Goal: Task Accomplishment & Management: Use online tool/utility

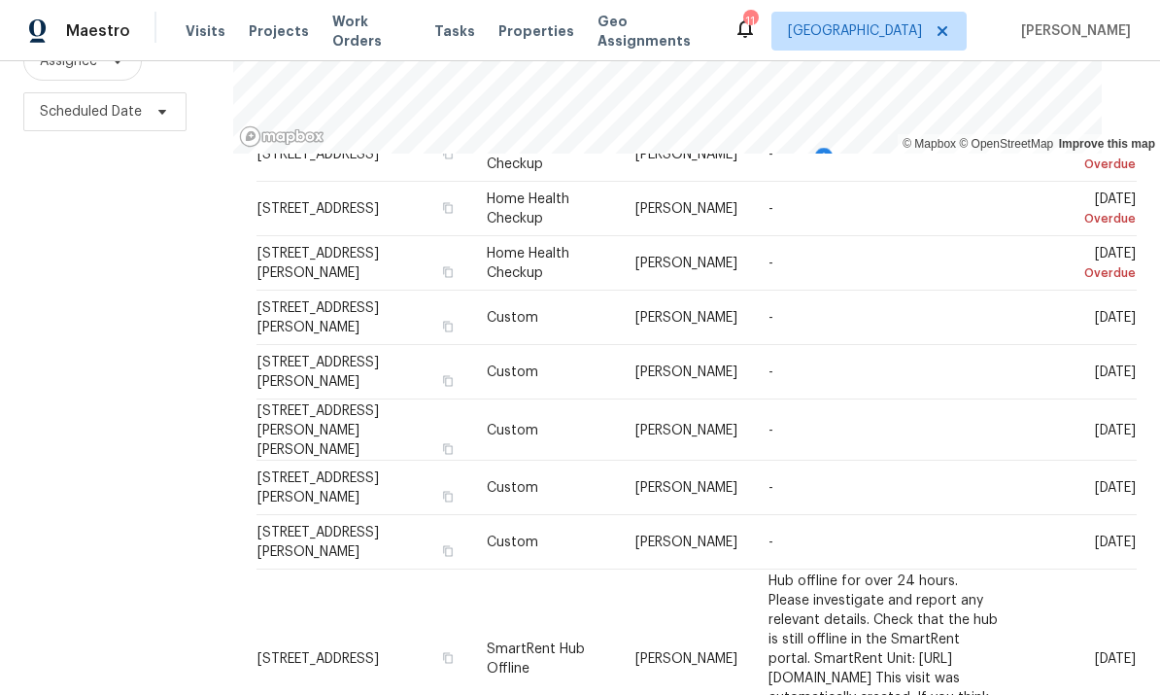
scroll to position [96, 0]
click at [92, 447] on div "Filters Reset ​ Type Assignee Scheduled Date" at bounding box center [116, 285] width 233 height 847
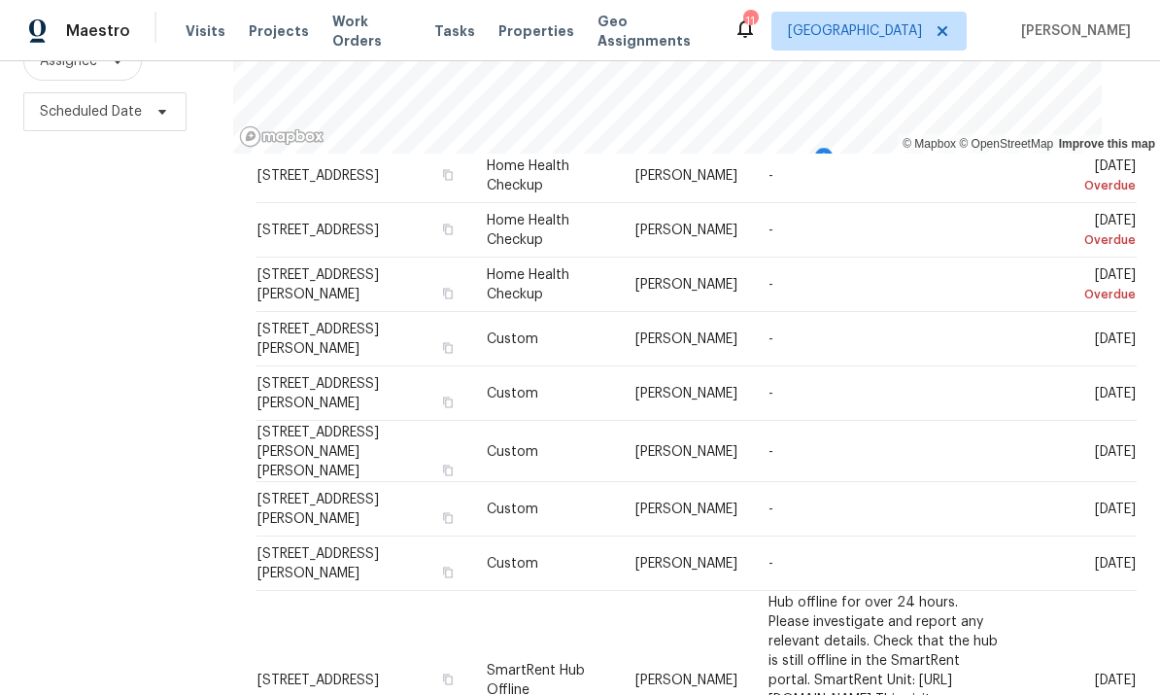
scroll to position [83, 0]
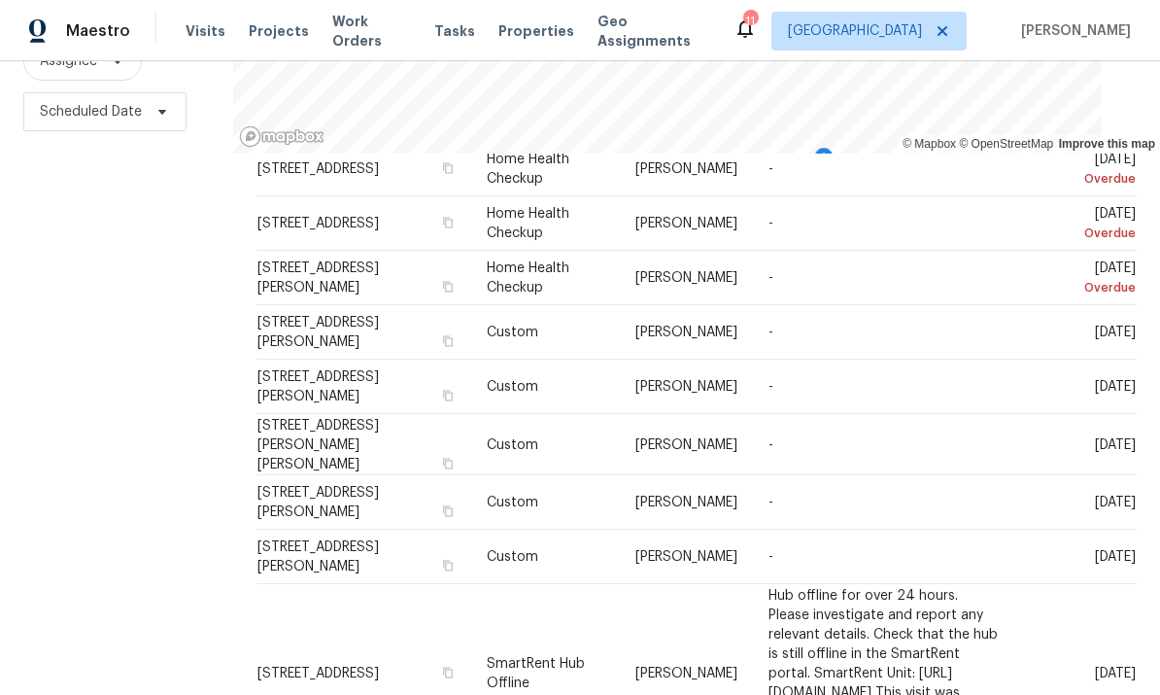
click at [86, 506] on div "Filters Reset ​ Type Assignee Scheduled Date" at bounding box center [116, 285] width 233 height 847
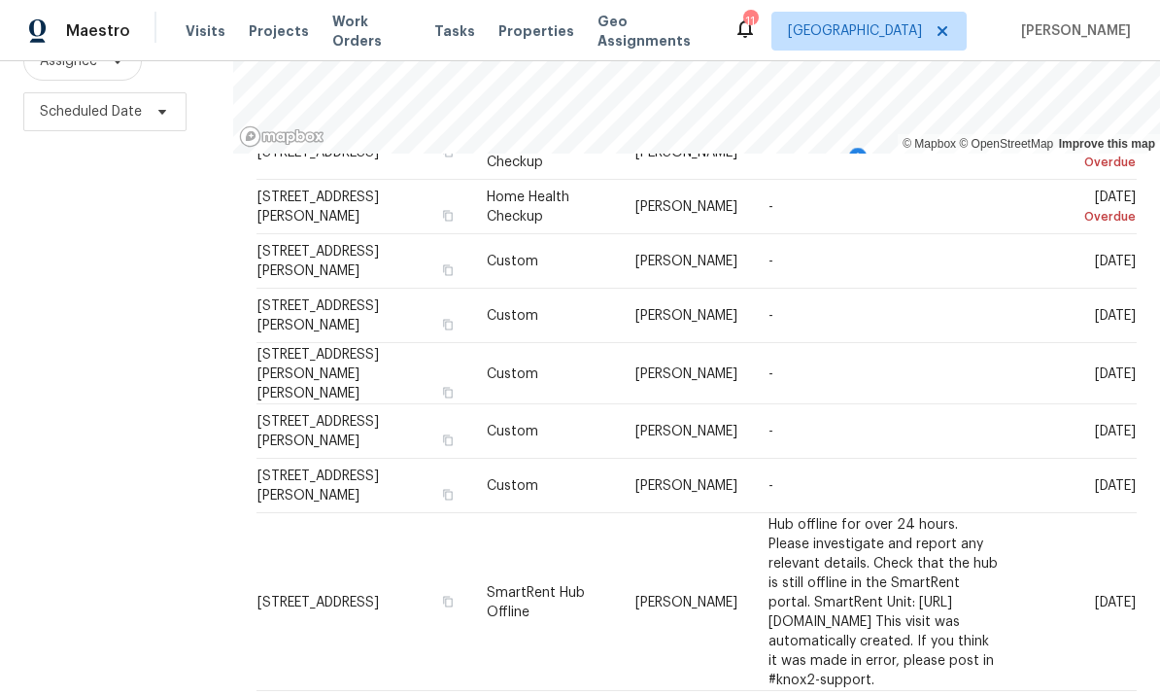
scroll to position [153, 0]
click at [91, 506] on div "Filters Reset ​ Type Assignee Scheduled Date" at bounding box center [116, 285] width 233 height 847
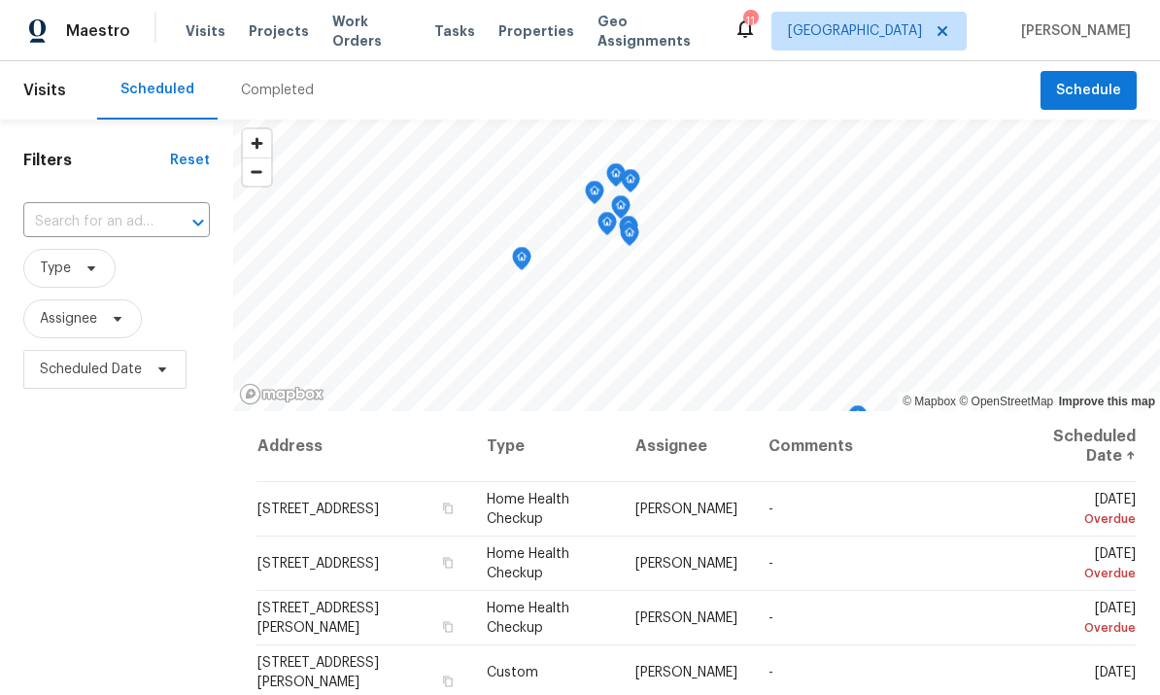
scroll to position [0, 0]
click at [1106, 80] on span "Schedule" at bounding box center [1088, 91] width 65 height 24
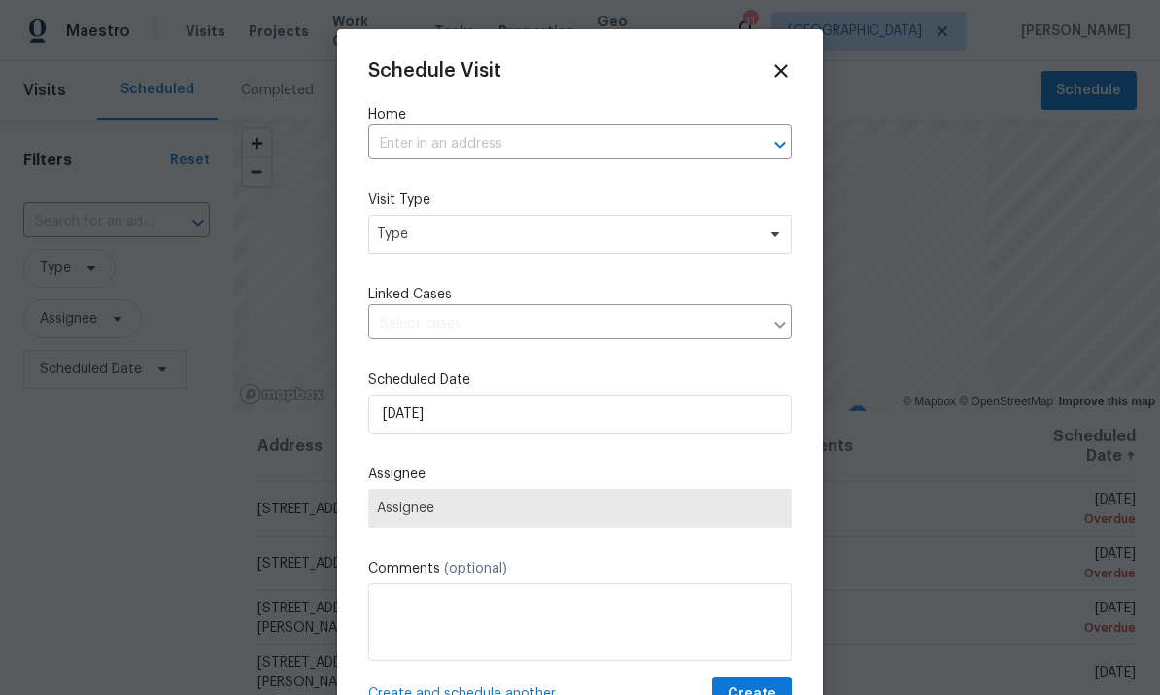
click at [557, 135] on input "text" at bounding box center [552, 144] width 369 height 30
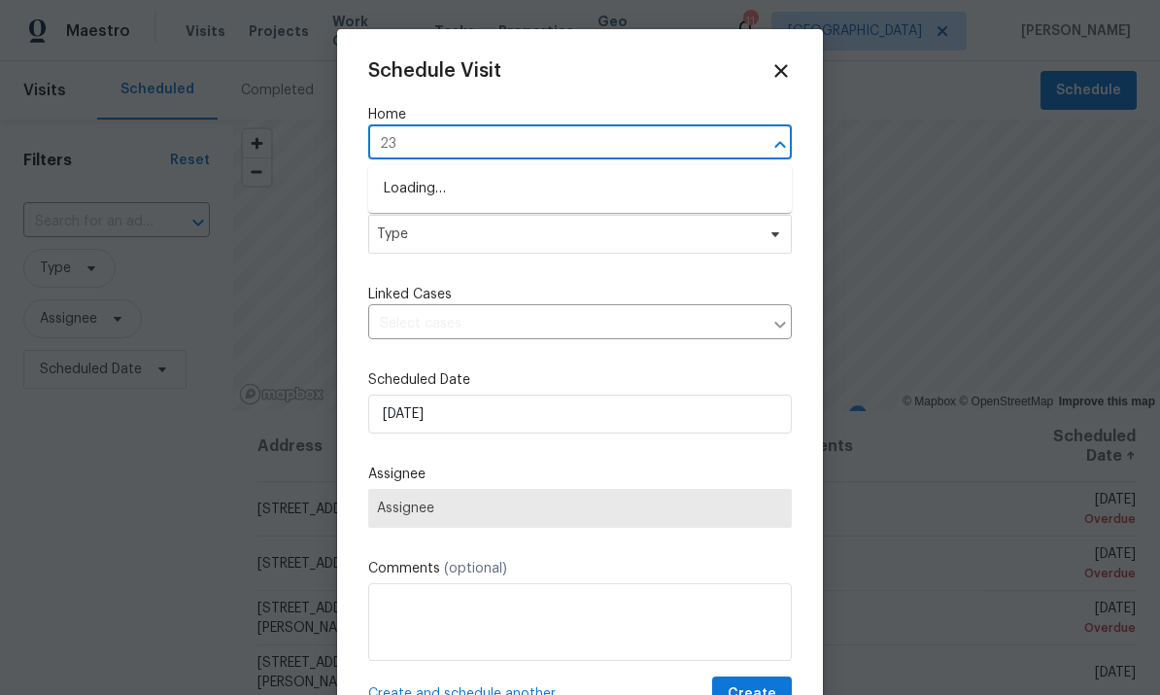
type input "2"
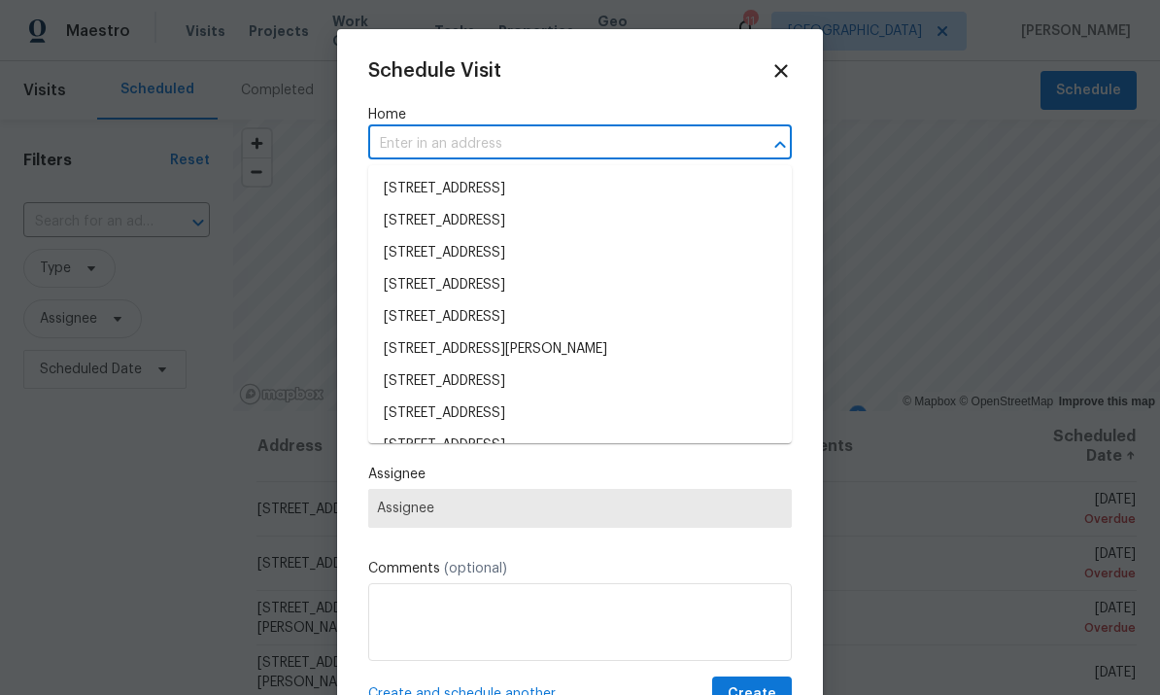
click at [773, 73] on icon at bounding box center [781, 70] width 21 height 21
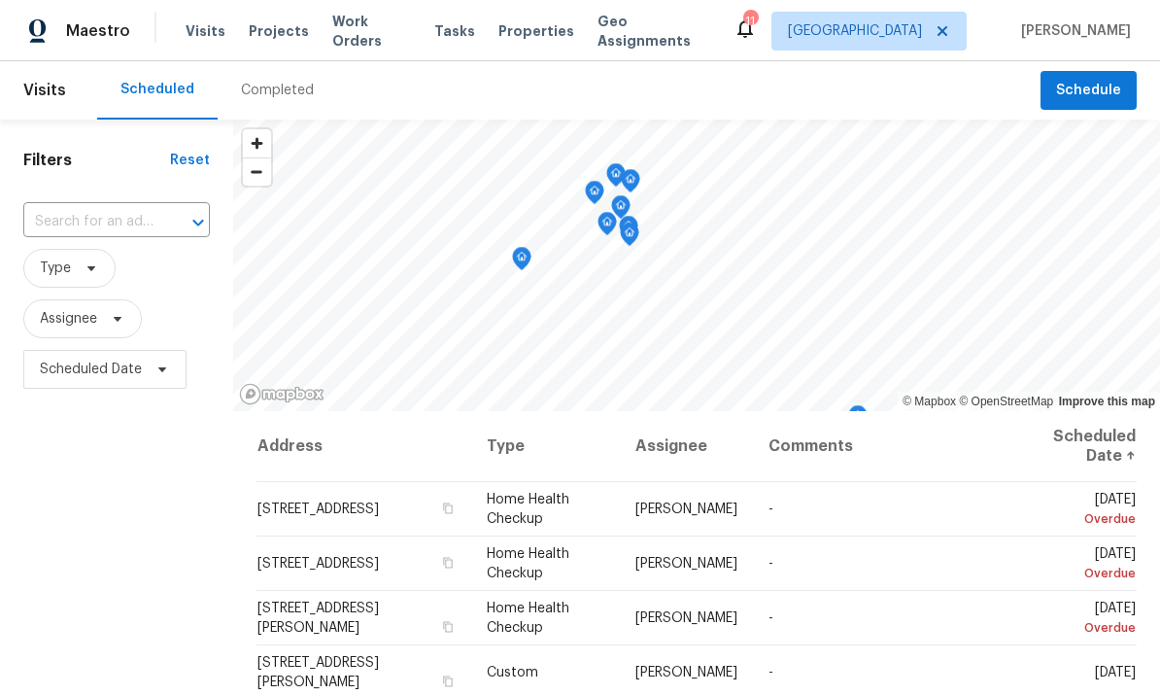
click at [376, 33] on span "Work Orders" at bounding box center [371, 31] width 79 height 39
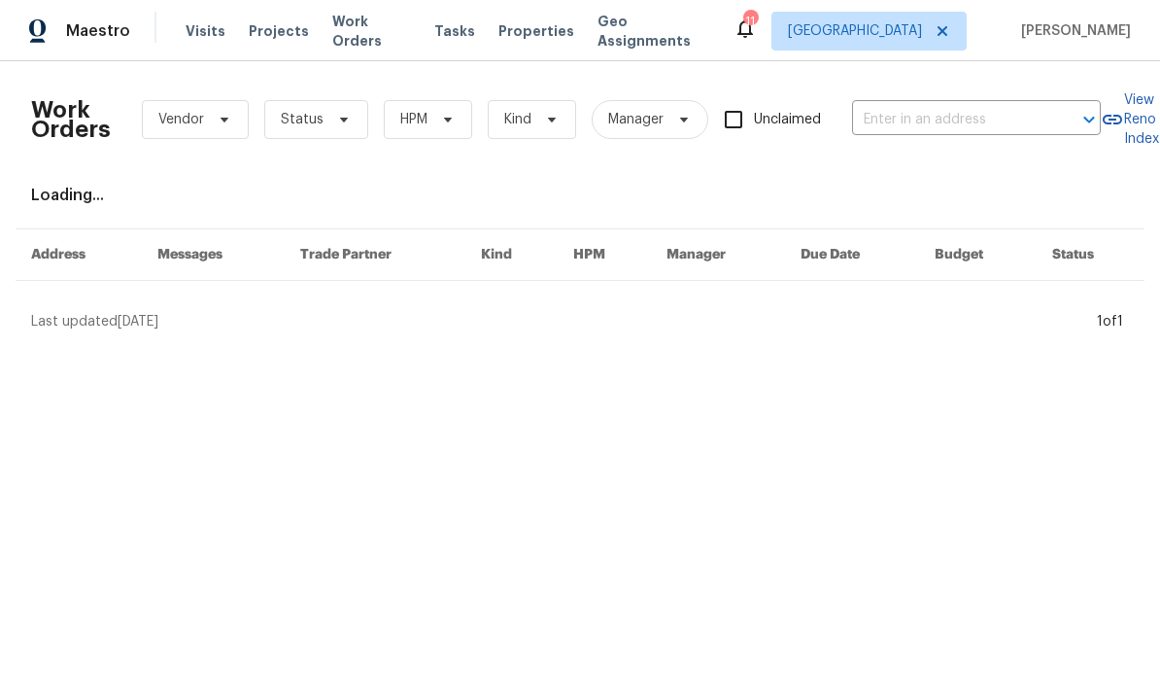
click at [970, 121] on input "text" at bounding box center [949, 120] width 194 height 30
type input "2"
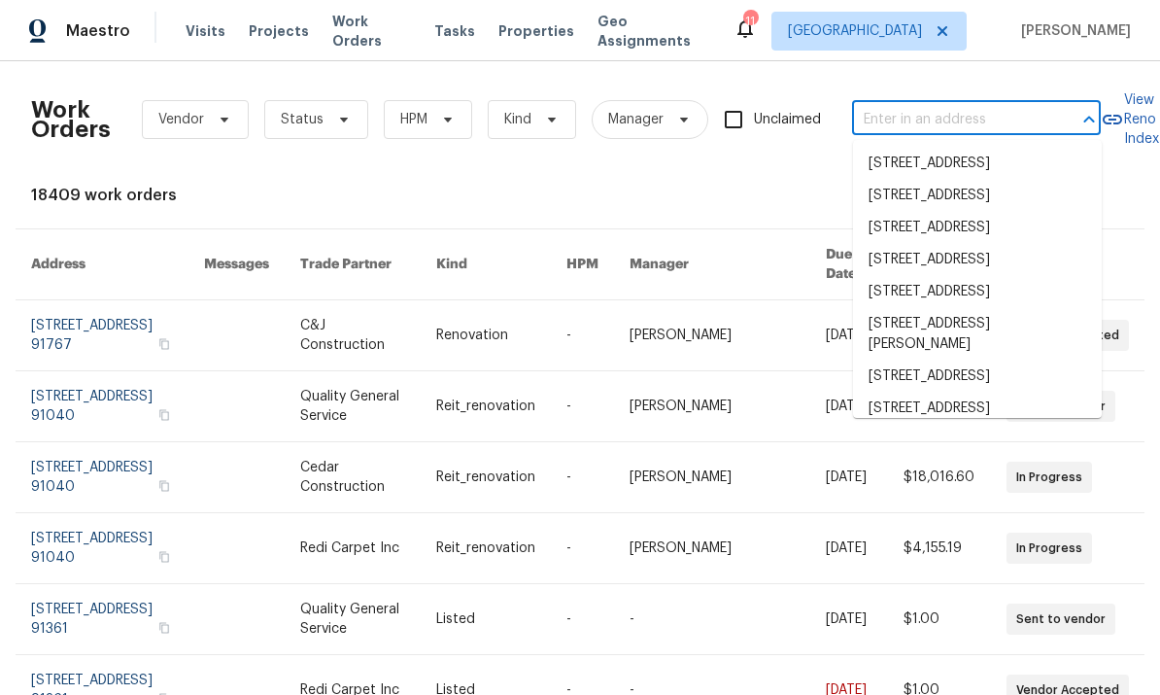
click at [505, 188] on div "18409 work orders" at bounding box center [580, 195] width 1098 height 19
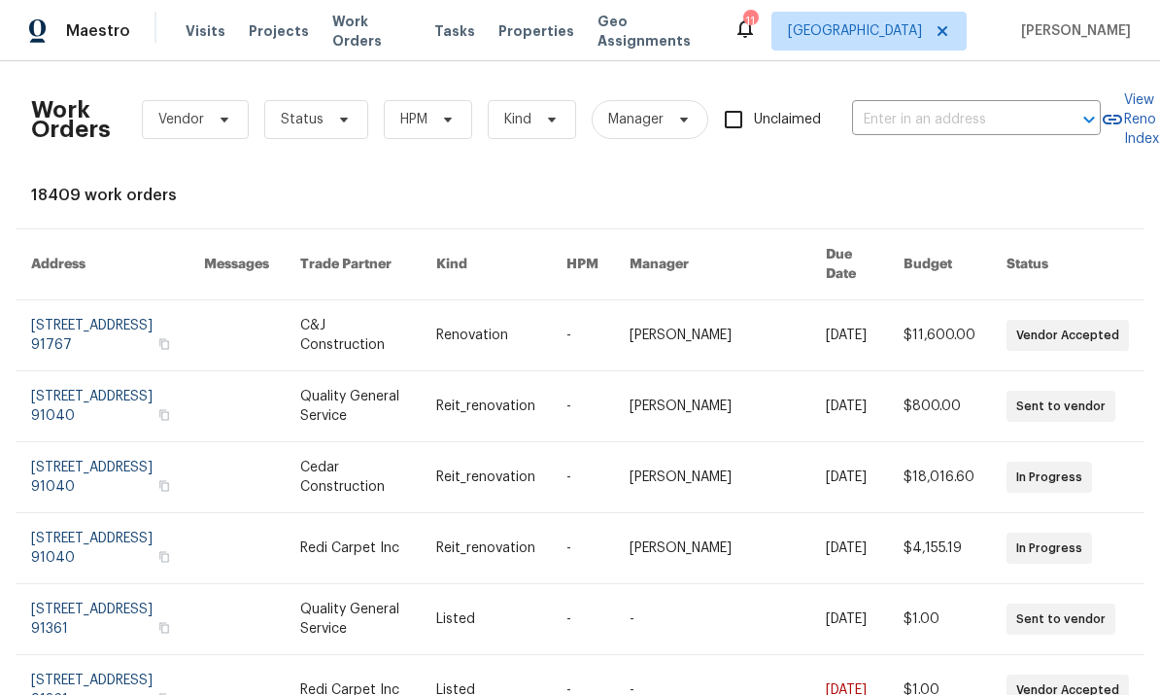
click at [546, 33] on span "Properties" at bounding box center [537, 30] width 76 height 19
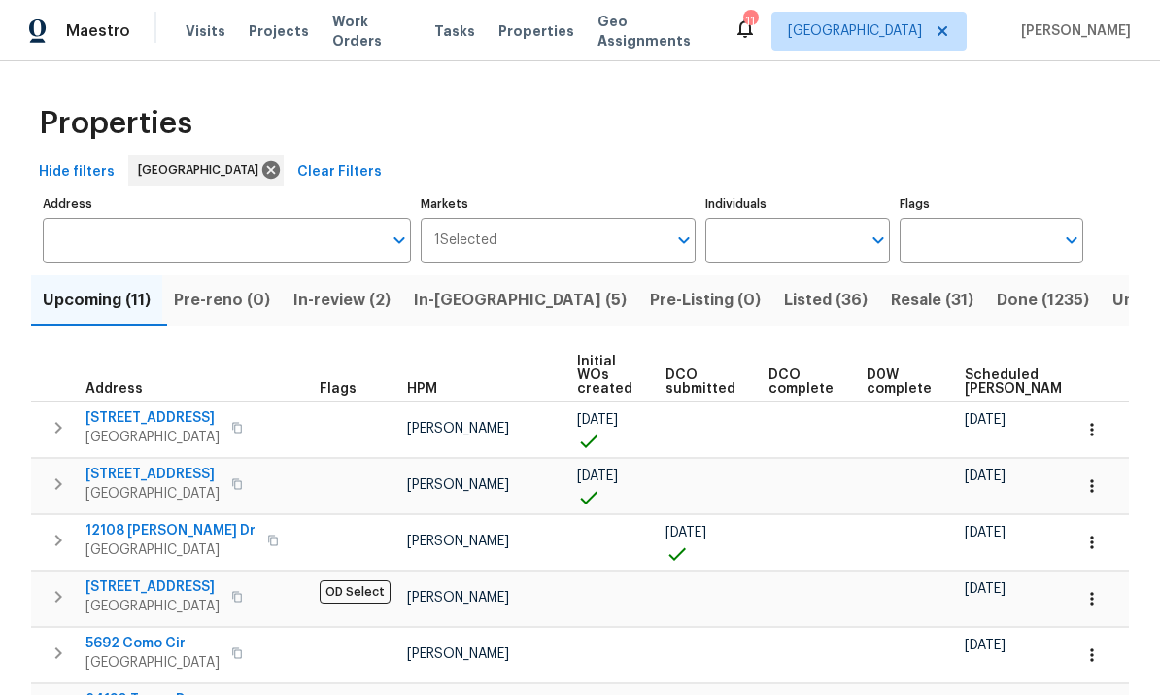
click at [814, 249] on input "Individuals" at bounding box center [783, 241] width 155 height 46
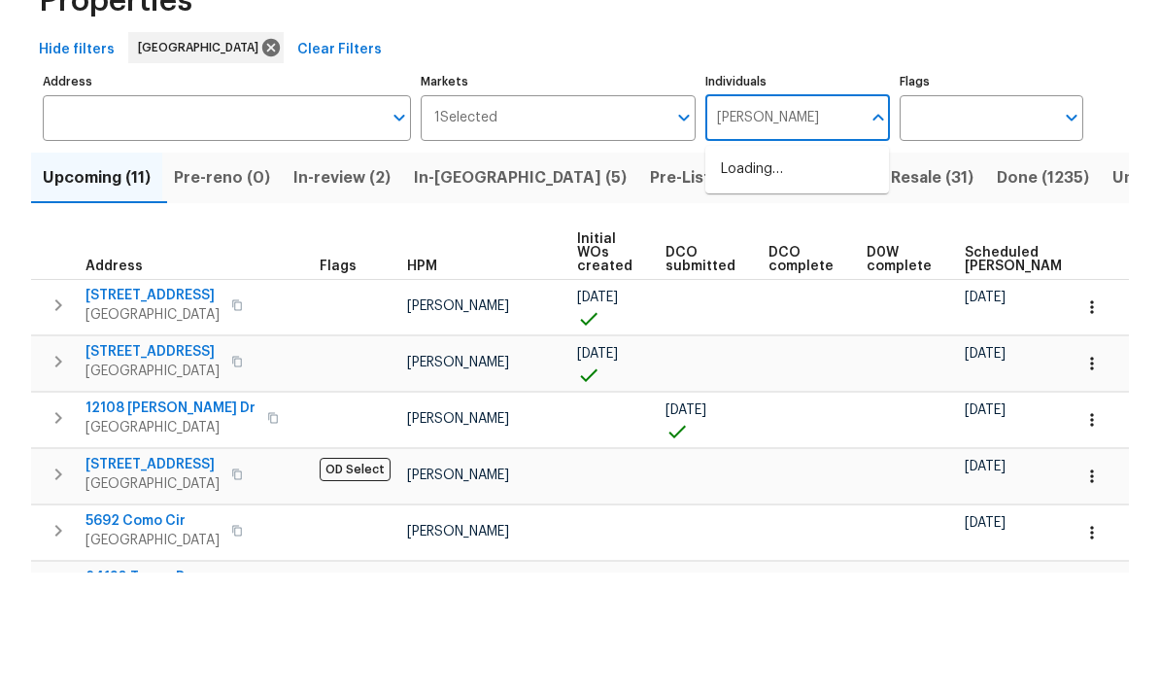
type input "frank"
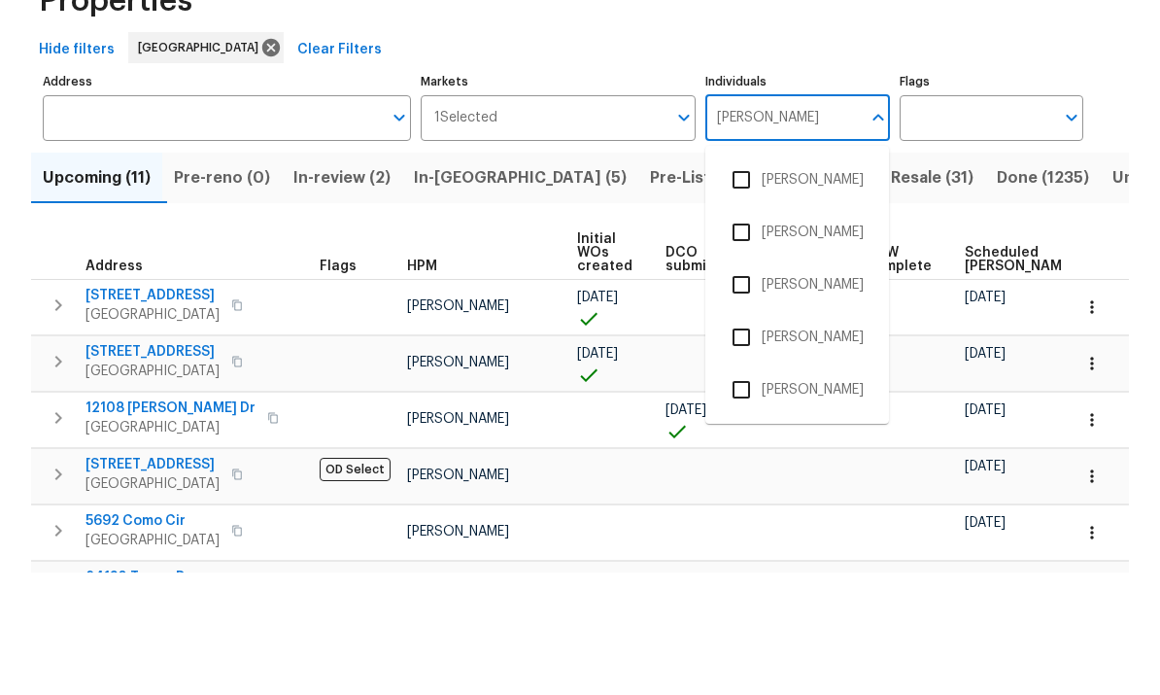
scroll to position [73, 0]
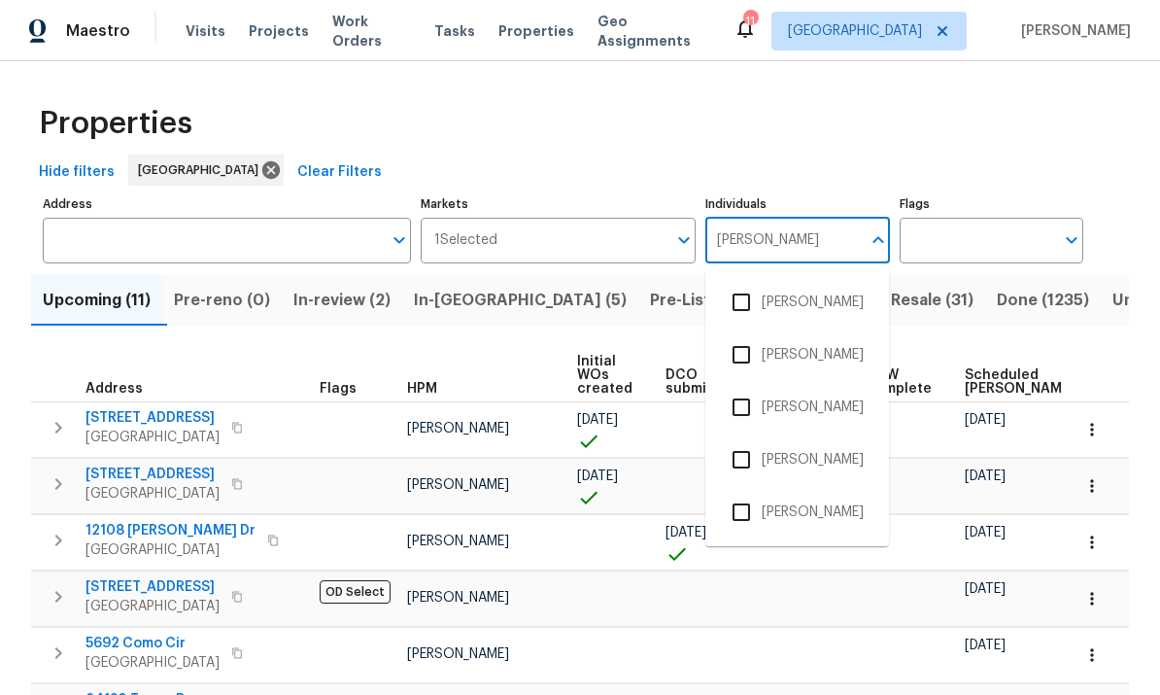
click at [741, 492] on input "checkbox" at bounding box center [741, 512] width 41 height 41
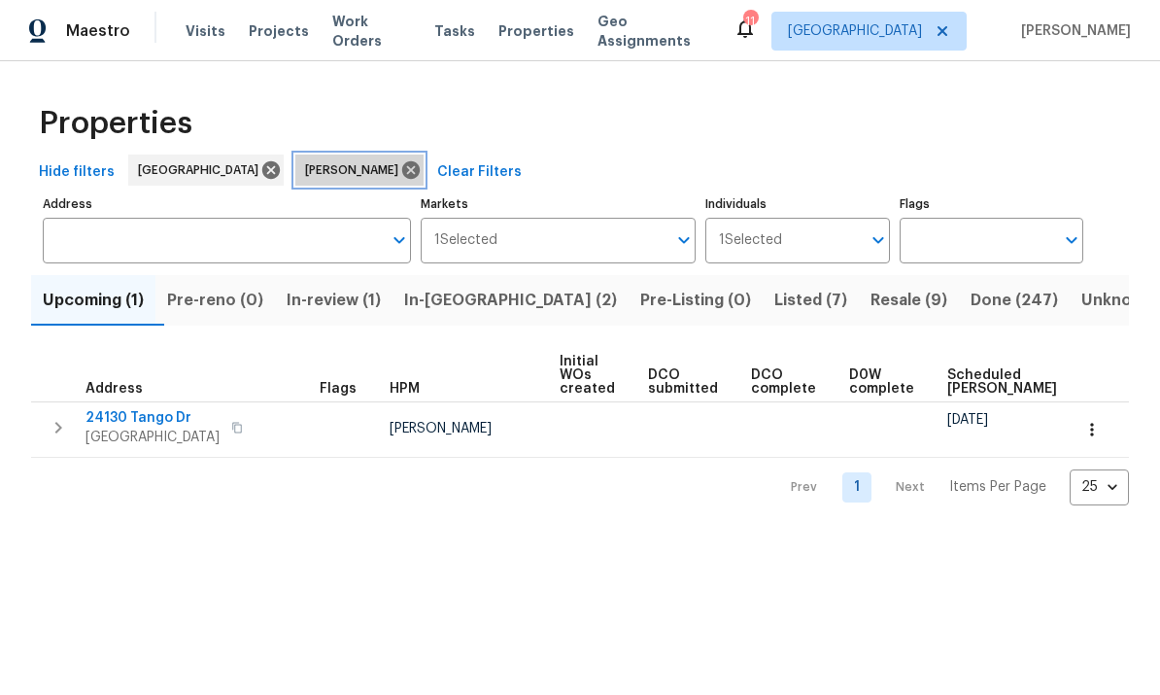
click at [402, 175] on icon at bounding box center [410, 169] width 17 height 17
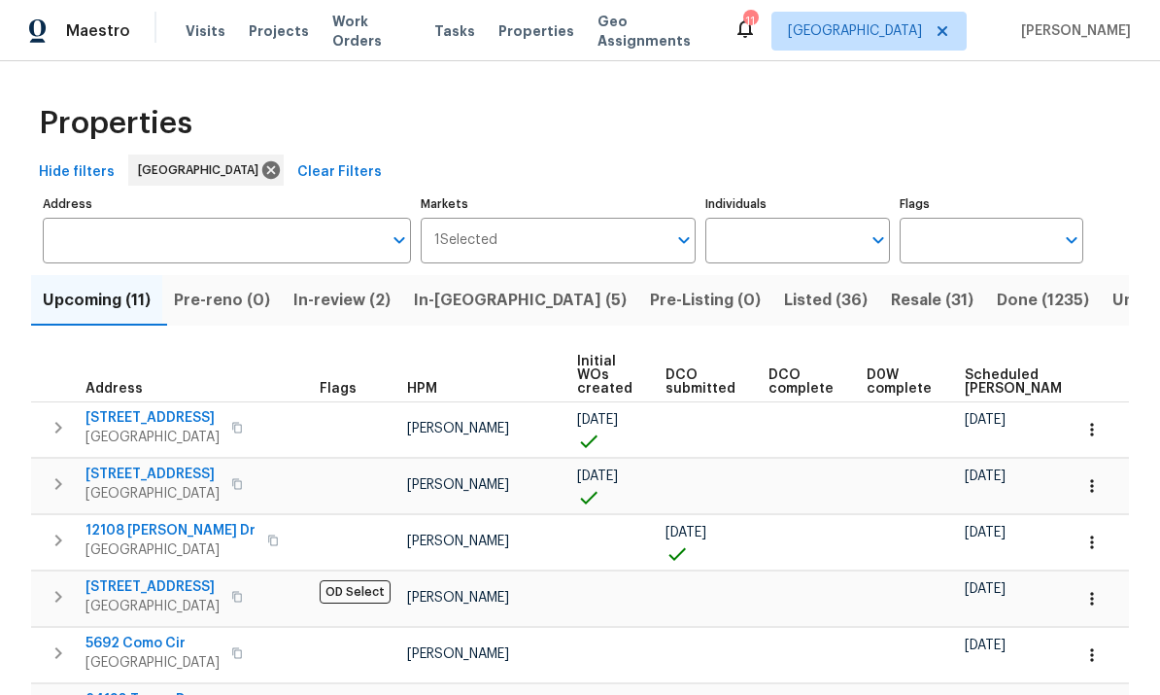
click at [823, 245] on input "Individuals" at bounding box center [783, 241] width 155 height 46
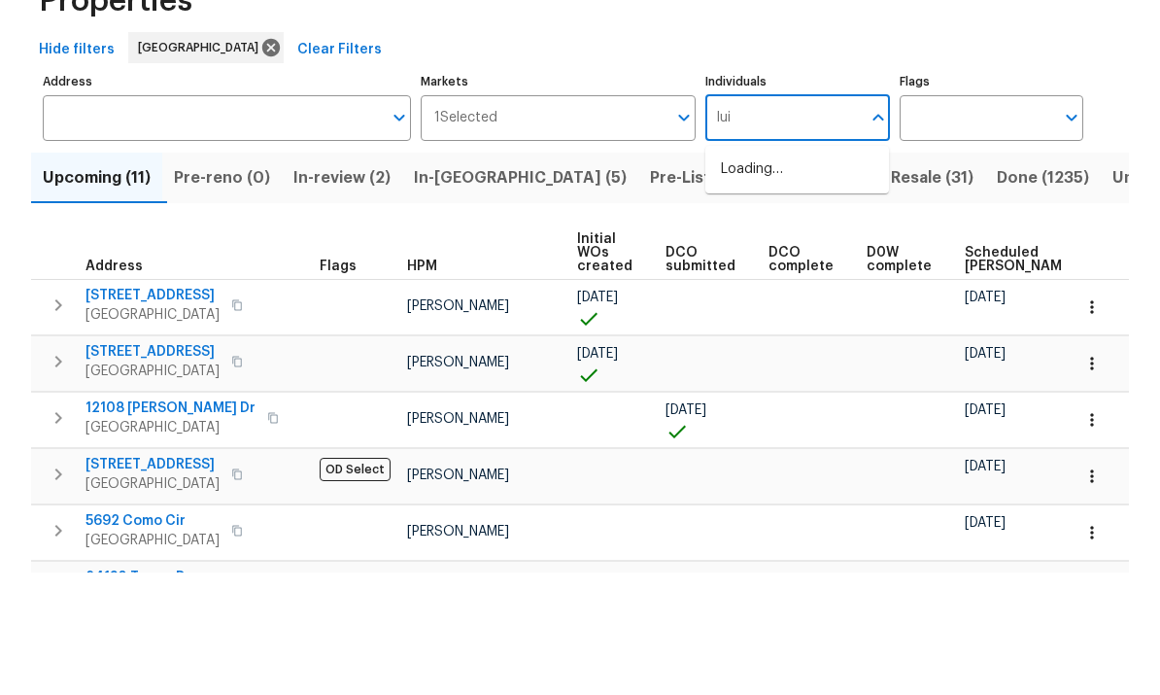
type input "luis"
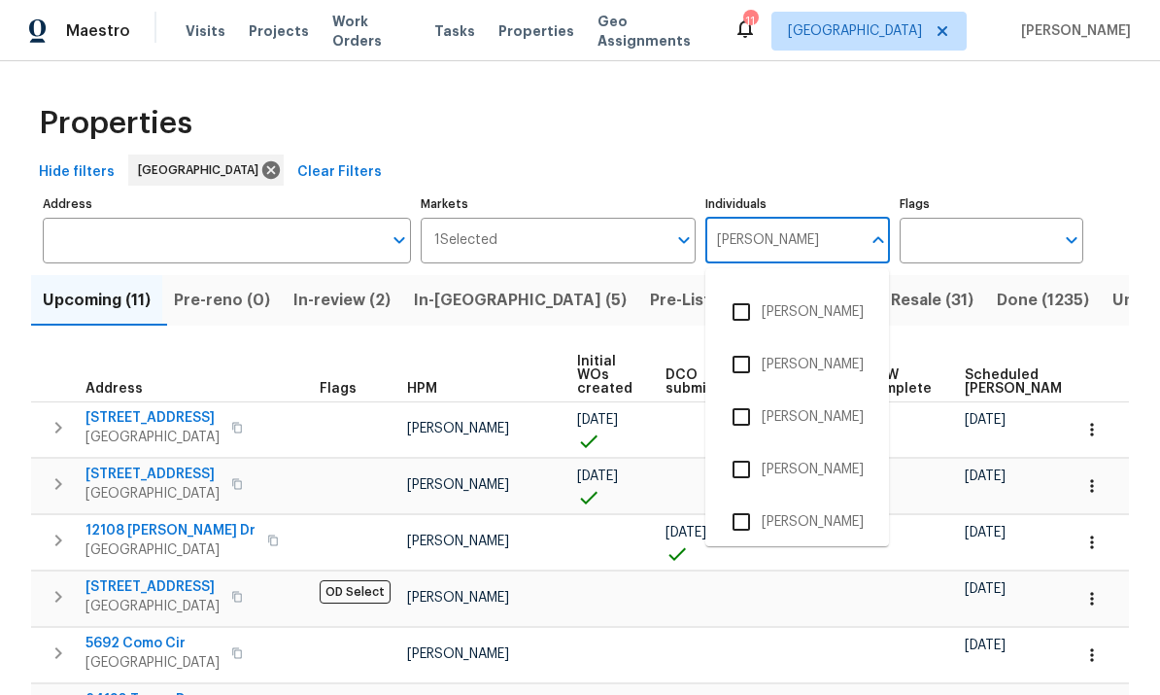
scroll to position [161, 0]
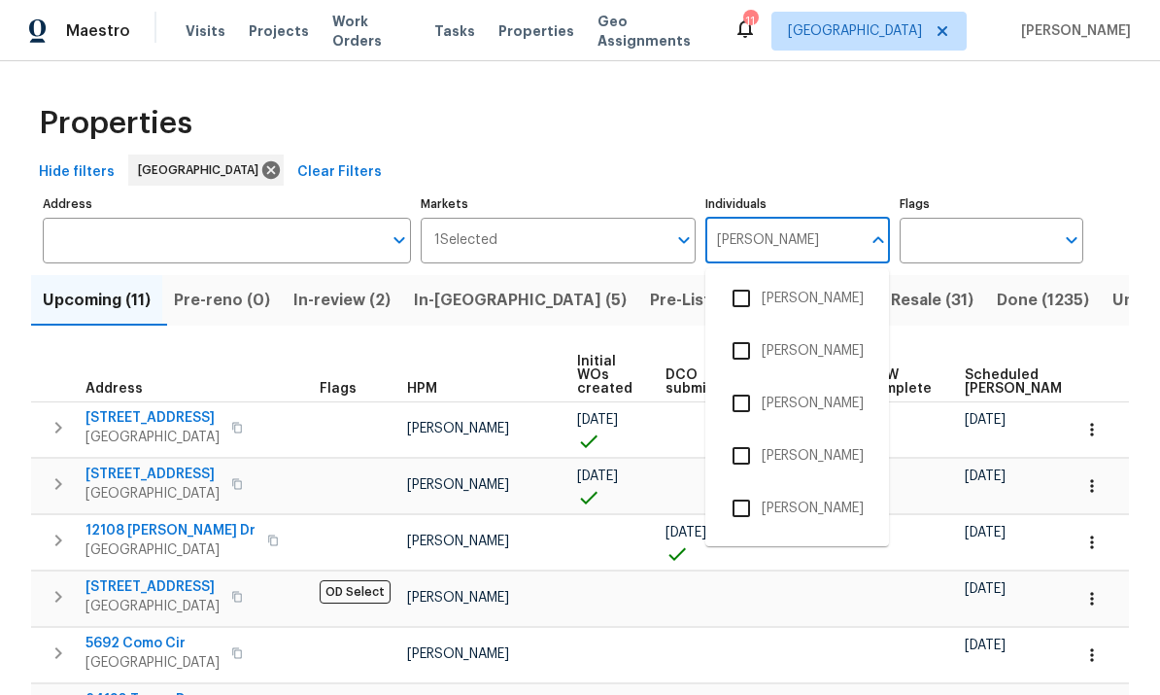
click at [757, 435] on input "checkbox" at bounding box center [741, 455] width 41 height 41
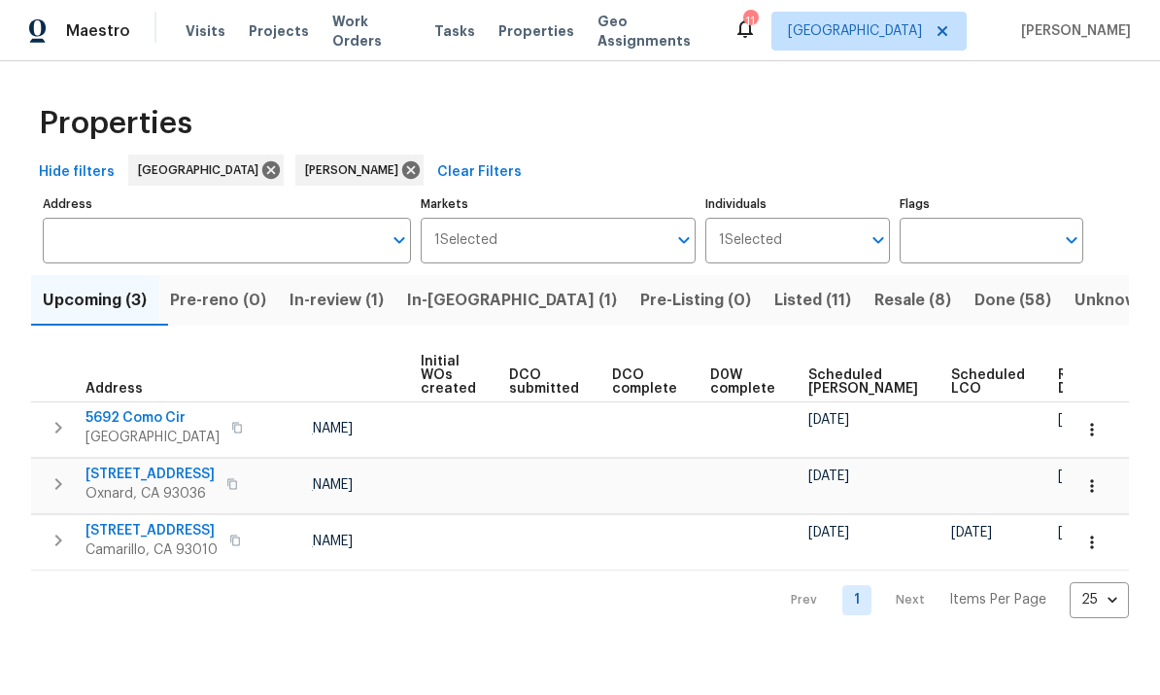
scroll to position [0, 137]
click at [775, 301] on span "Listed (11)" at bounding box center [813, 300] width 77 height 27
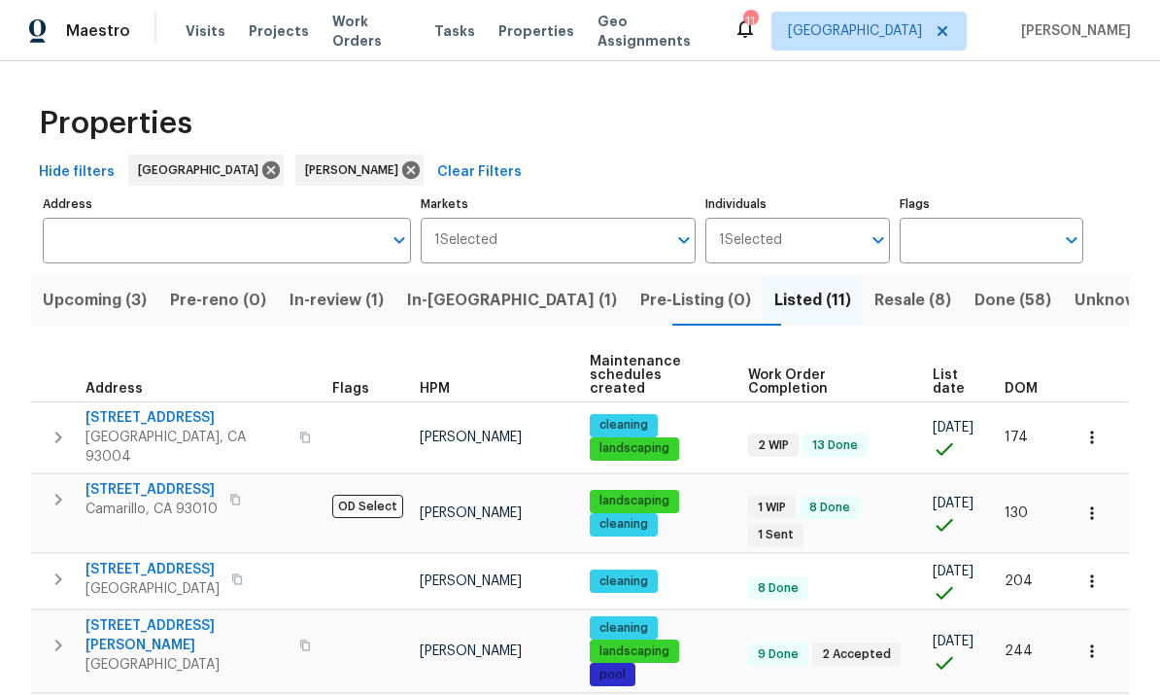
click at [1021, 382] on span "DOM" at bounding box center [1021, 389] width 33 height 14
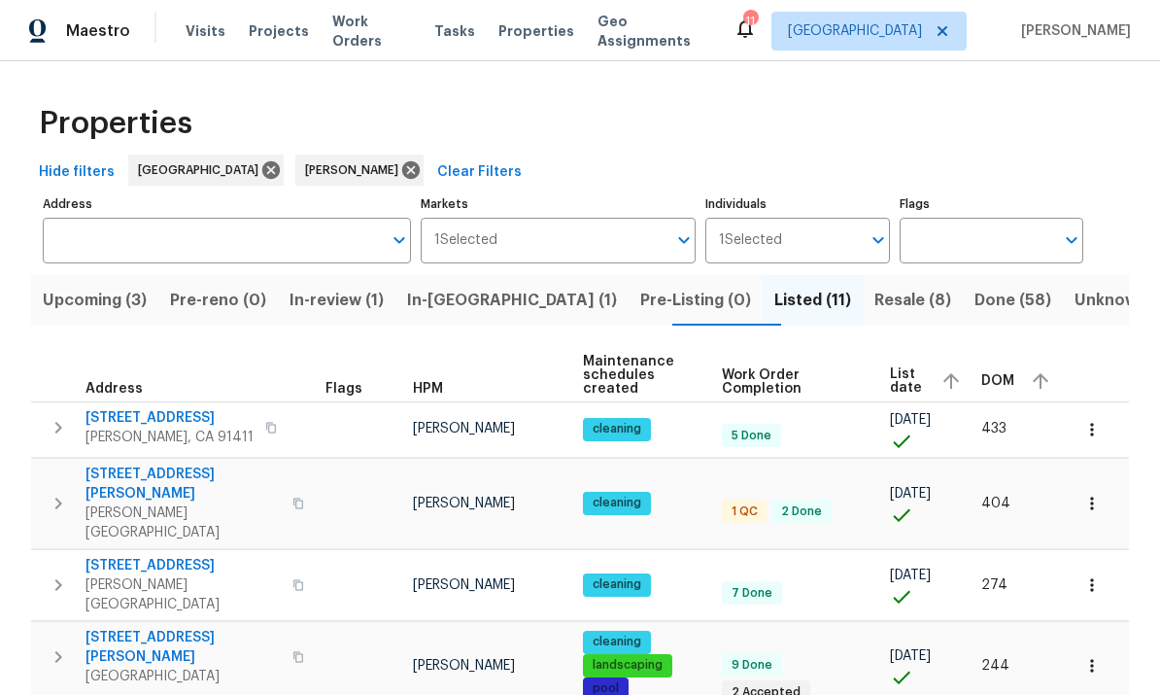
click at [191, 475] on span "[STREET_ADDRESS][PERSON_NAME]" at bounding box center [183, 484] width 195 height 39
click at [1001, 145] on div "Properties" at bounding box center [580, 123] width 1098 height 62
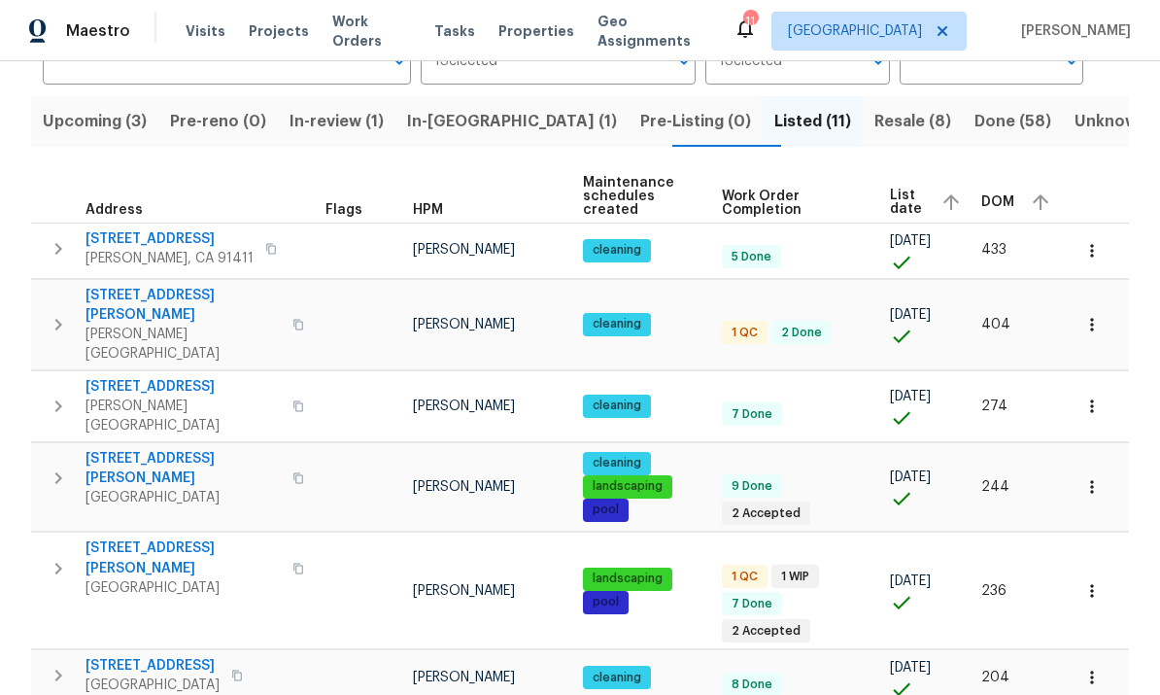
scroll to position [162, 0]
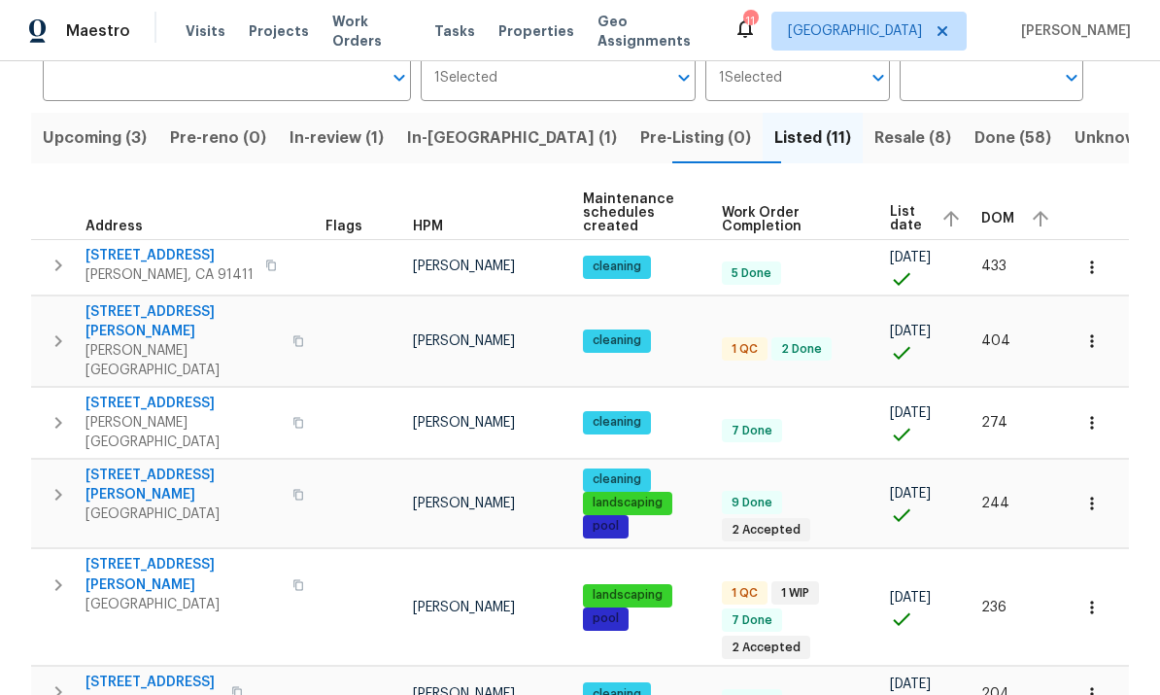
click at [996, 222] on span "DOM" at bounding box center [998, 219] width 33 height 14
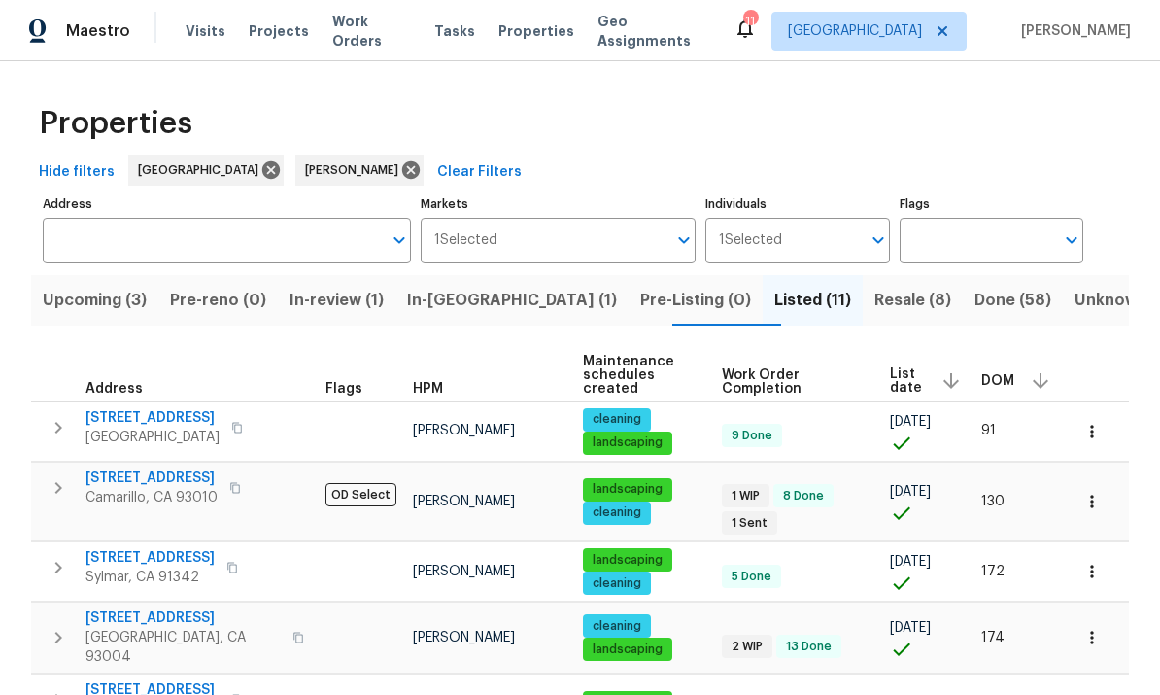
click at [1001, 378] on span "DOM" at bounding box center [998, 381] width 33 height 14
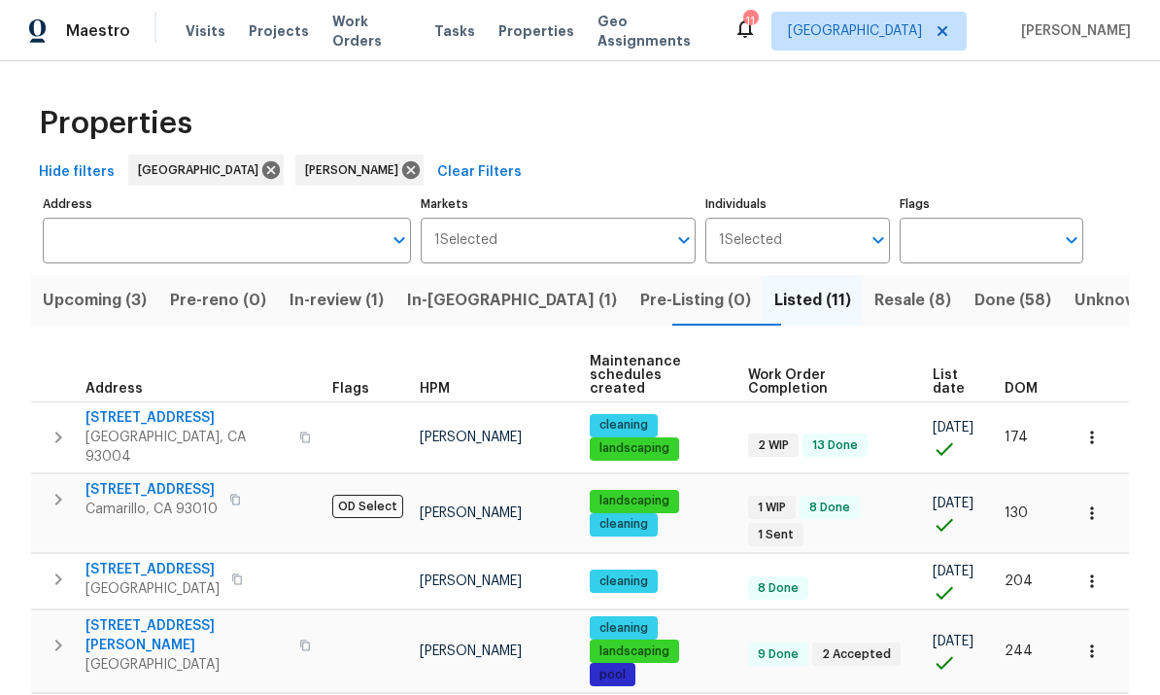
scroll to position [16, 0]
click at [1036, 362] on th "DOM" at bounding box center [1030, 375] width 66 height 53
click at [1026, 382] on span "DOM" at bounding box center [1021, 389] width 33 height 14
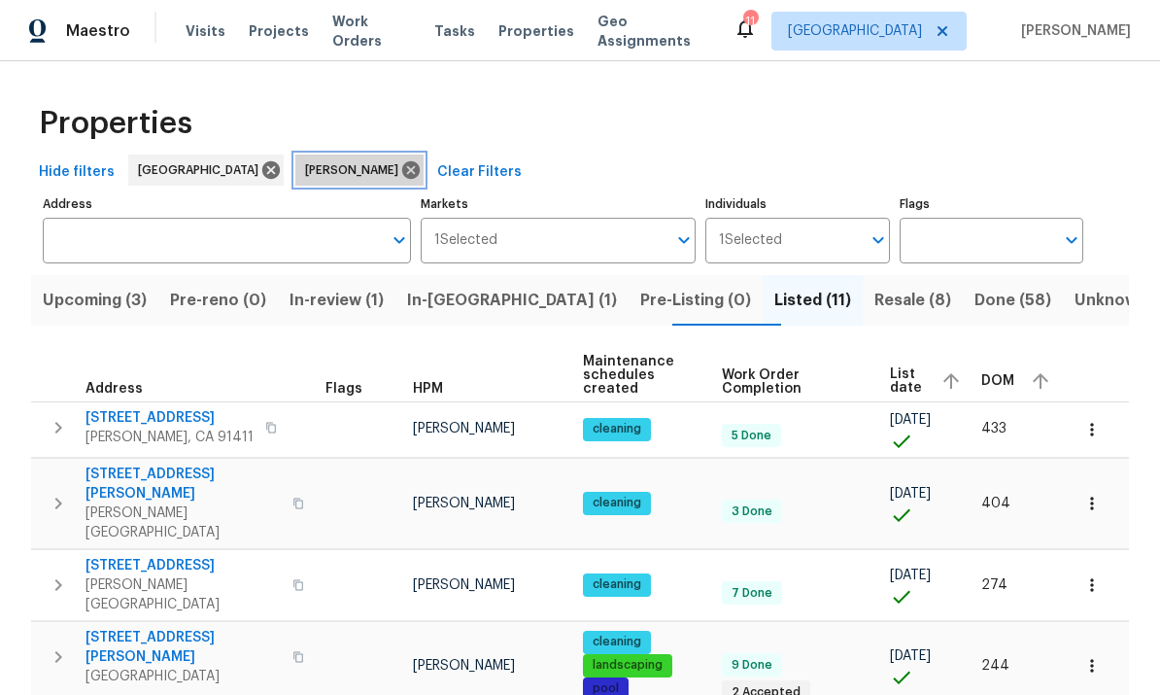
click at [422, 167] on icon at bounding box center [410, 169] width 21 height 21
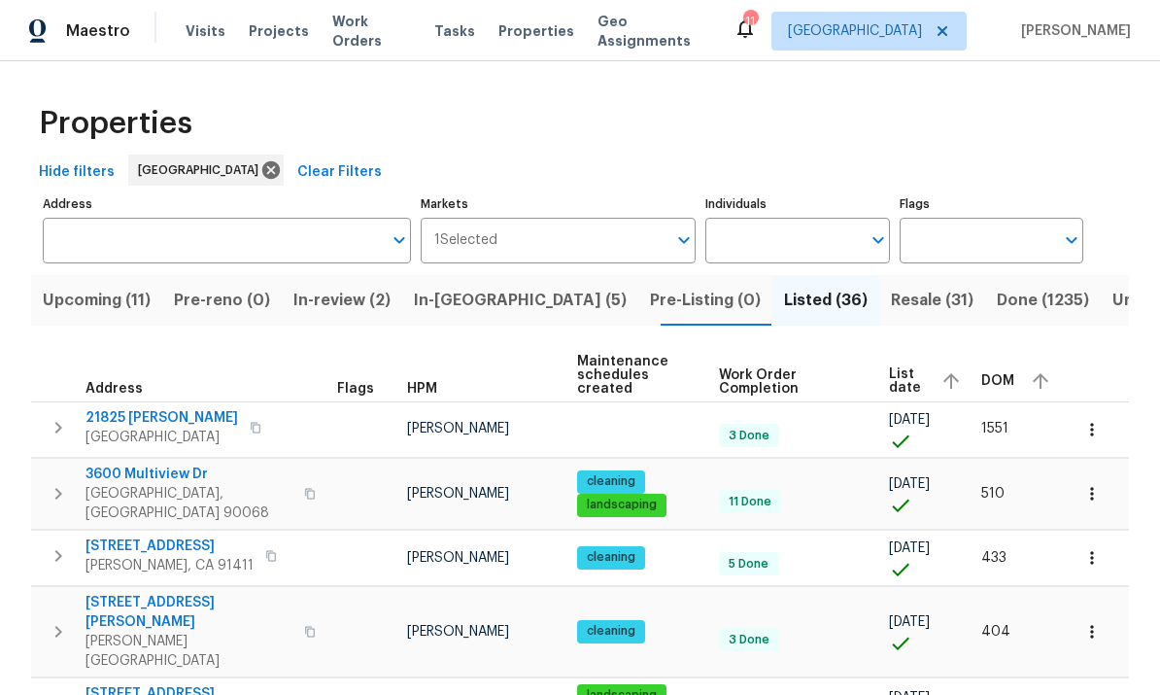
click at [819, 252] on input "Individuals" at bounding box center [783, 241] width 155 height 46
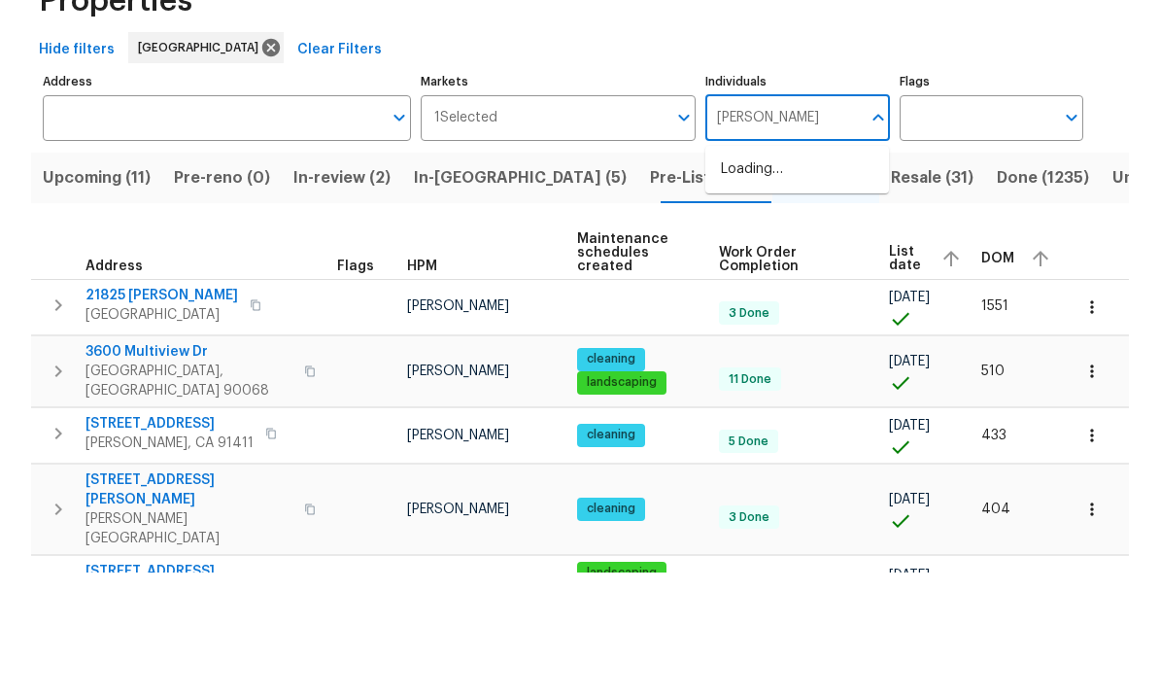
type input "frank"
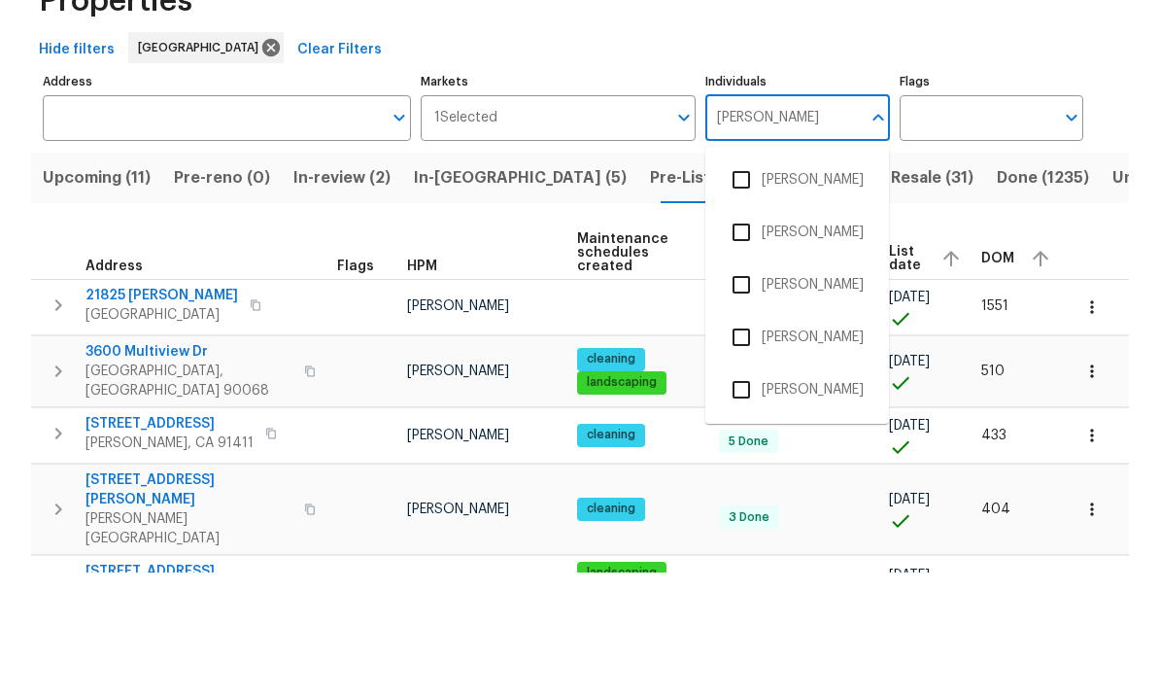
scroll to position [73, 0]
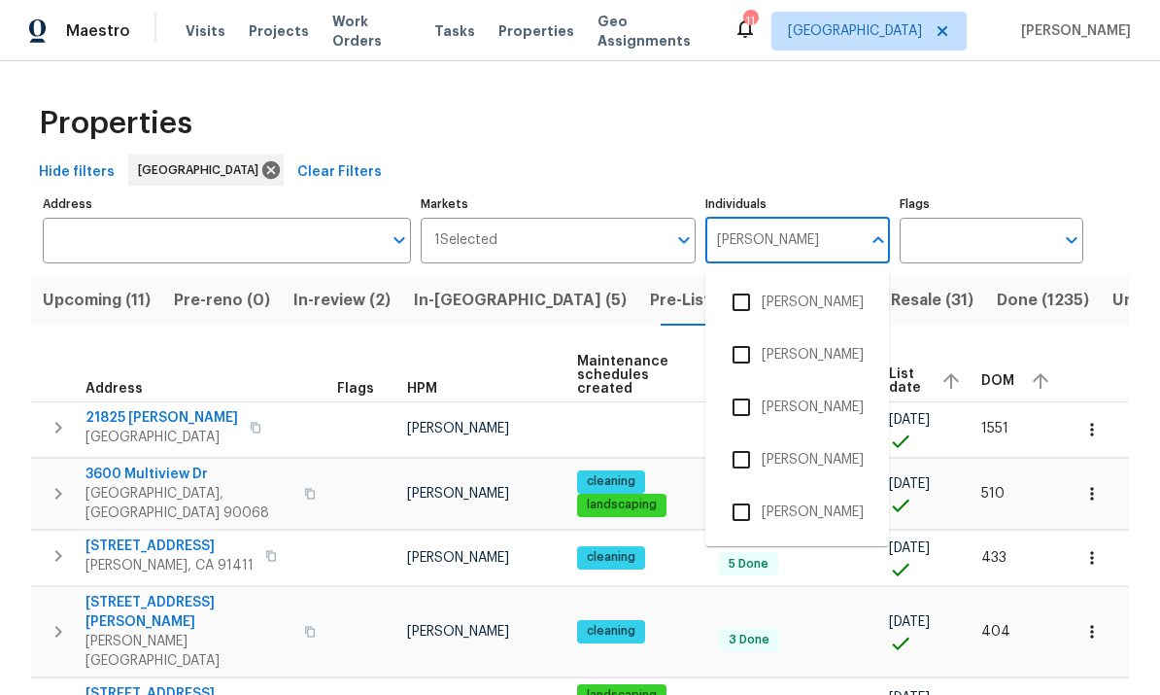
click at [750, 492] on input "checkbox" at bounding box center [741, 512] width 41 height 41
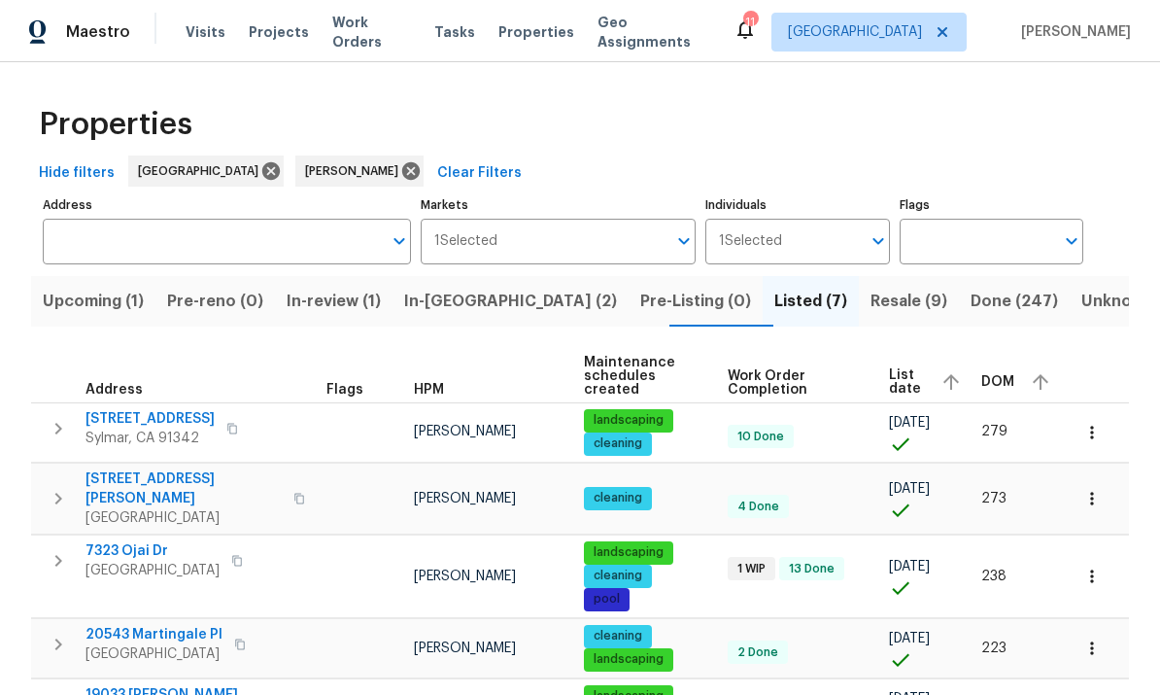
scroll to position [73, 0]
click at [871, 287] on span "Resale (9)" at bounding box center [909, 300] width 77 height 27
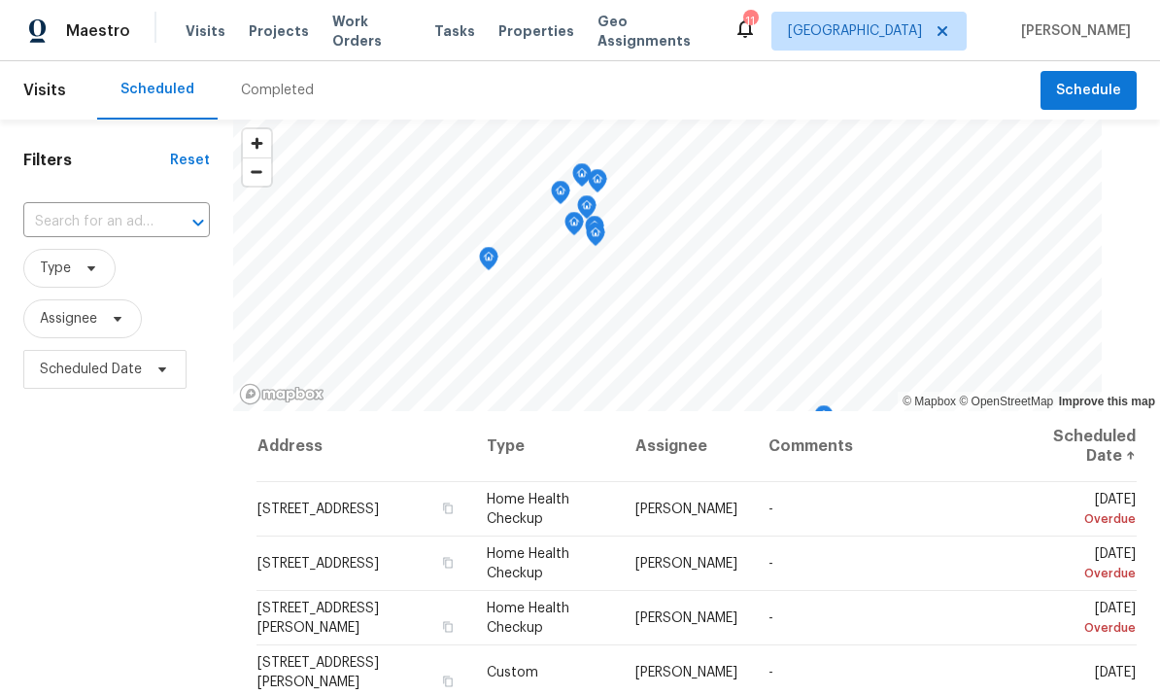
click at [534, 27] on span "Properties" at bounding box center [537, 30] width 76 height 19
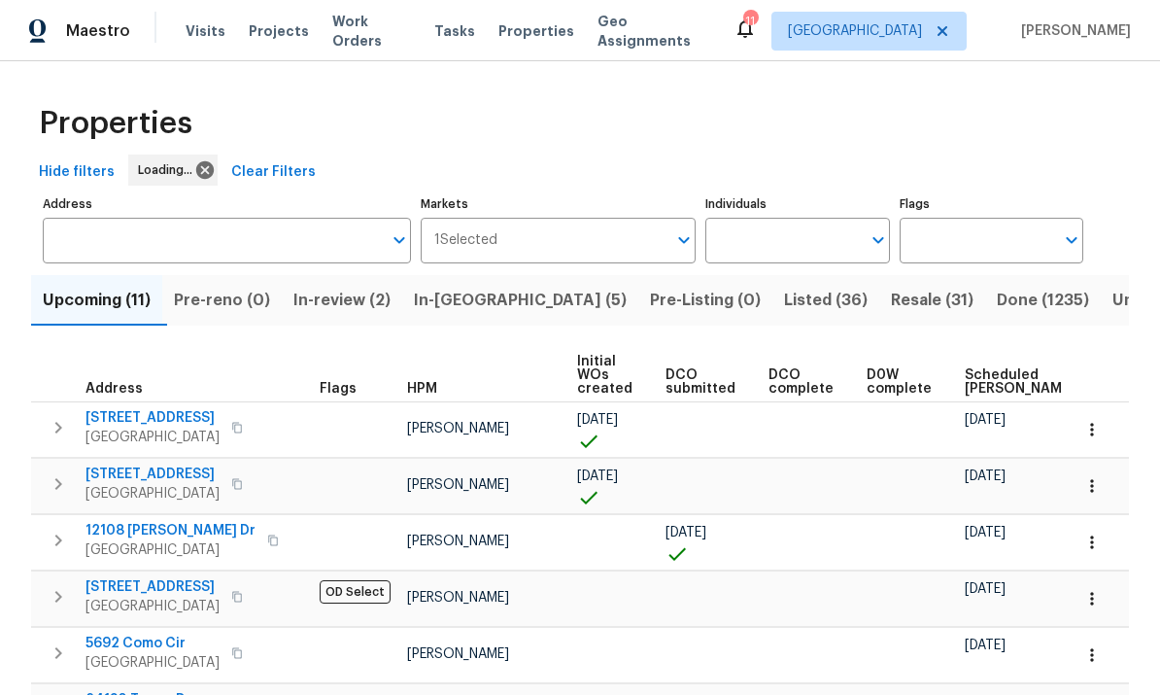
click at [812, 243] on input "Individuals" at bounding box center [783, 241] width 155 height 46
click at [787, 242] on input "Individuals" at bounding box center [783, 241] width 155 height 46
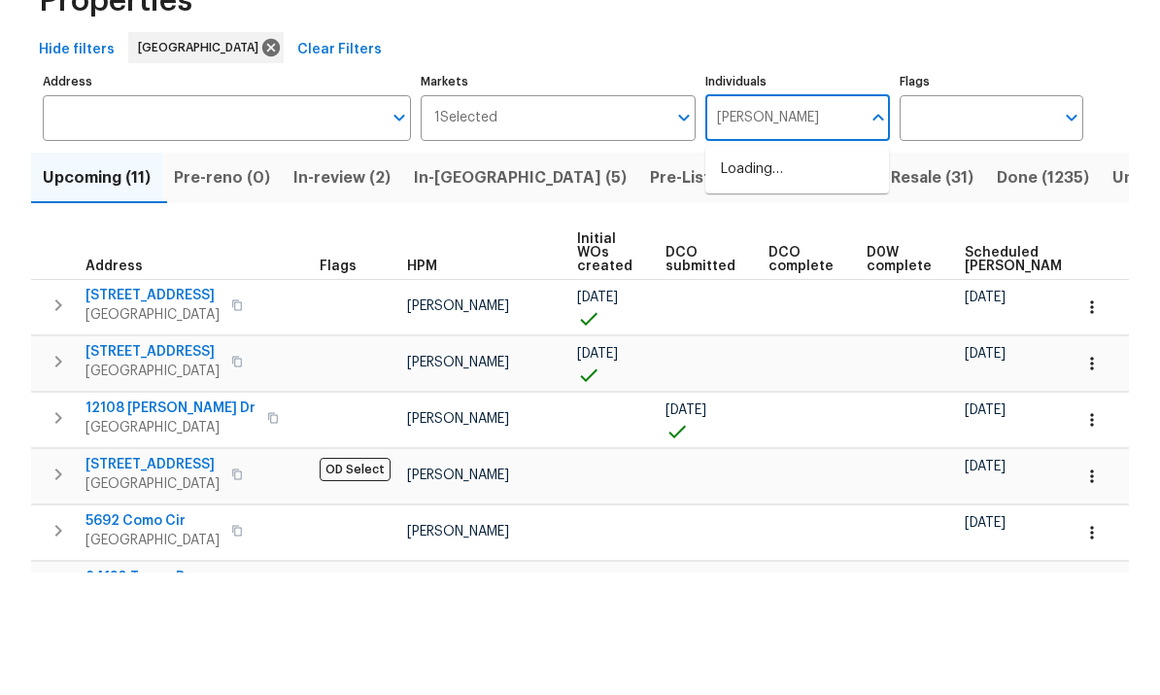
type input "frank"
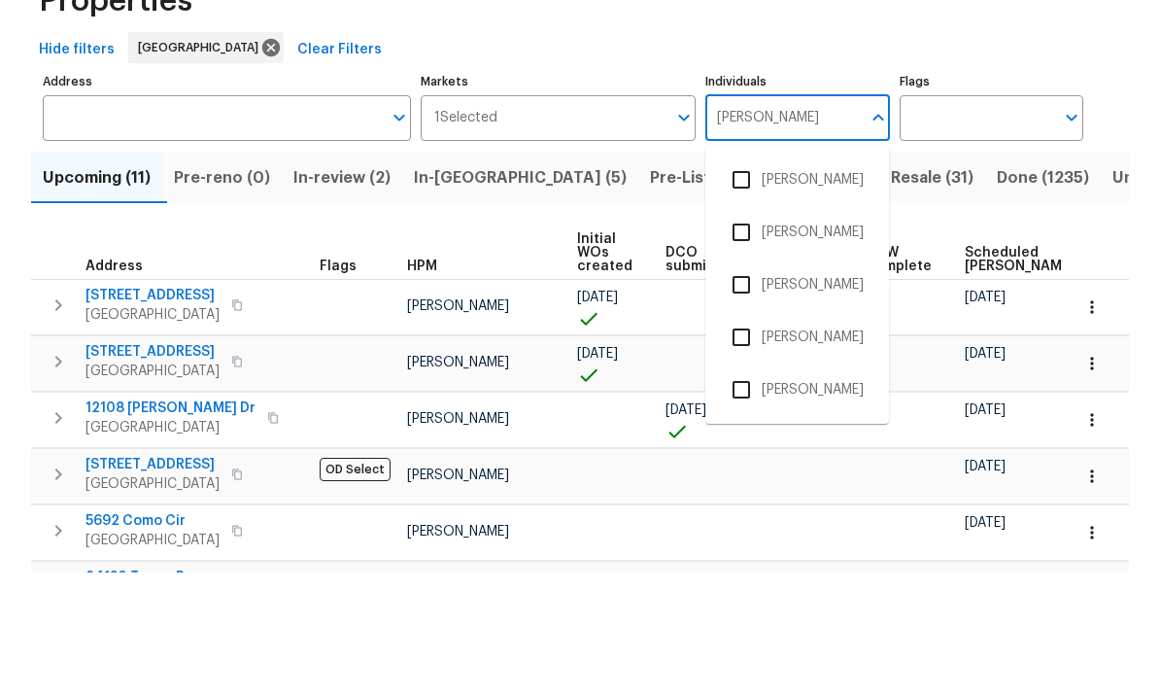
scroll to position [73, 0]
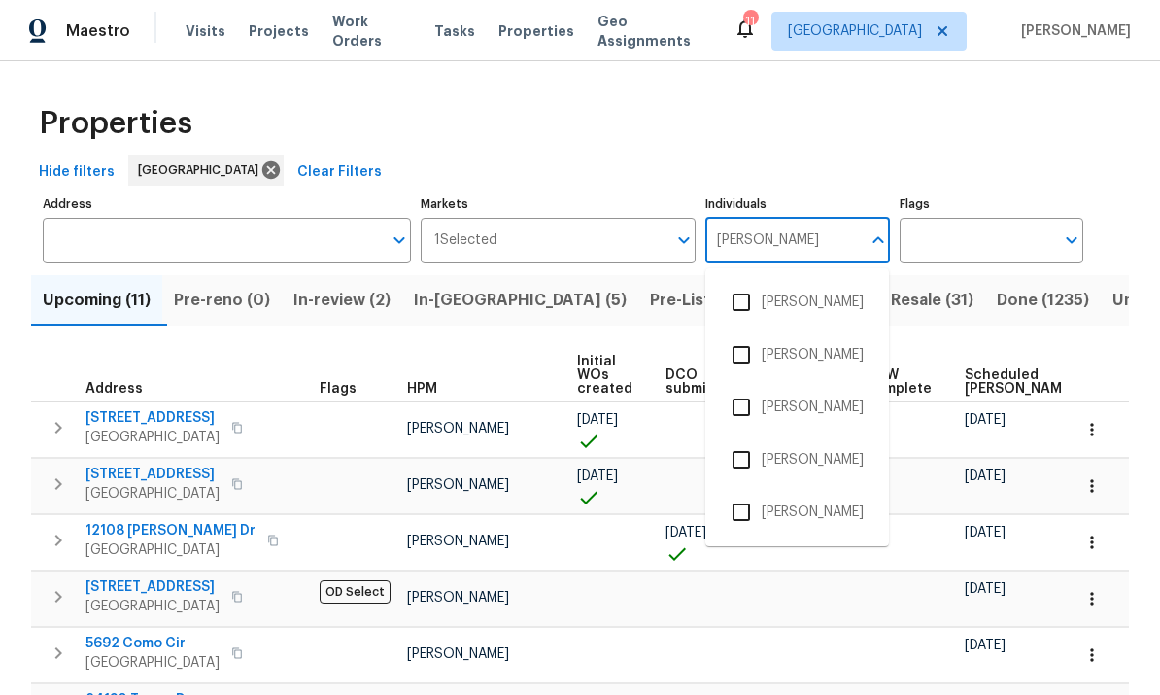
click at [741, 492] on input "checkbox" at bounding box center [741, 512] width 41 height 41
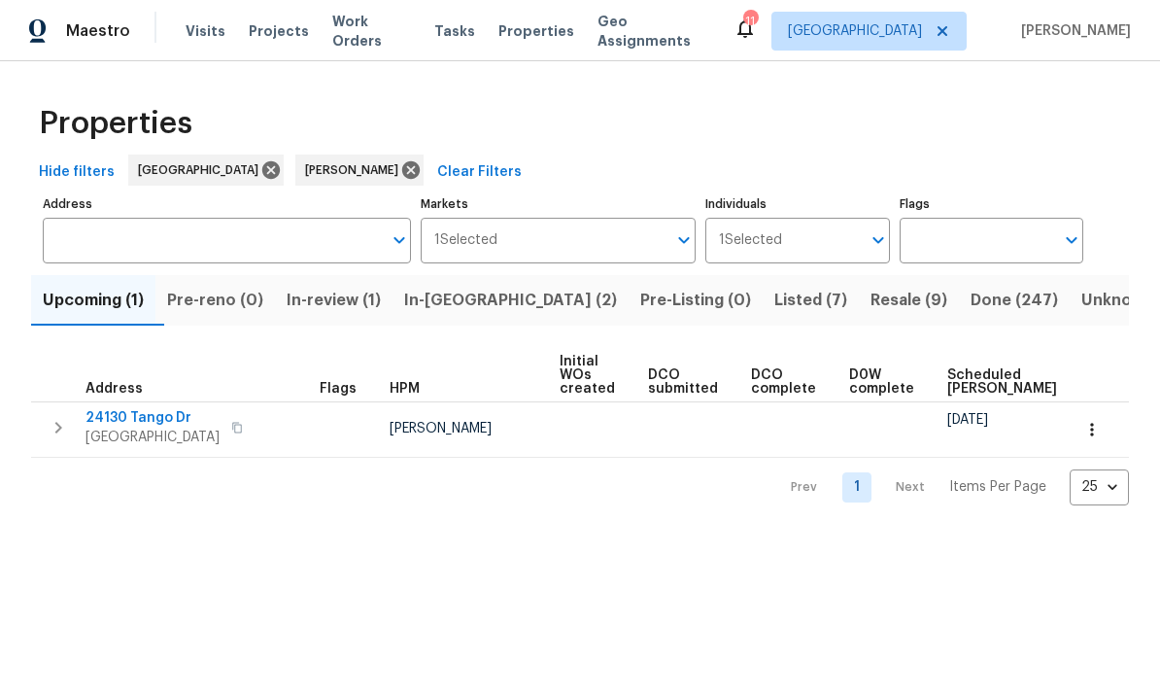
click at [871, 298] on span "Resale (9)" at bounding box center [909, 300] width 77 height 27
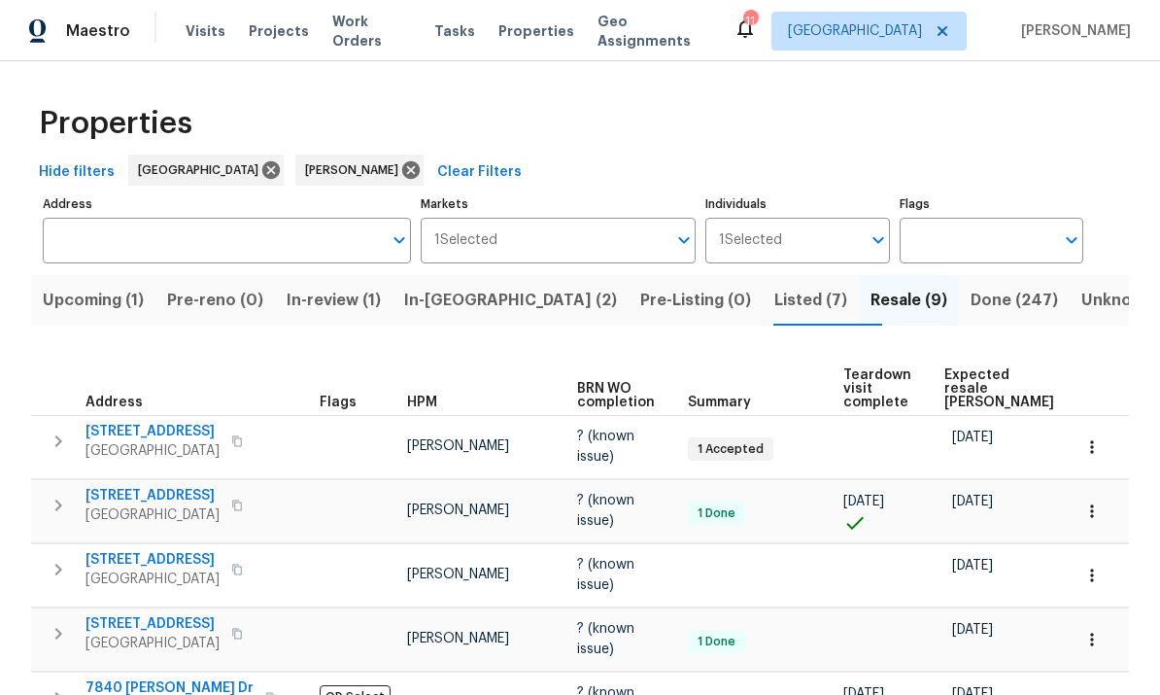
click at [775, 287] on span "Listed (7)" at bounding box center [811, 300] width 73 height 27
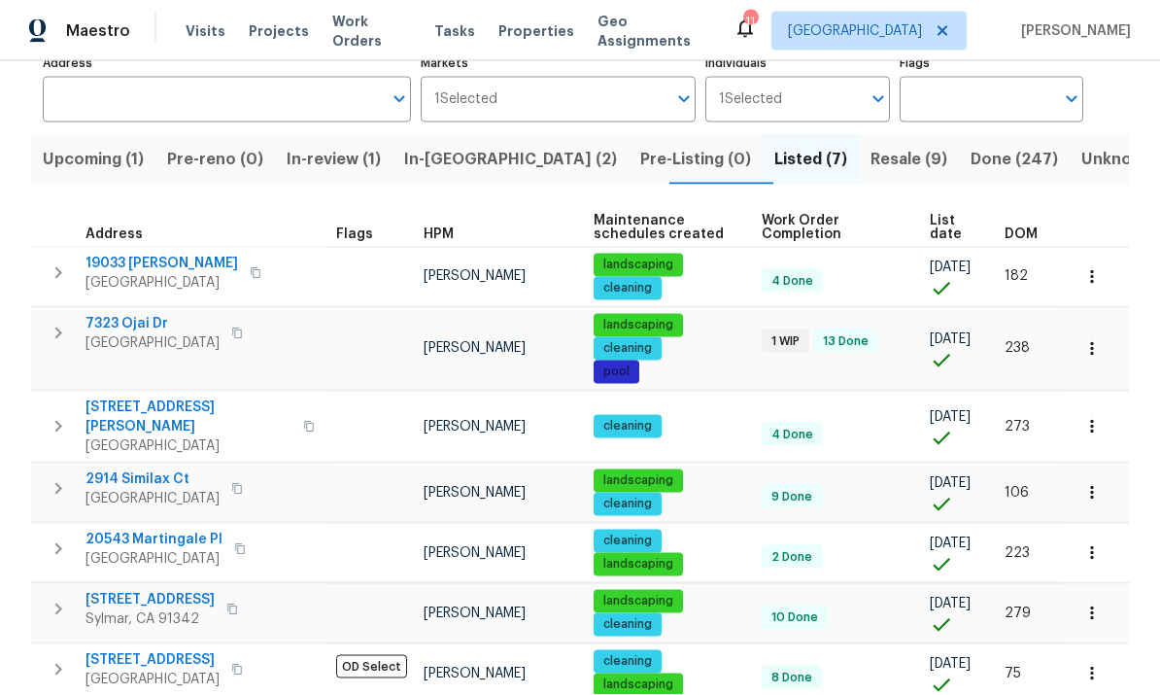
scroll to position [73, 0]
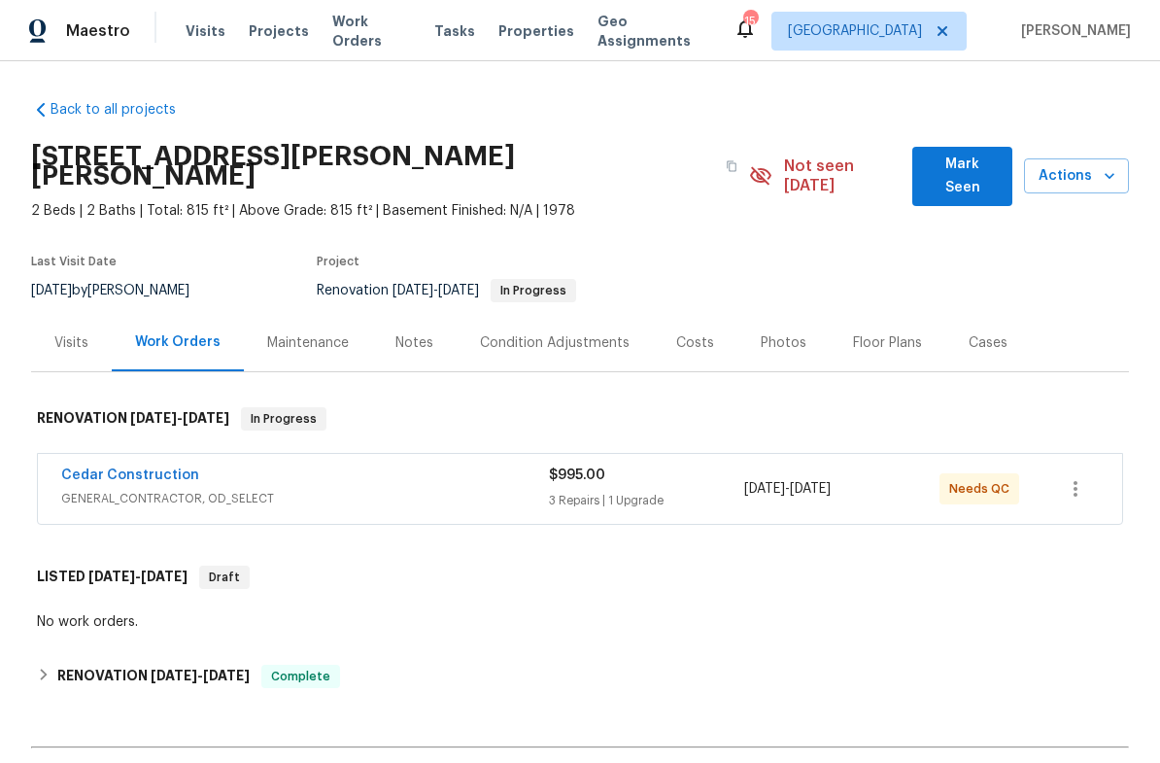
click at [284, 466] on div "Cedar Construction" at bounding box center [305, 477] width 488 height 23
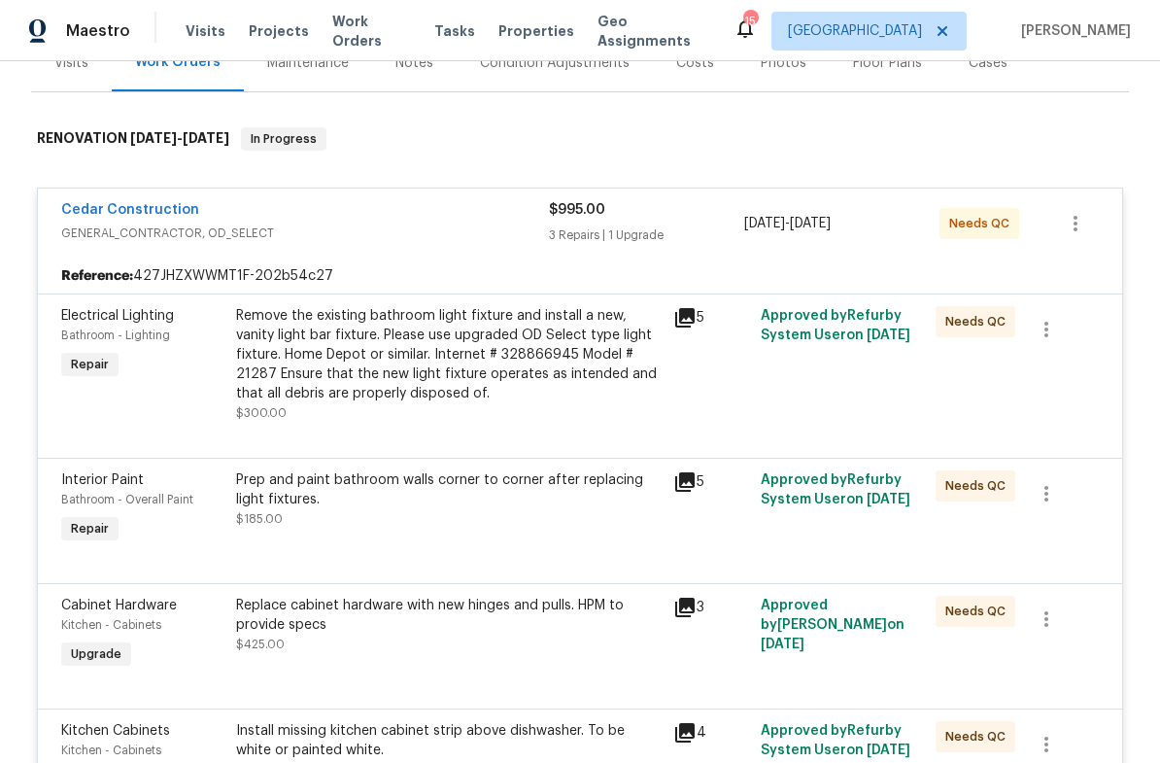
scroll to position [293, 0]
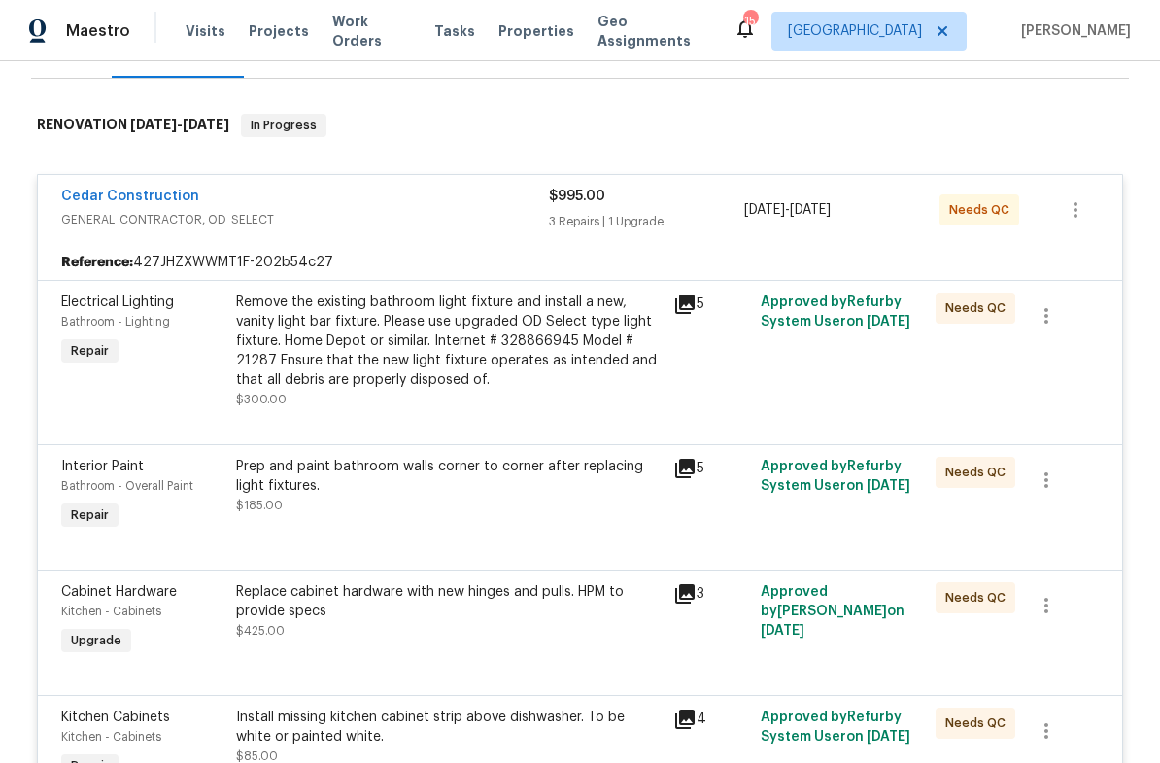
click at [676, 294] on icon at bounding box center [684, 303] width 19 height 19
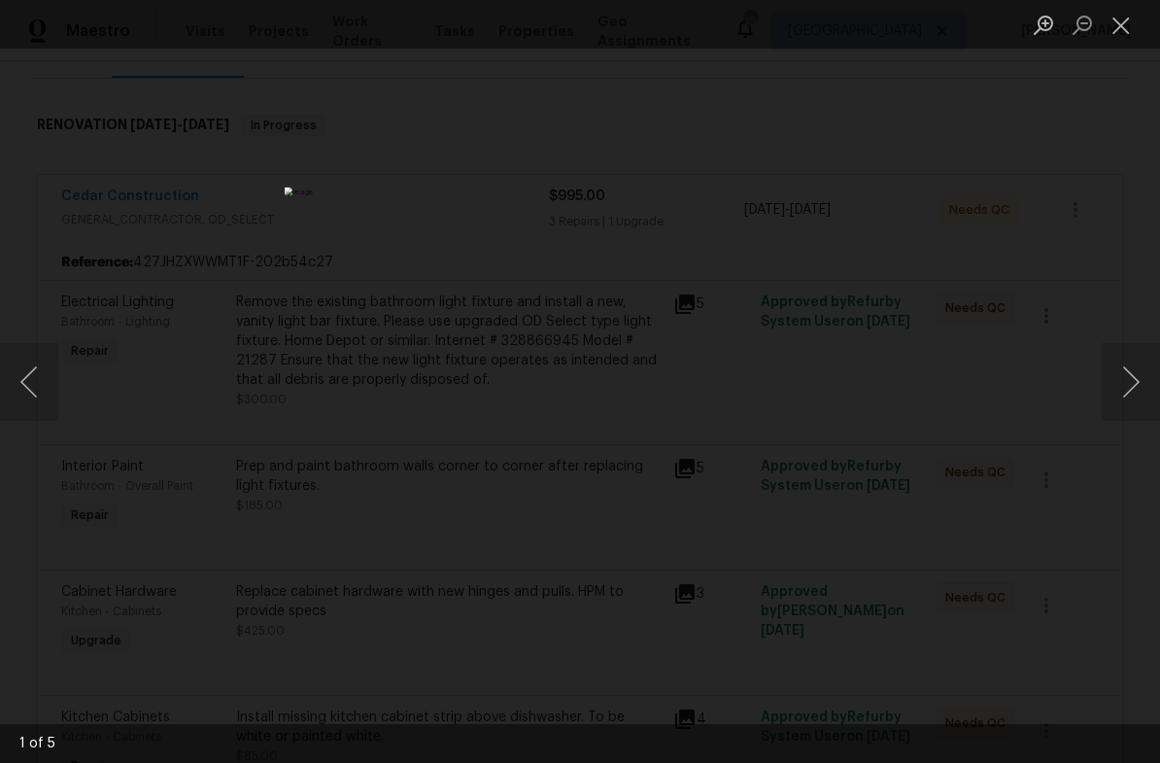
click at [1126, 391] on button "Next image" at bounding box center [1131, 382] width 58 height 78
click at [1130, 385] on button "Next image" at bounding box center [1131, 382] width 58 height 78
click at [1135, 380] on button "Next image" at bounding box center [1131, 382] width 58 height 78
click at [1134, 381] on button "Next image" at bounding box center [1131, 382] width 58 height 78
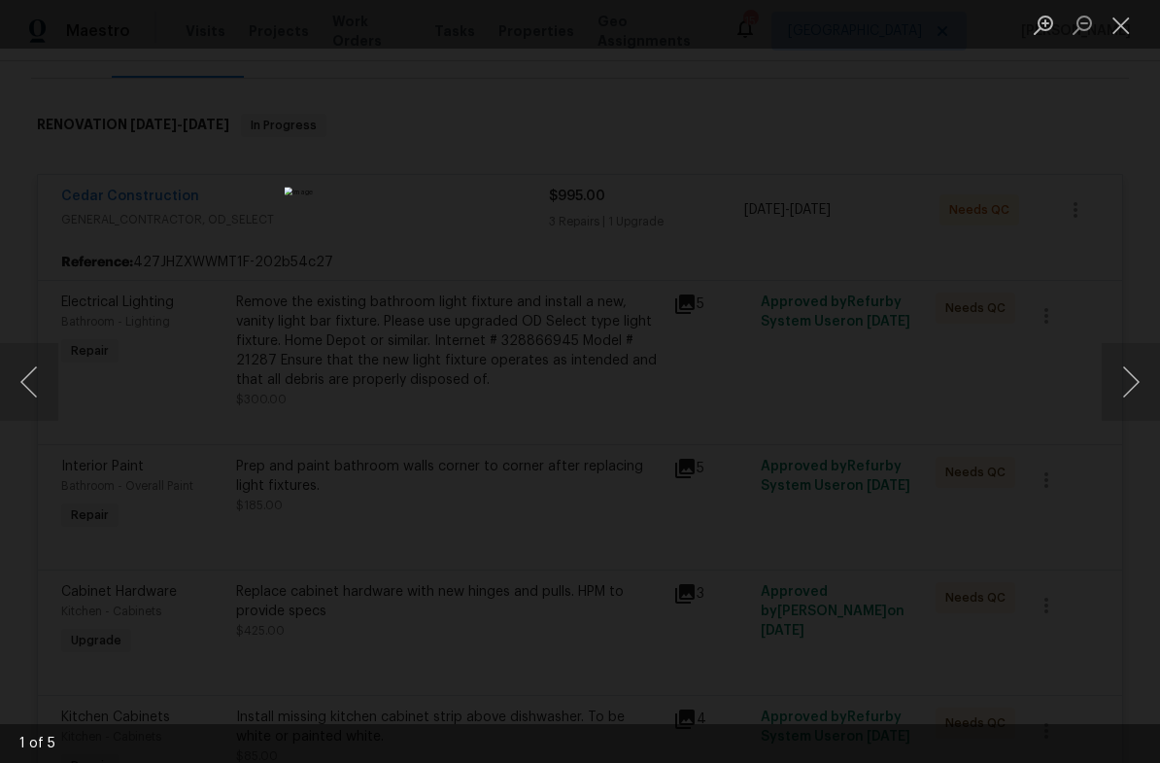
click at [1127, 383] on button "Next image" at bounding box center [1131, 382] width 58 height 78
click at [1121, 37] on button "Close lightbox" at bounding box center [1121, 25] width 39 height 34
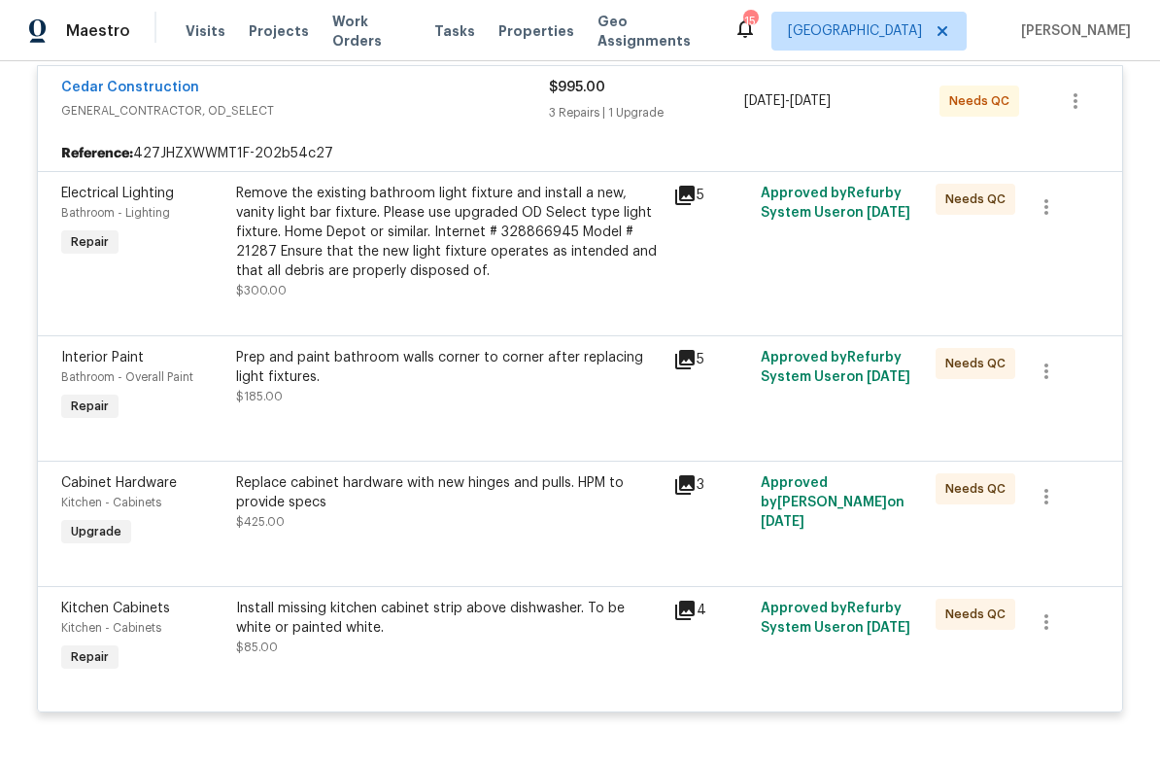
scroll to position [411, 0]
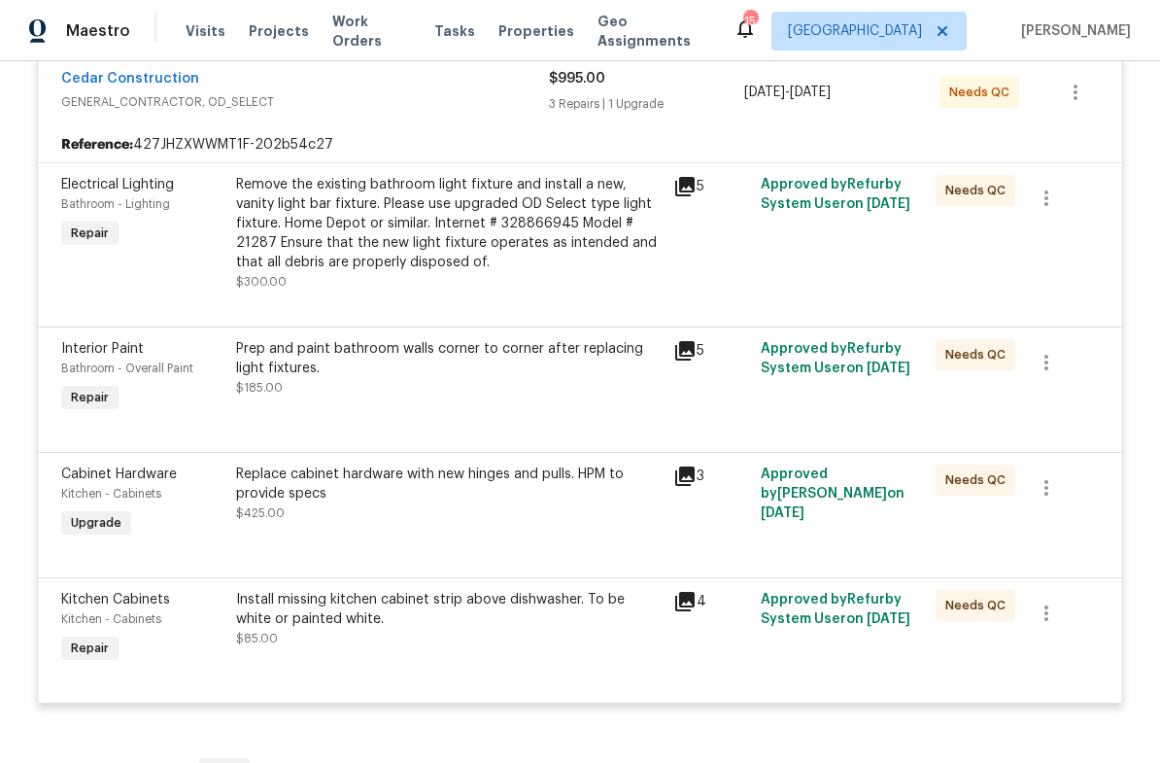
click at [665, 333] on div "Prep and paint bathroom walls corner to corner after replacing light fixtures. …" at bounding box center [448, 377] width 437 height 89
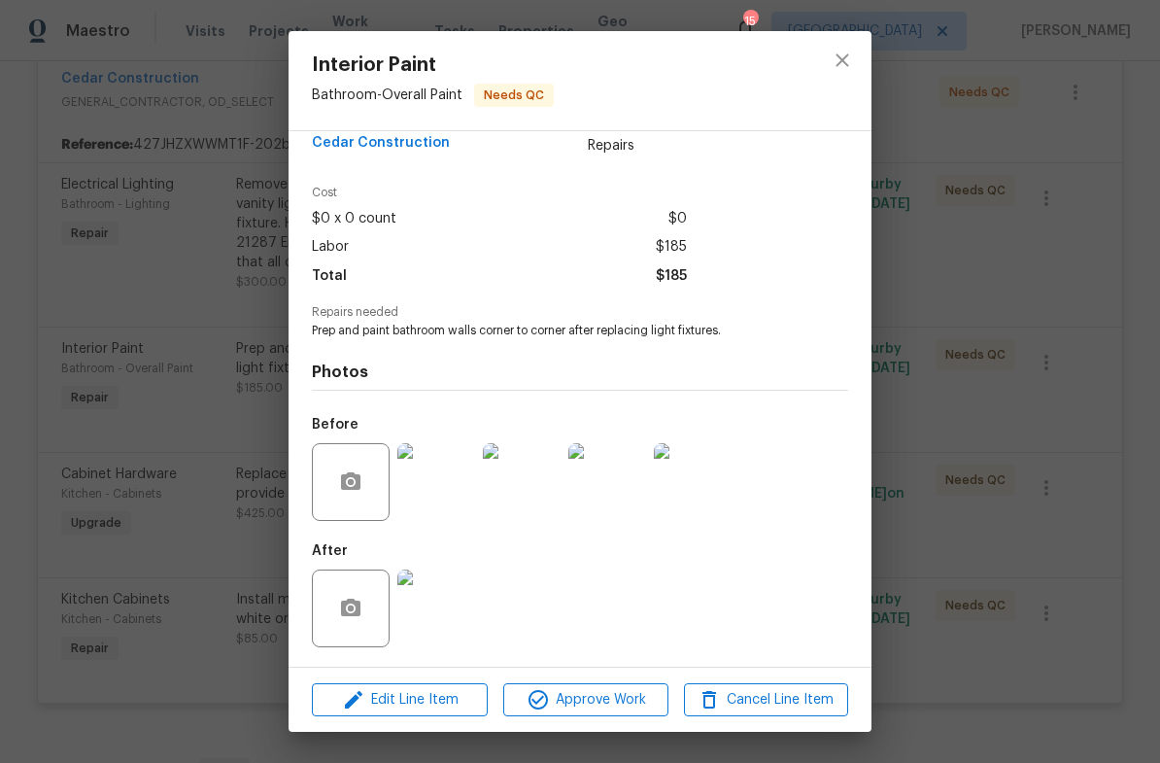
scroll to position [40, 0]
click at [840, 60] on icon "close" at bounding box center [842, 60] width 23 height 23
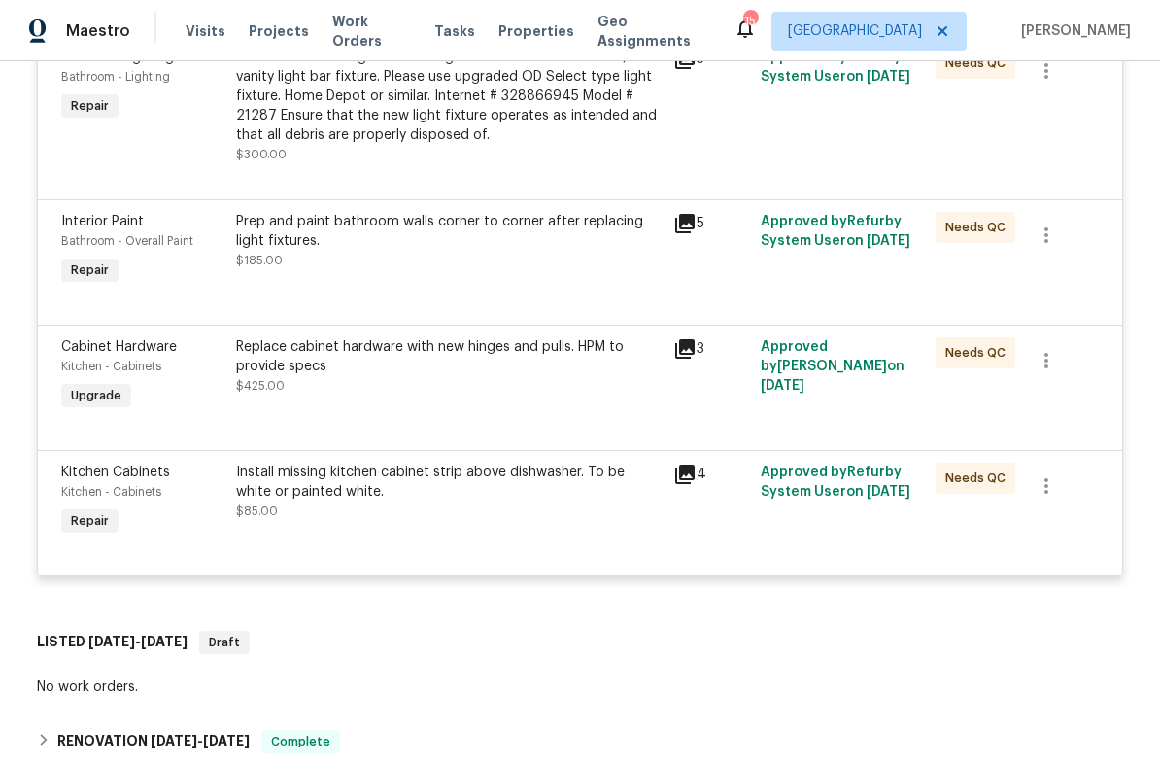
scroll to position [539, 0]
click at [666, 330] on div "Replace cabinet hardware with new hinges and pulls. HPM to provide specs $425.00" at bounding box center [448, 374] width 437 height 89
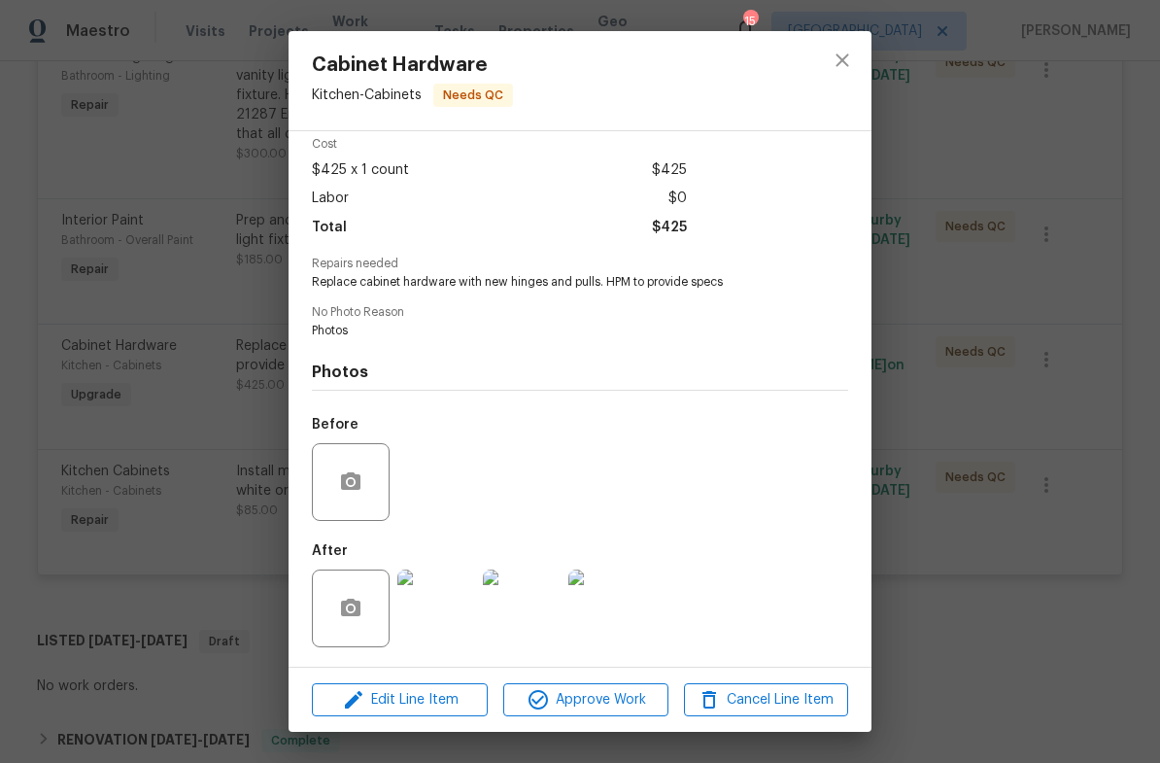
scroll to position [89, 0]
click at [447, 618] on img at bounding box center [436, 608] width 78 height 78
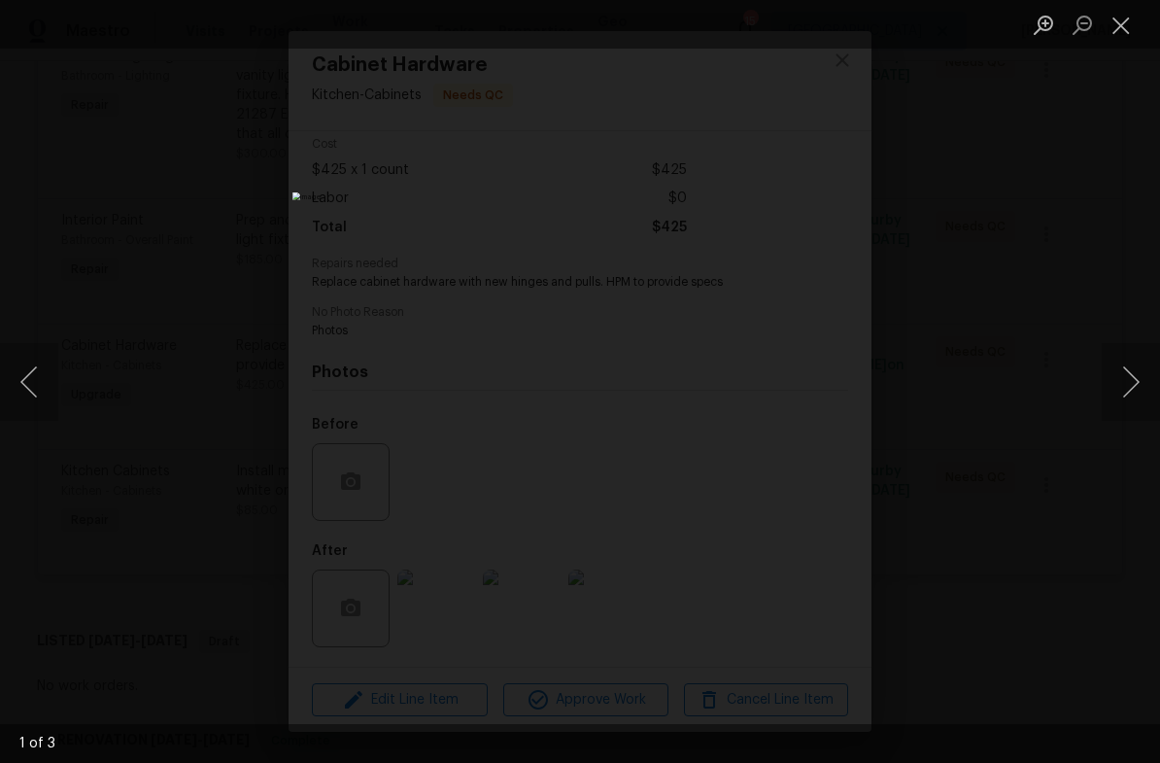
click at [1113, 388] on button "Next image" at bounding box center [1131, 382] width 58 height 78
click at [1121, 391] on button "Next image" at bounding box center [1131, 382] width 58 height 78
click at [1116, 382] on button "Next image" at bounding box center [1131, 382] width 58 height 78
click at [1128, 390] on button "Next image" at bounding box center [1131, 382] width 58 height 78
click at [1138, 390] on button "Next image" at bounding box center [1131, 382] width 58 height 78
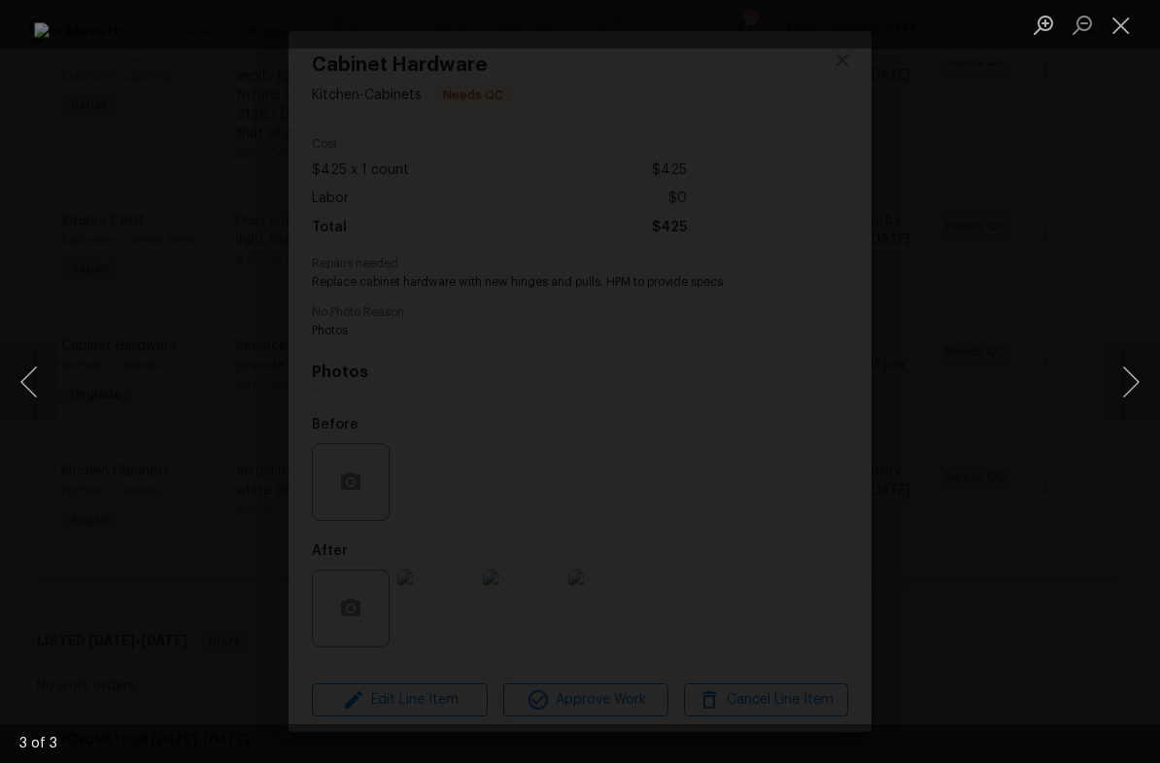
click at [1120, 34] on button "Close lightbox" at bounding box center [1121, 25] width 39 height 34
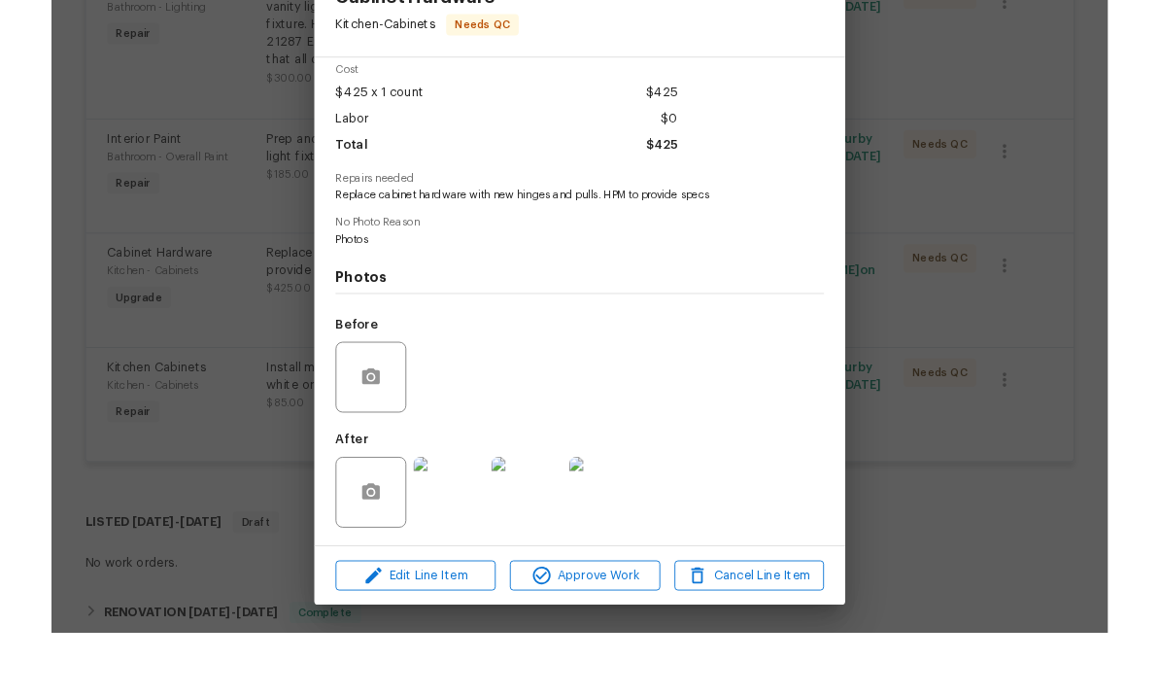
scroll to position [48, 0]
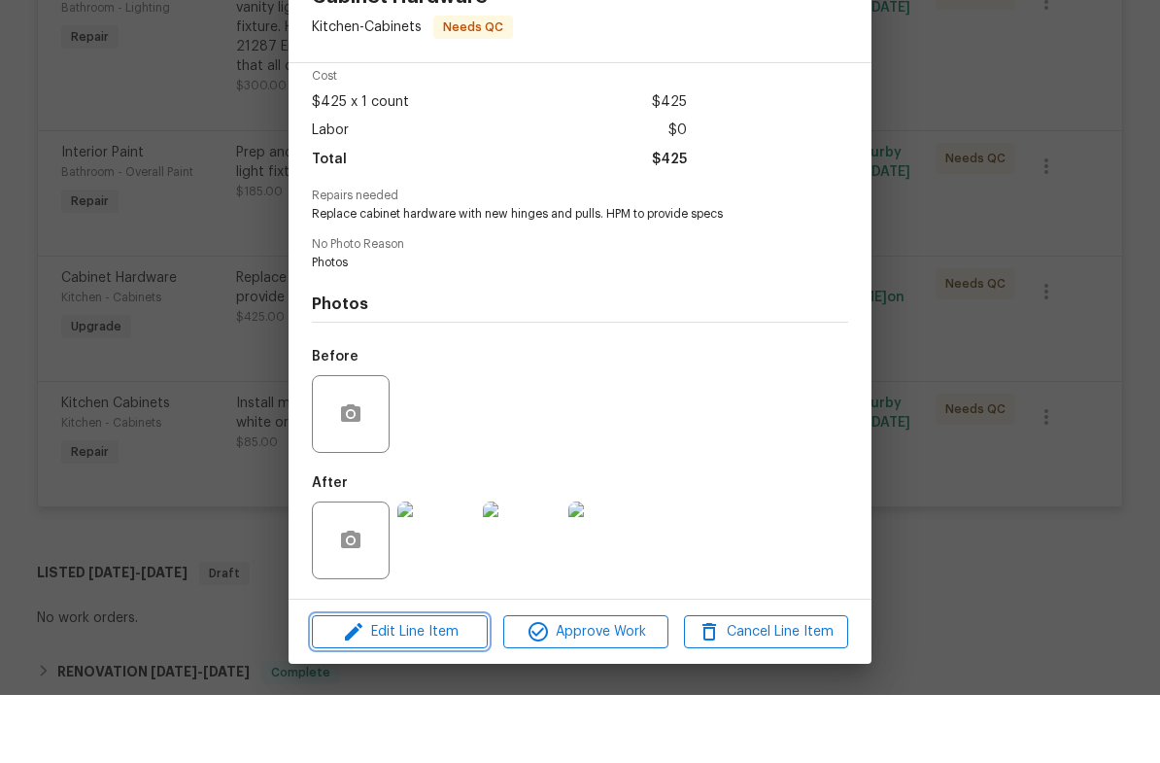
click at [424, 688] on span "Edit Line Item" at bounding box center [400, 700] width 164 height 24
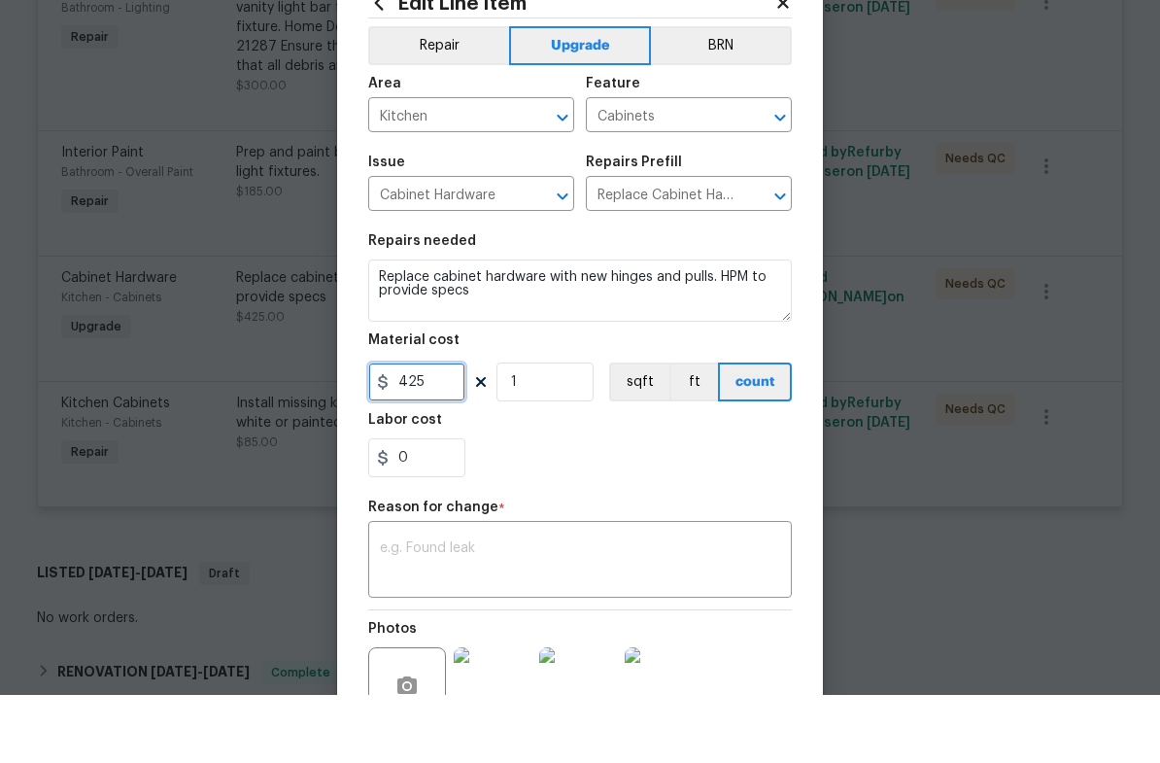
click at [436, 431] on input "425" at bounding box center [416, 450] width 97 height 39
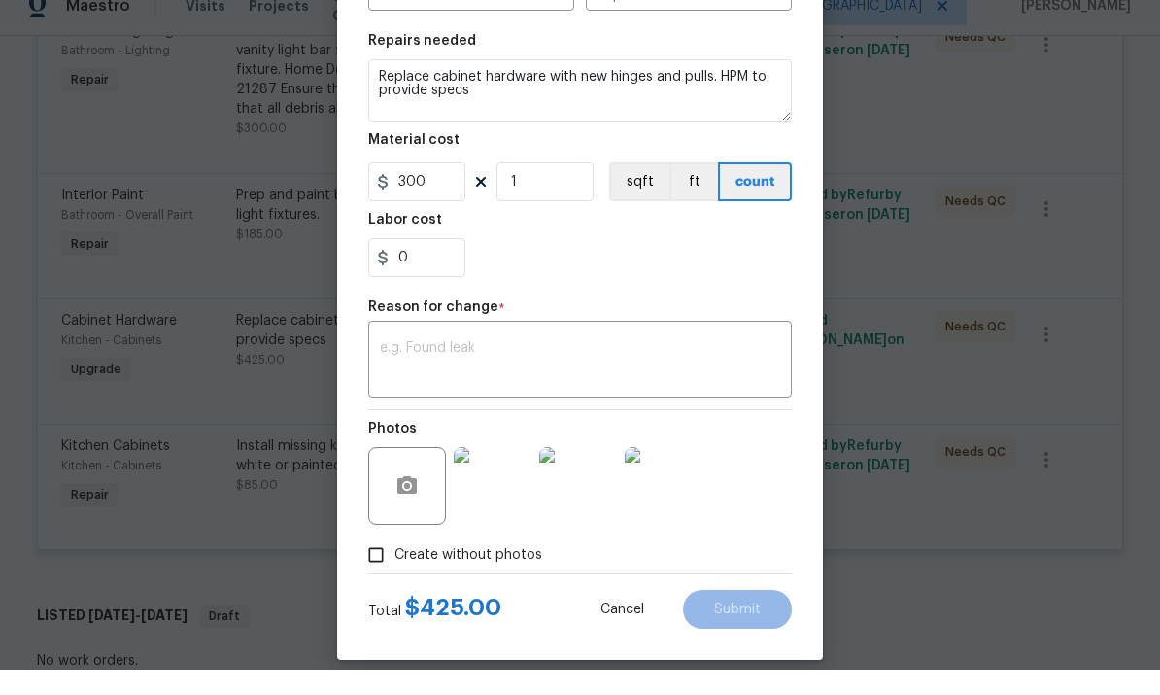
scroll to position [73, 0]
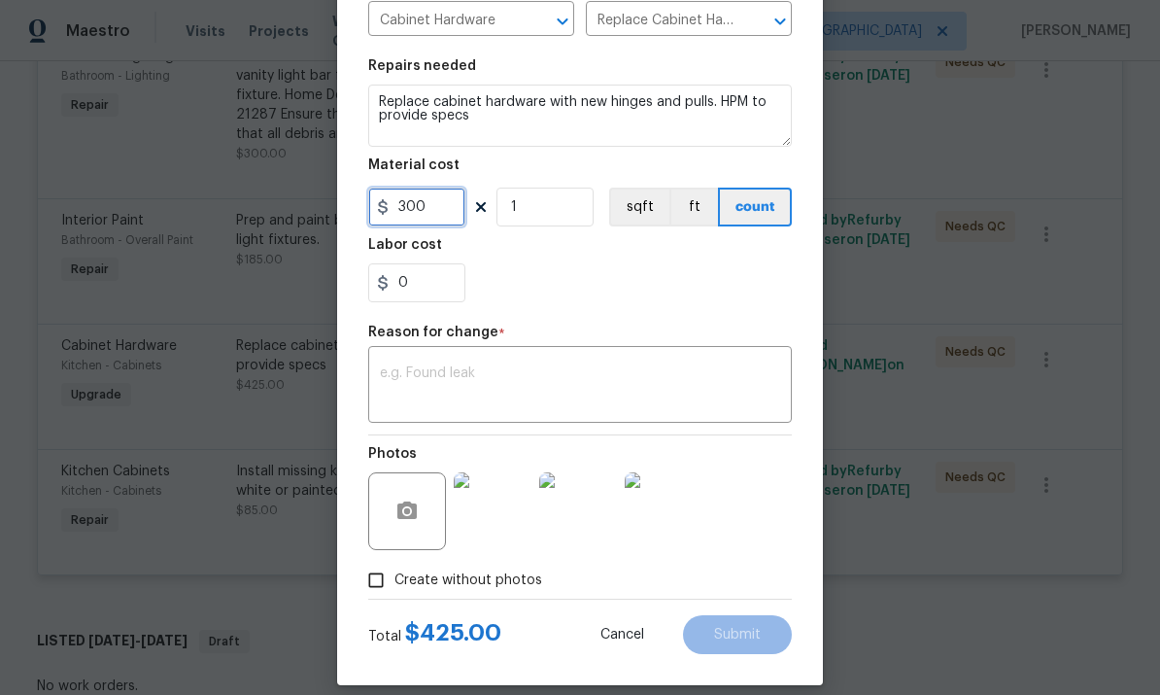
type input "300"
click at [707, 376] on textarea at bounding box center [580, 386] width 400 height 41
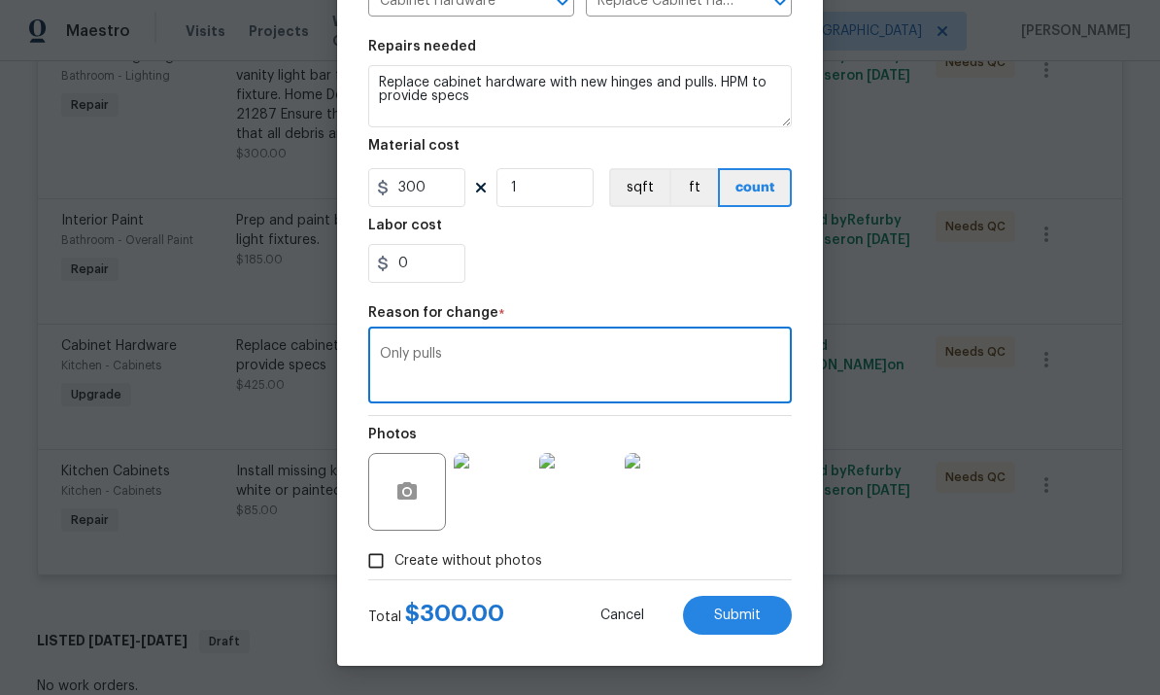
scroll to position [266, 0]
type textarea "Only pulls"
click at [746, 614] on span "Submit" at bounding box center [737, 615] width 47 height 15
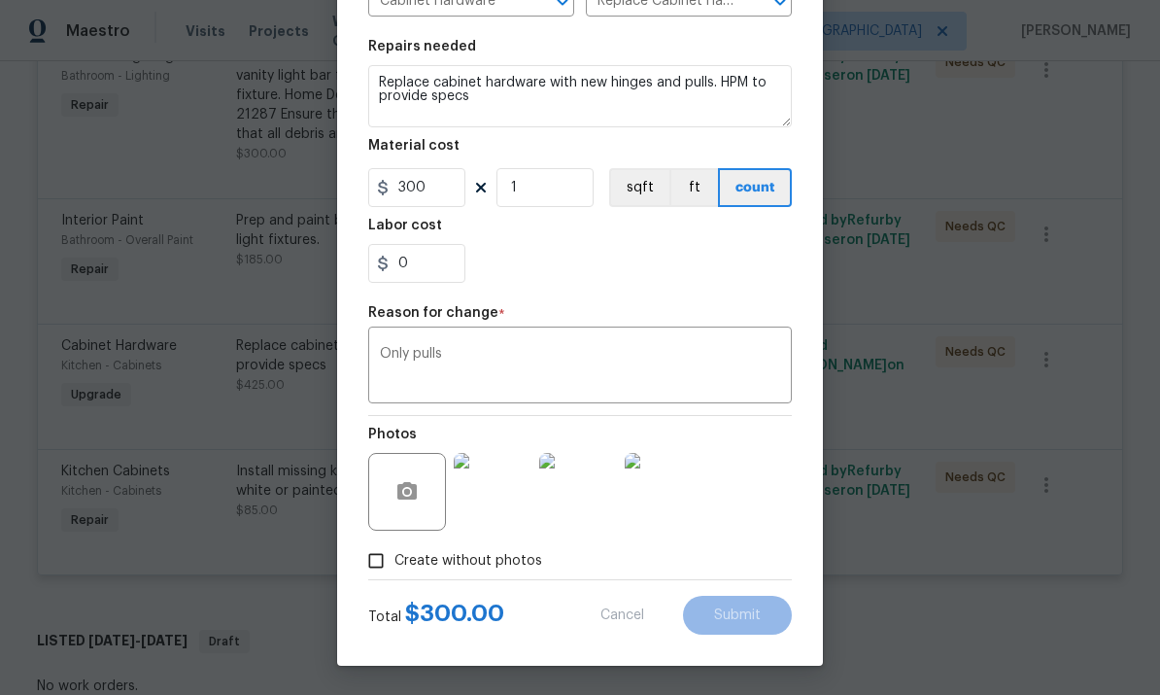
type input "425"
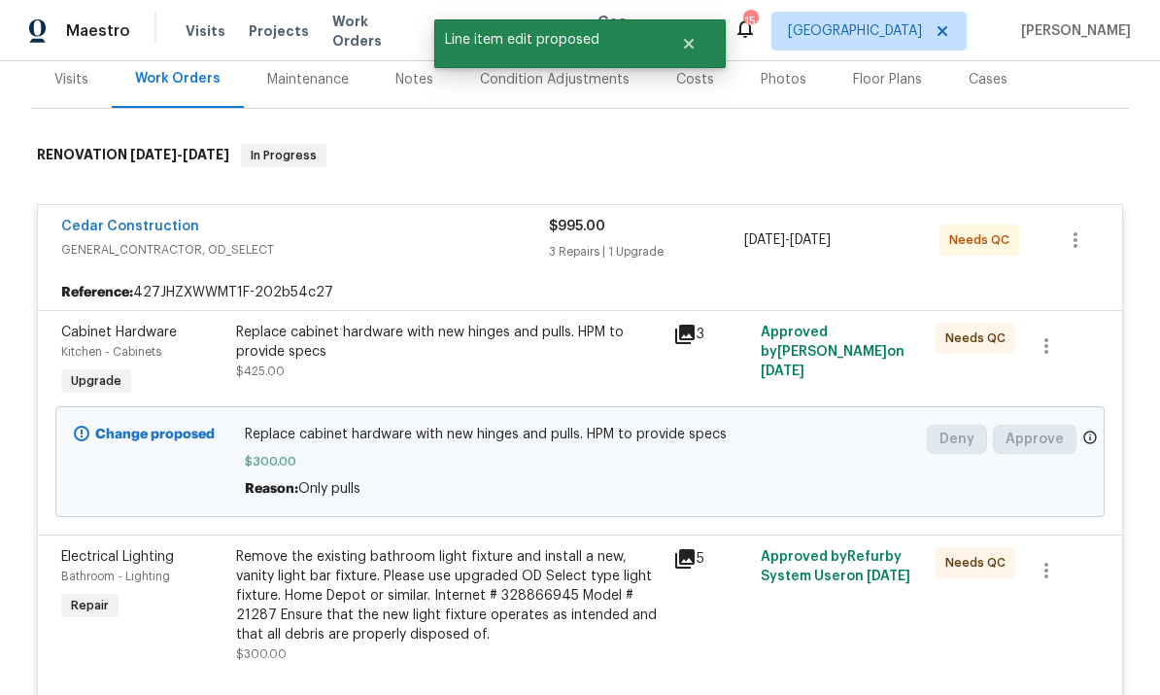
scroll to position [264, 0]
click at [147, 219] on link "Cedar Construction" at bounding box center [130, 226] width 138 height 14
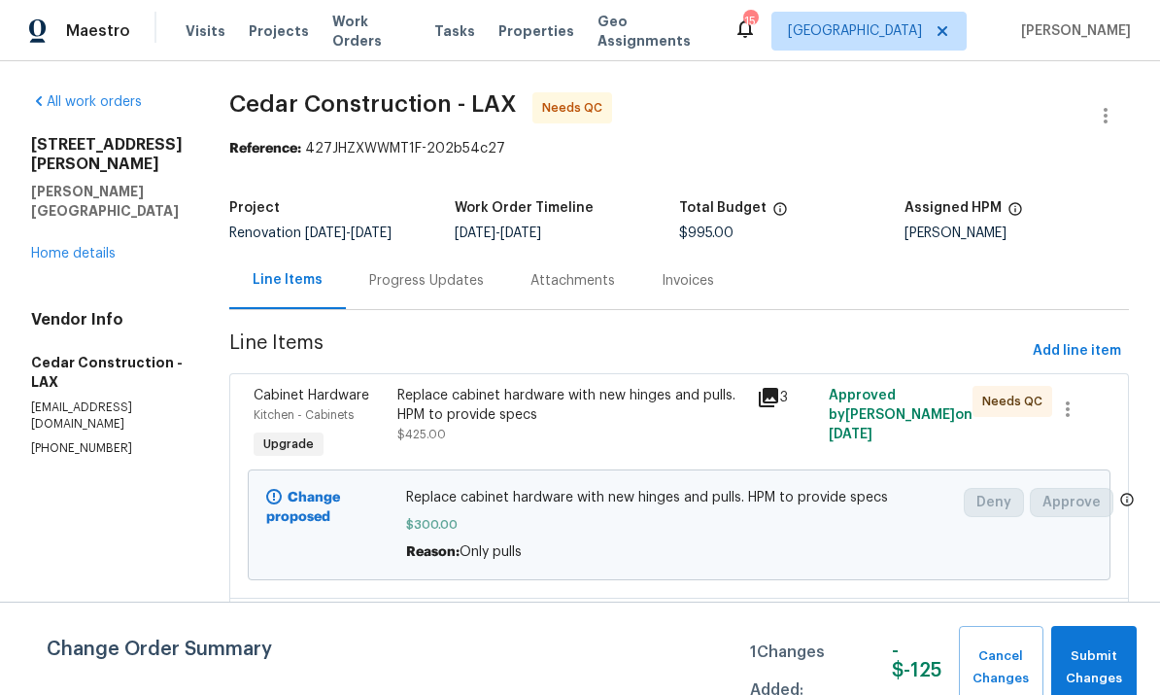
click at [1087, 659] on span "Submit Changes" at bounding box center [1094, 667] width 66 height 45
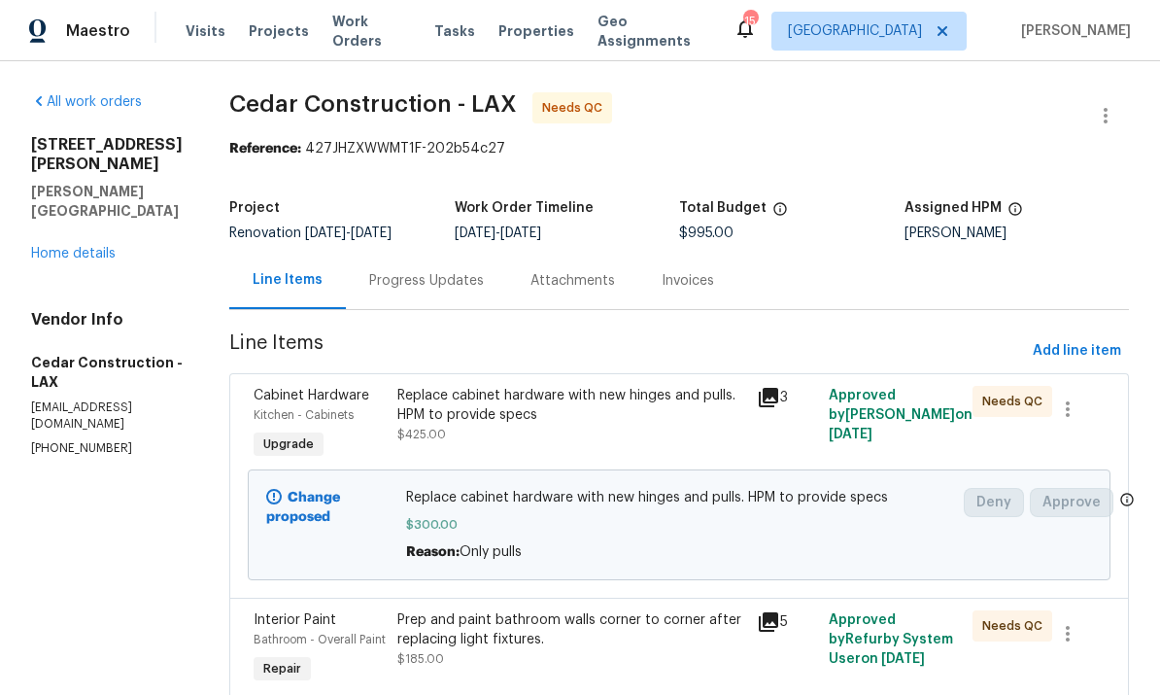
click at [91, 247] on link "Home details" at bounding box center [73, 254] width 85 height 14
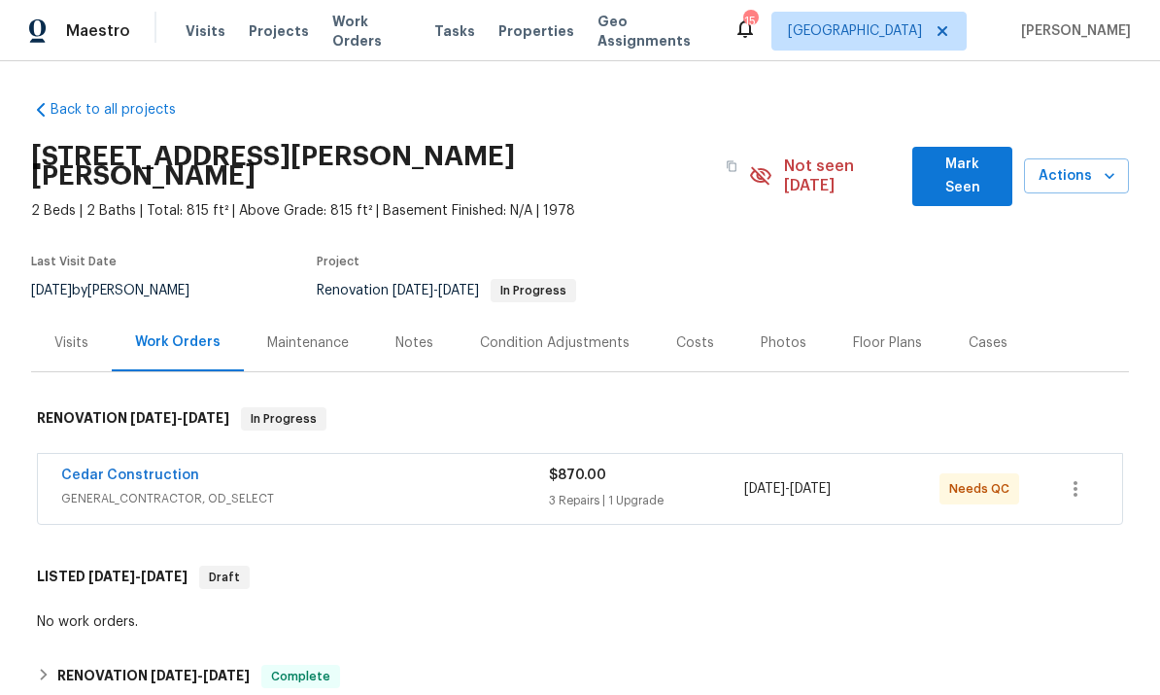
click at [153, 468] on link "Cedar Construction" at bounding box center [130, 475] width 138 height 14
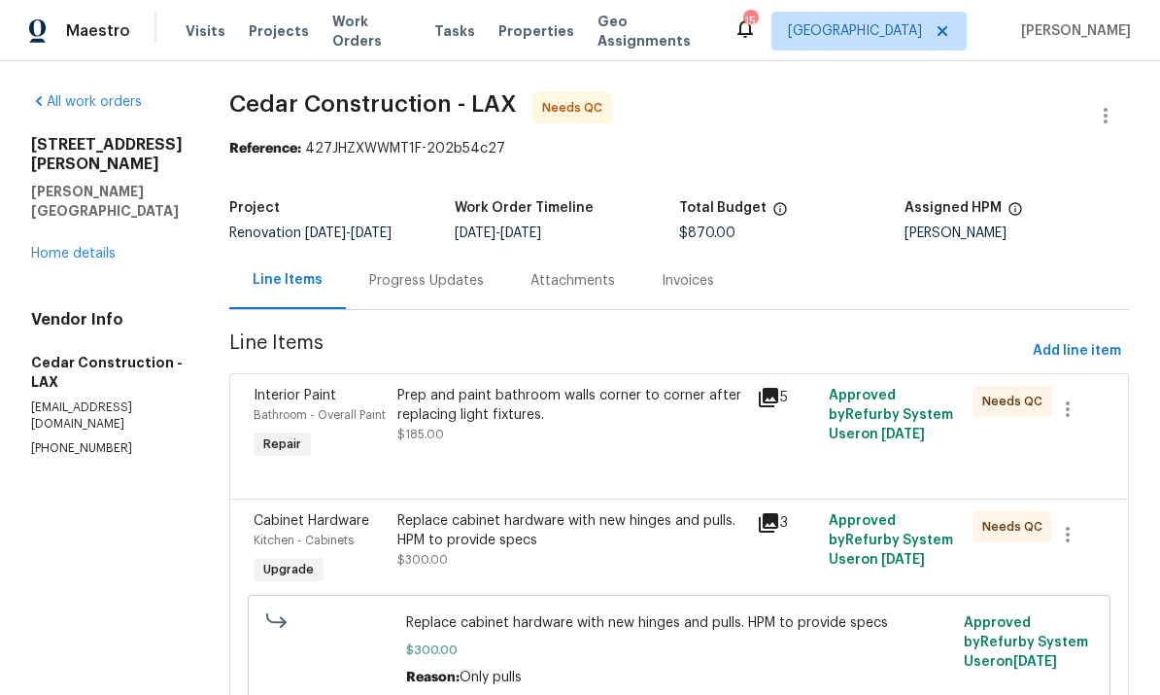
click at [81, 247] on link "Home details" at bounding box center [73, 254] width 85 height 14
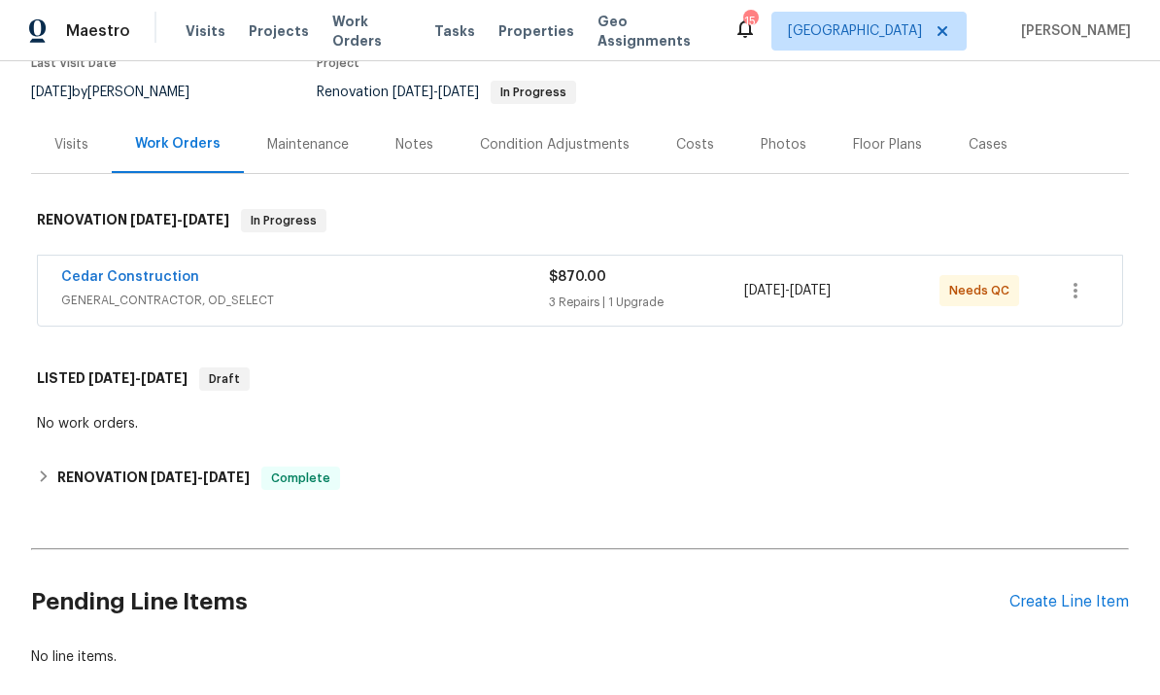
scroll to position [205, 0]
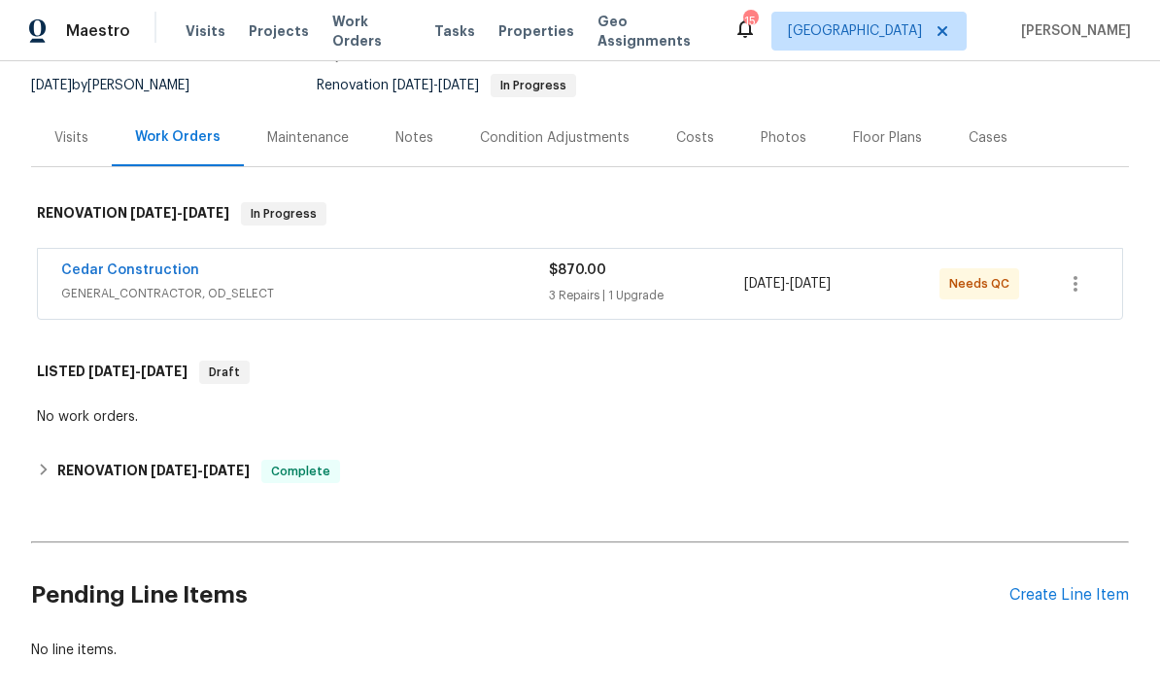
click at [296, 260] on div "Cedar Construction" at bounding box center [305, 271] width 488 height 23
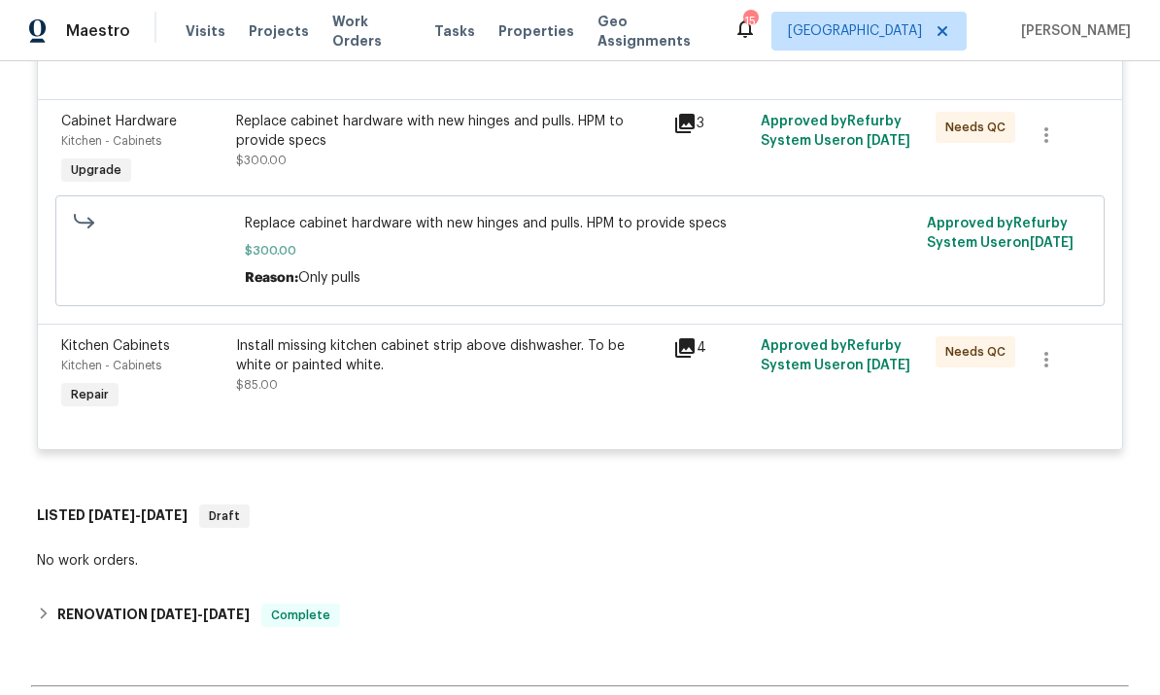
scroll to position [761, 0]
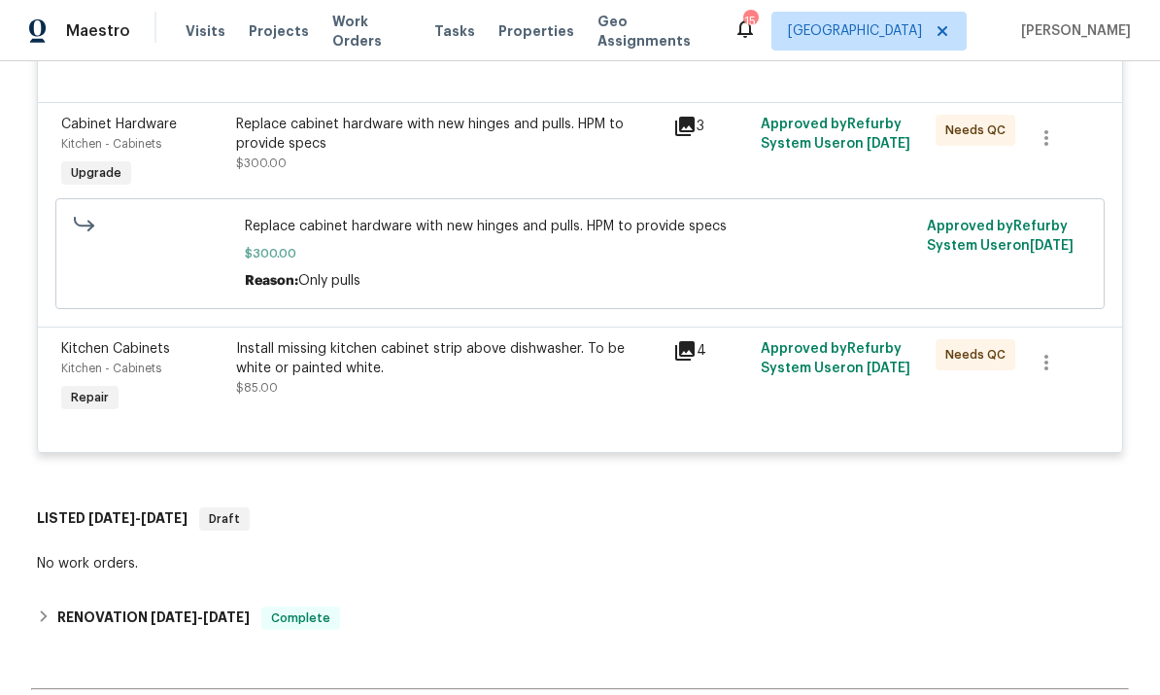
click at [685, 339] on icon at bounding box center [684, 350] width 23 height 23
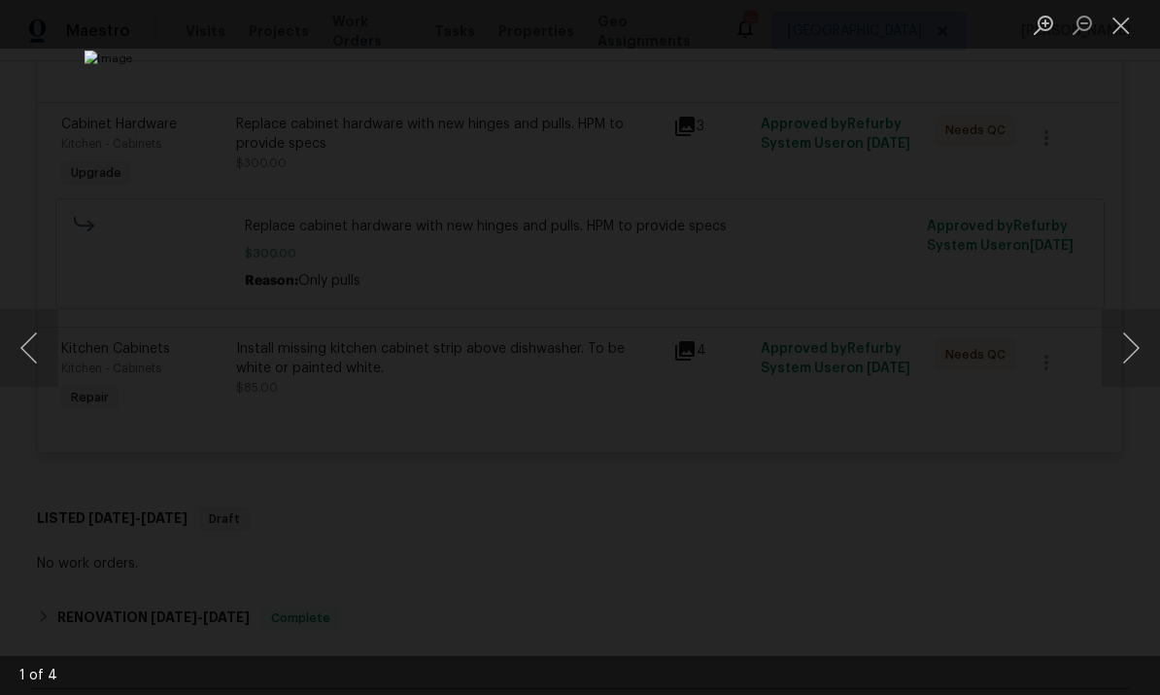
click at [1115, 29] on button "Close lightbox" at bounding box center [1121, 25] width 39 height 34
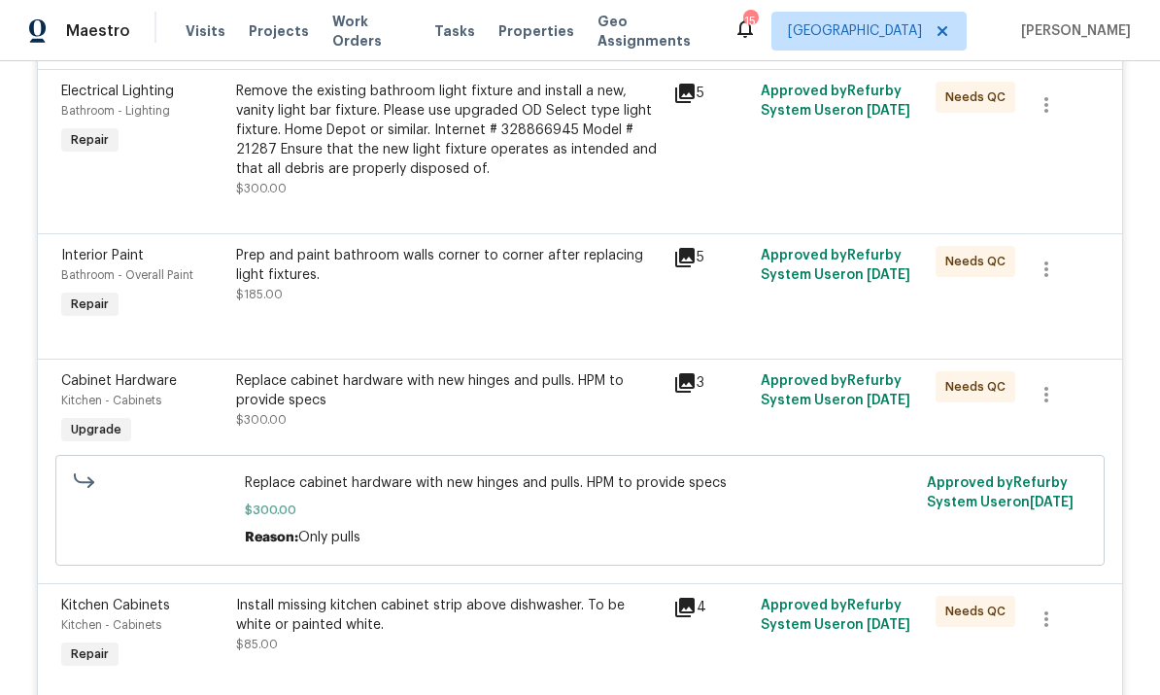
scroll to position [501, 0]
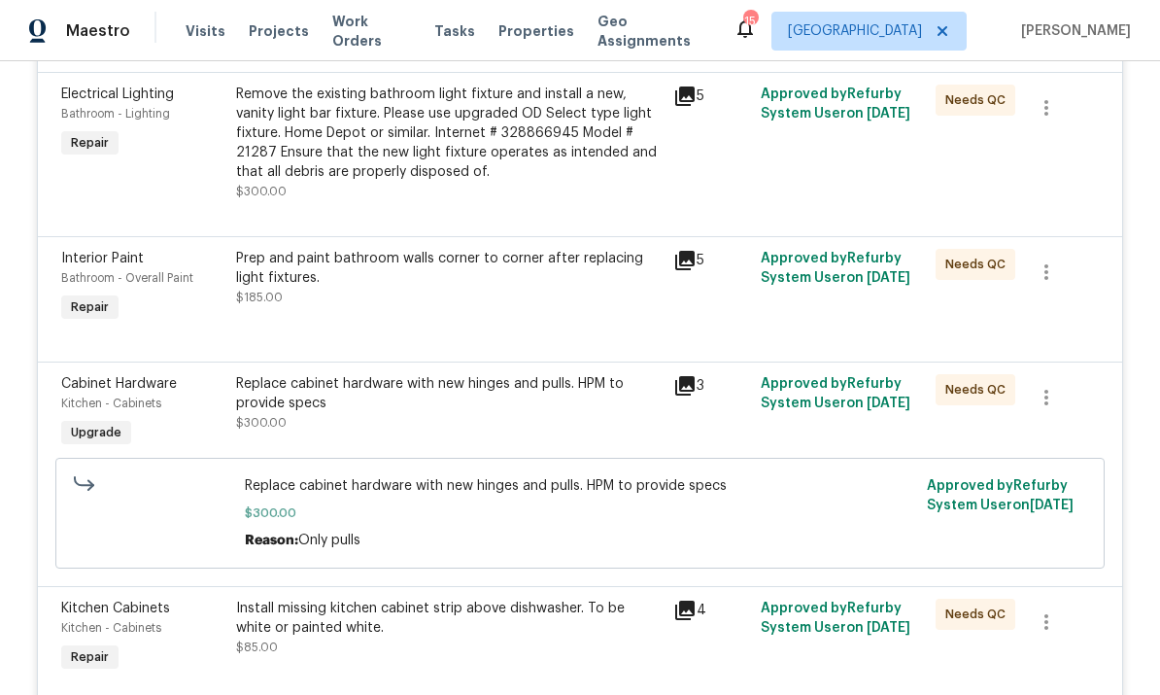
click at [578, 374] on div "Replace cabinet hardware with new hinges and pulls. HPM to provide specs" at bounding box center [449, 393] width 426 height 39
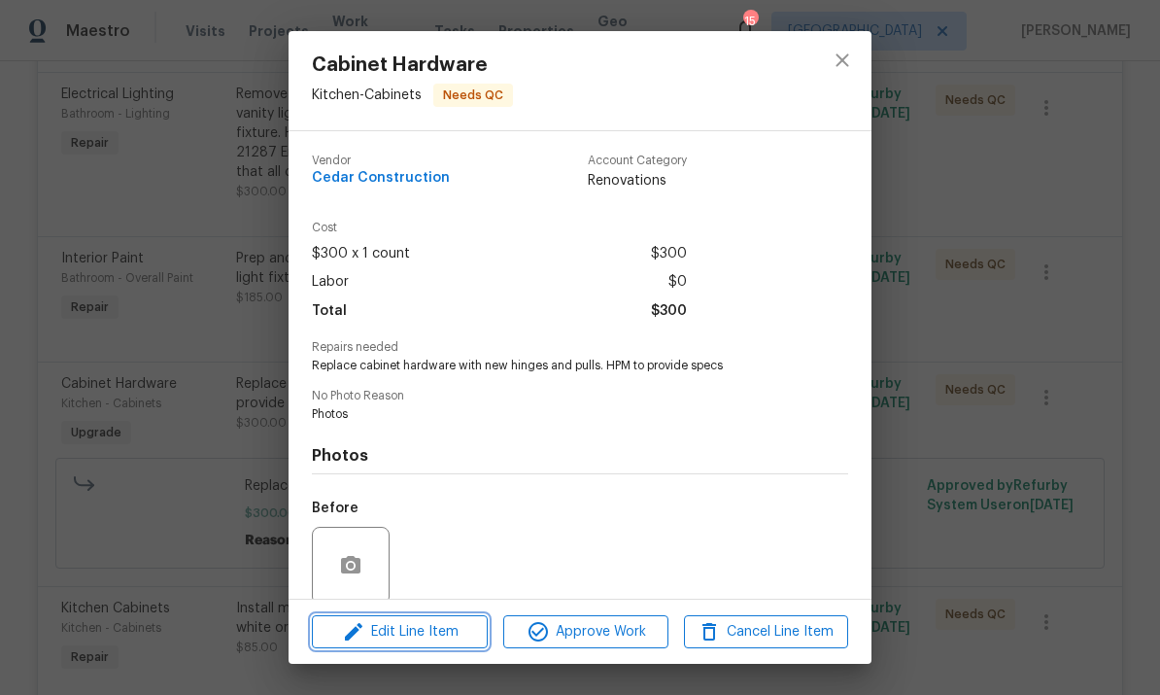
click at [425, 631] on span "Edit Line Item" at bounding box center [400, 632] width 164 height 24
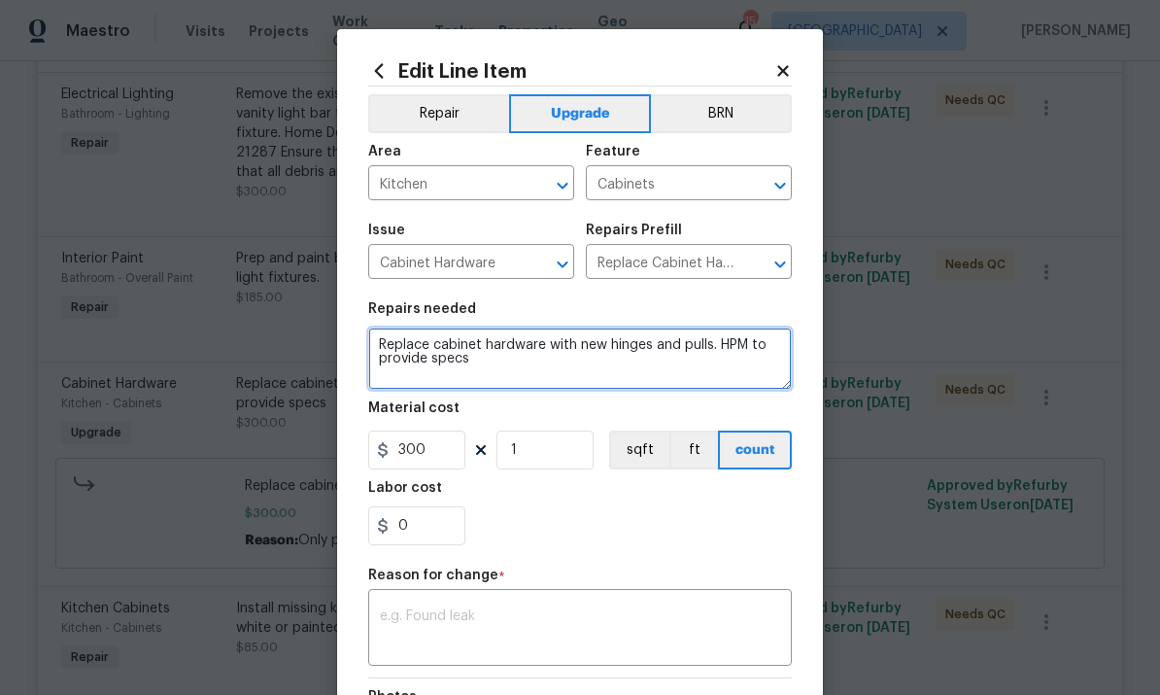
click at [483, 370] on textarea "Replace cabinet hardware with new hinges and pulls. HPM to provide specs" at bounding box center [580, 359] width 424 height 62
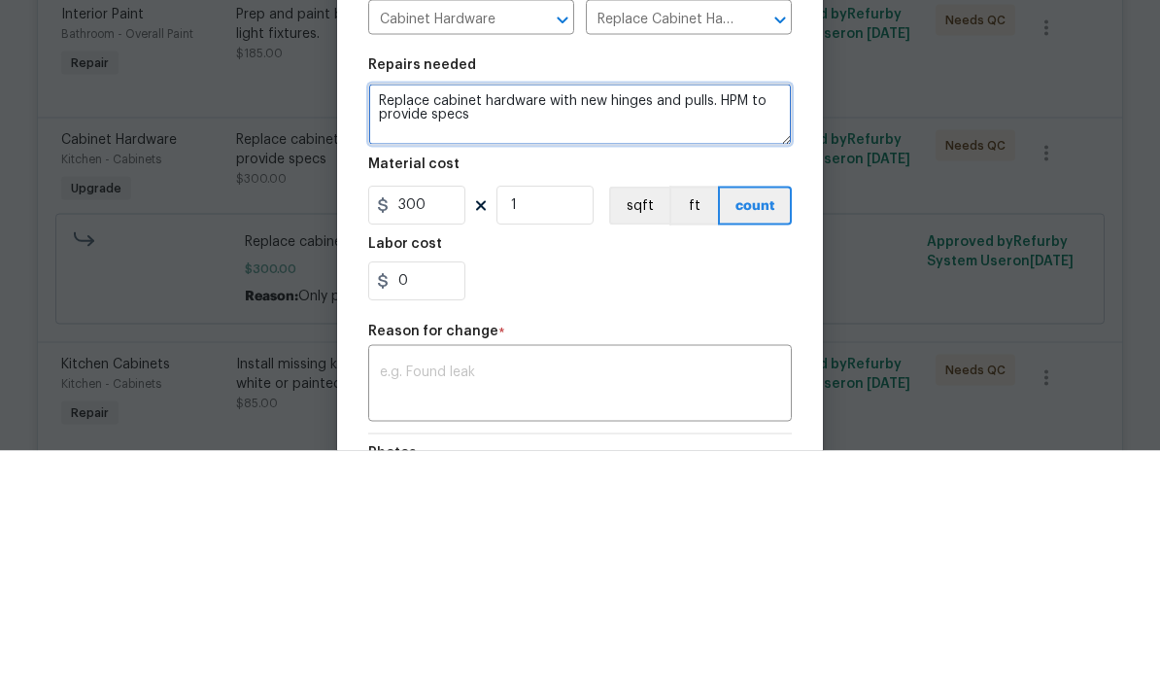
click at [703, 328] on textarea "Replace cabinet hardware with new hinges and pulls. HPM to provide specs" at bounding box center [580, 359] width 424 height 62
click at [648, 328] on textarea "Replace cabinet hardware with new hinges and pulls. HPM to provide specs" at bounding box center [580, 359] width 424 height 62
click at [676, 328] on textarea "Replace cabinet hardware with new hinges and pulls. HPM to provide specs" at bounding box center [580, 359] width 424 height 62
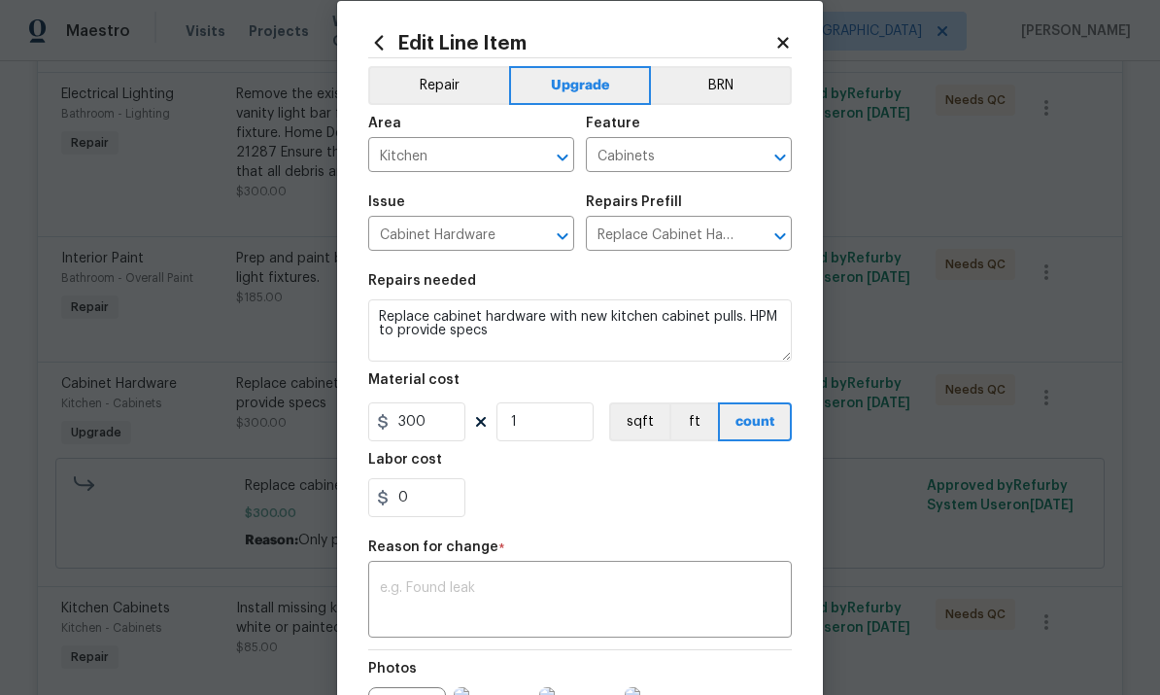
scroll to position [53, 0]
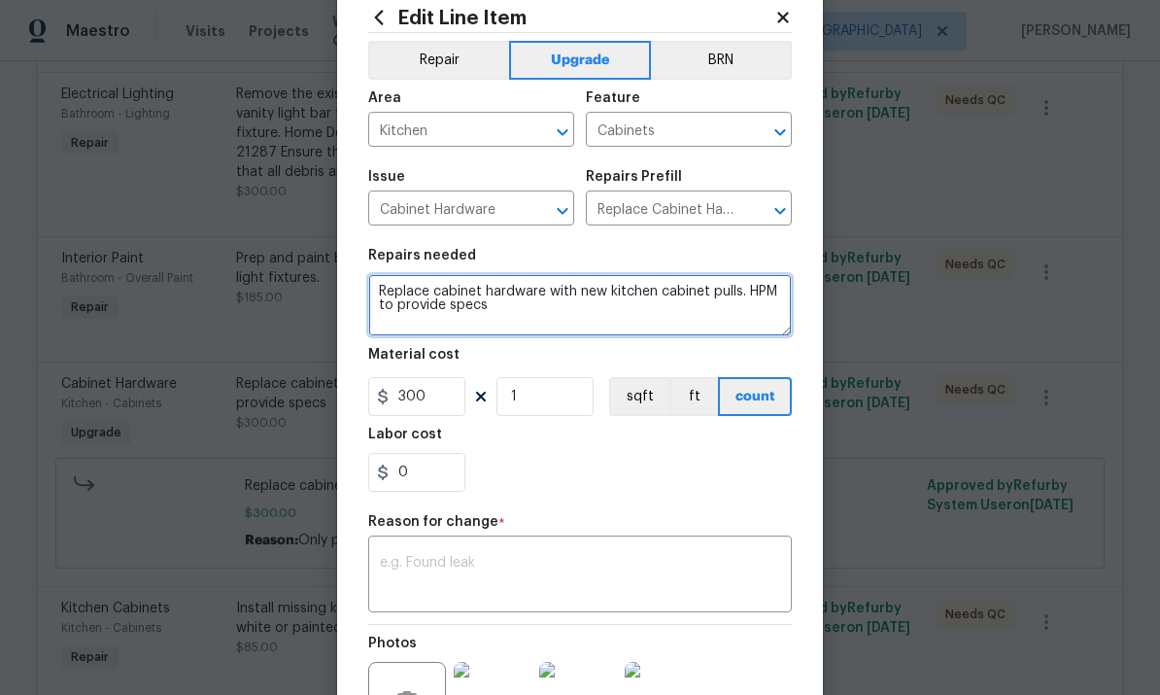
type textarea "Replace cabinet hardware with new kitchen cabinet pulls. HPM to provide specs"
click at [672, 561] on textarea at bounding box center [580, 576] width 400 height 41
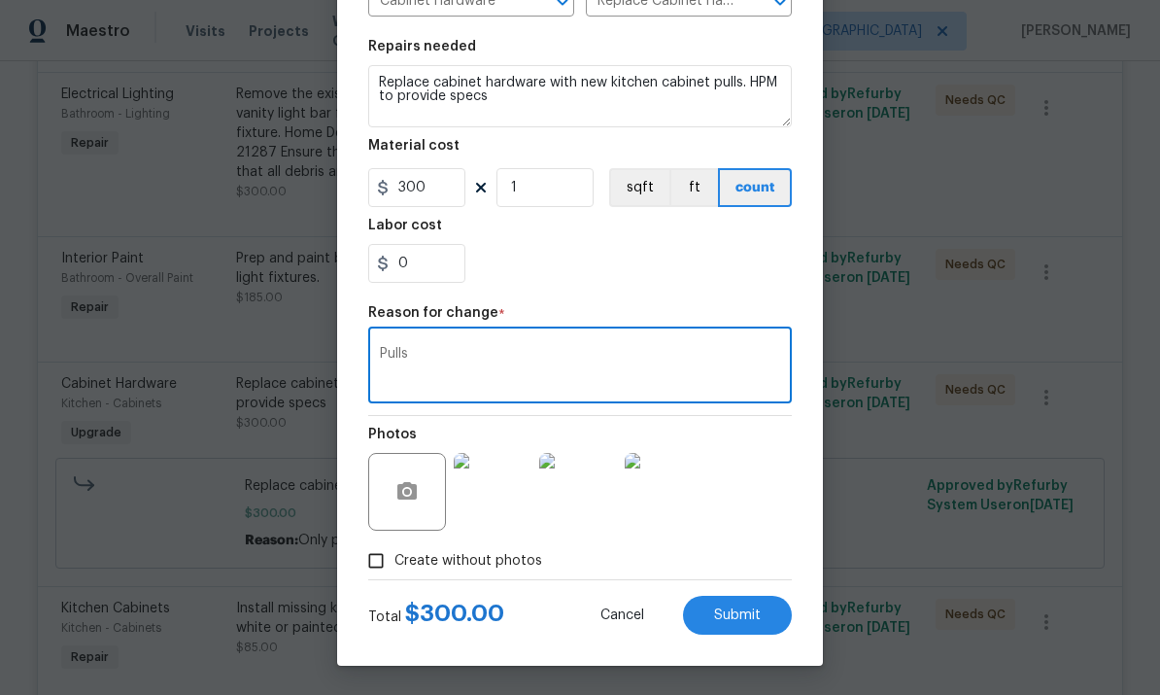
scroll to position [266, 0]
type textarea "Pulls"
click at [750, 618] on span "Submit" at bounding box center [737, 615] width 47 height 15
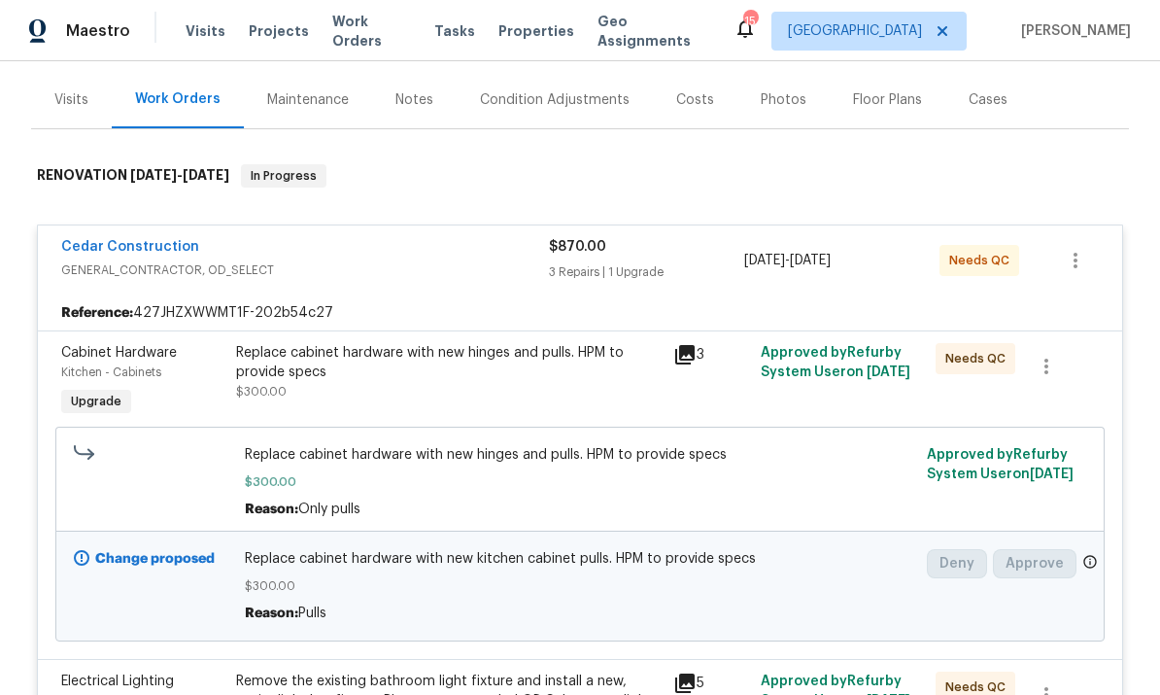
scroll to position [244, 0]
click at [157, 239] on link "Cedar Construction" at bounding box center [130, 246] width 138 height 14
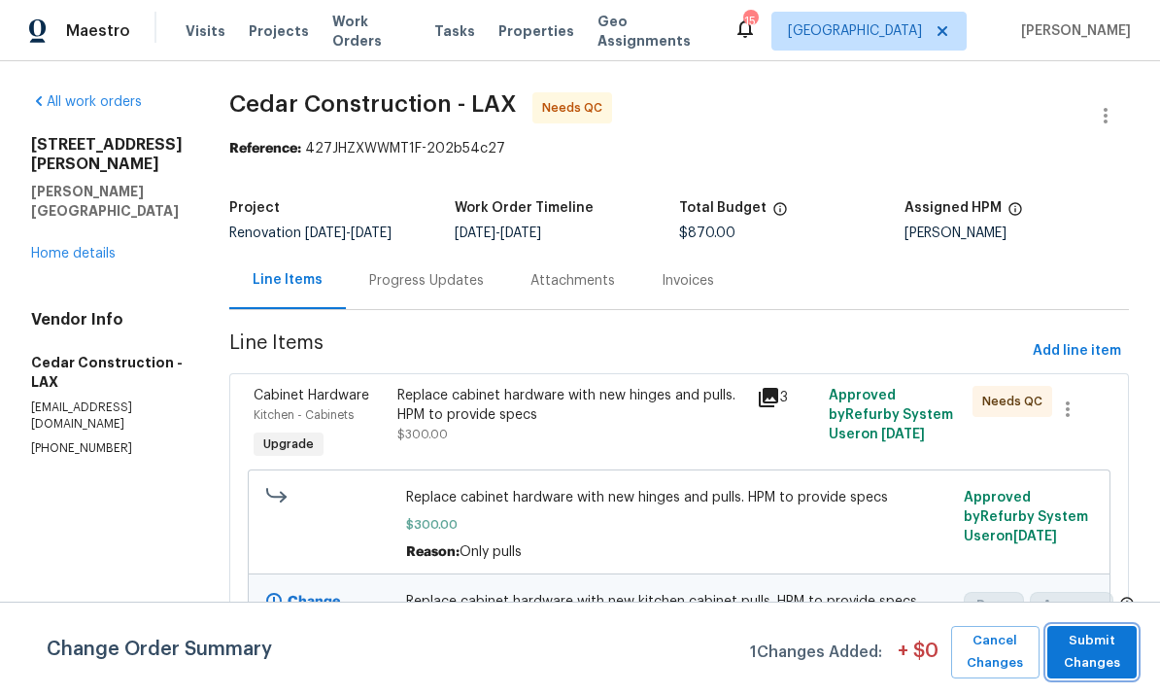
click at [1086, 644] on span "Submit Changes" at bounding box center [1092, 652] width 70 height 45
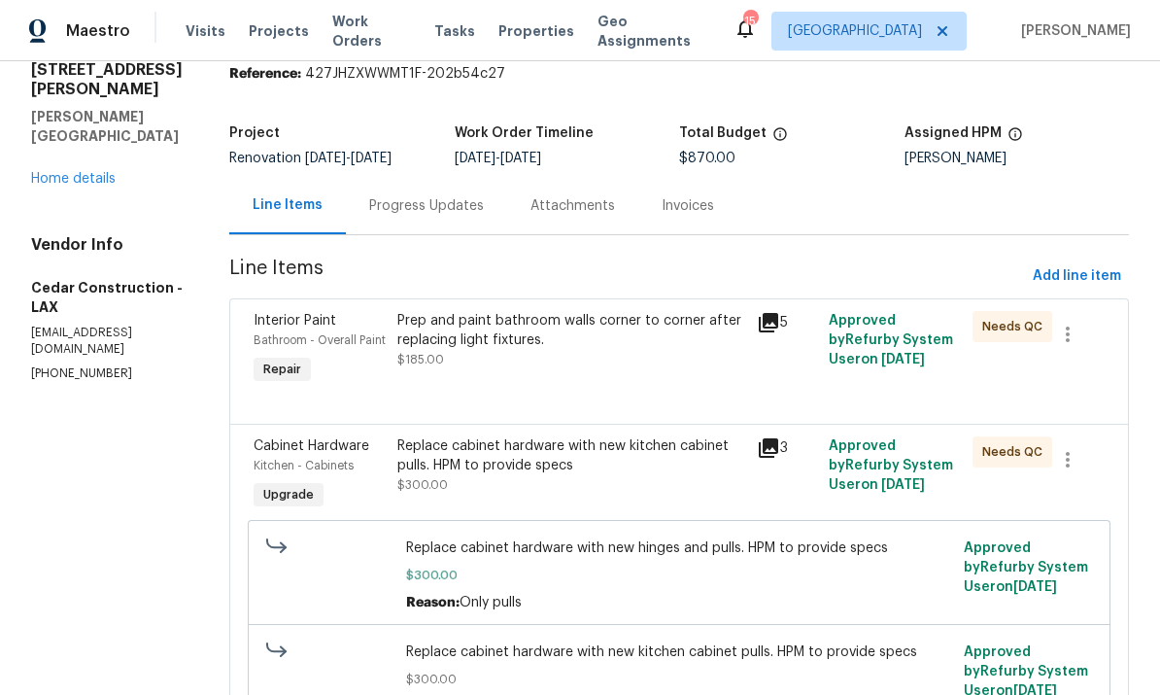
scroll to position [74, 0]
click at [778, 324] on icon at bounding box center [768, 323] width 19 height 19
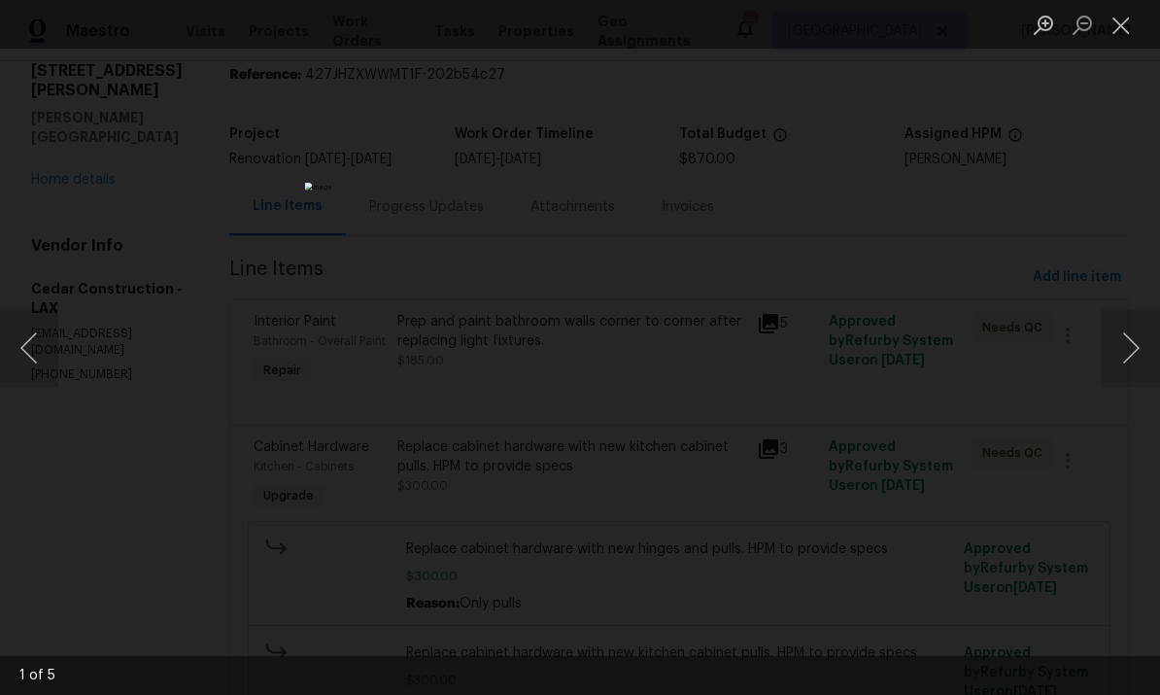
click at [1118, 25] on button "Close lightbox" at bounding box center [1121, 25] width 39 height 34
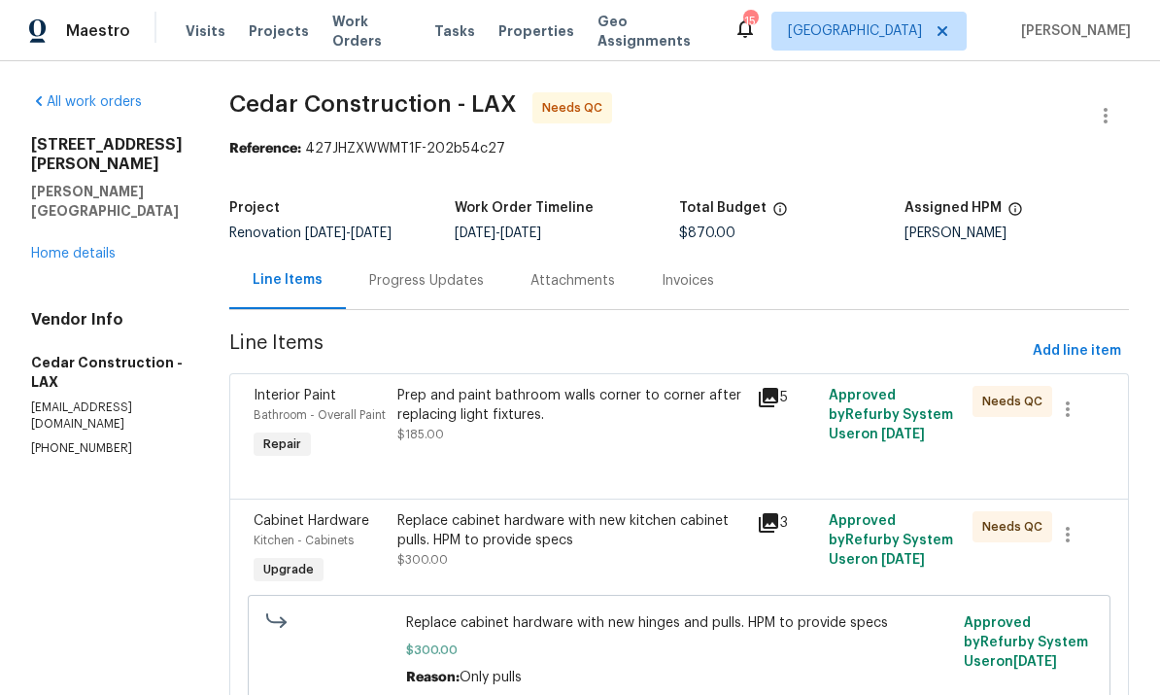
scroll to position [0, 0]
click at [83, 247] on link "Home details" at bounding box center [73, 254] width 85 height 14
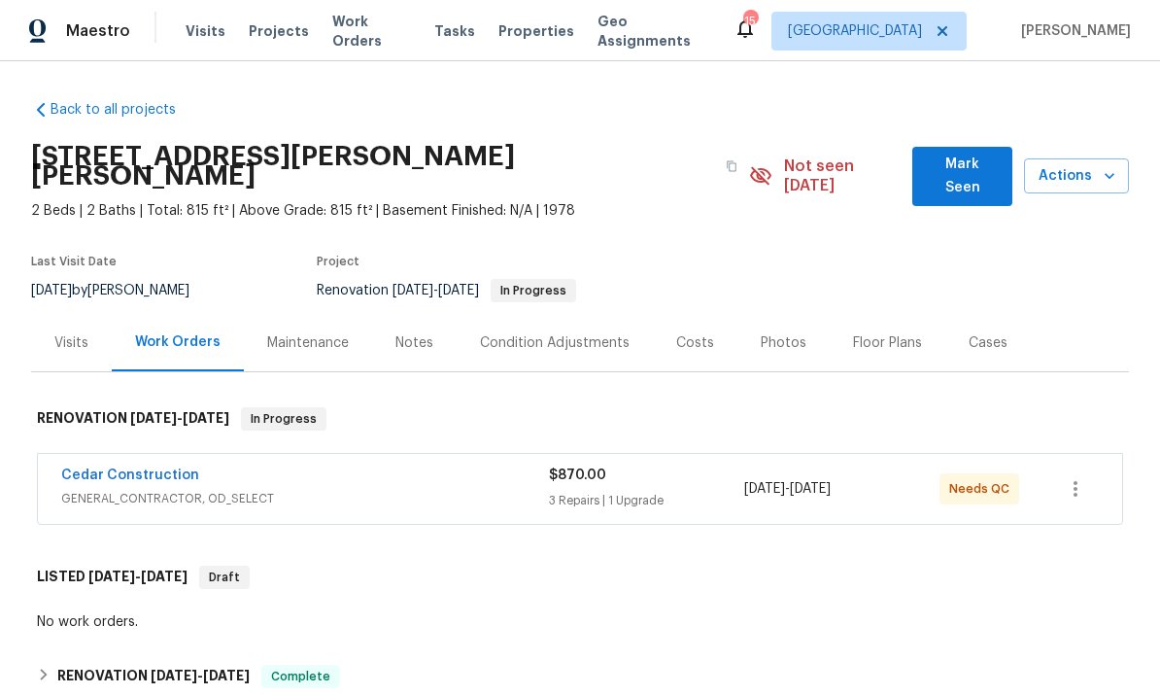
scroll to position [22, 0]
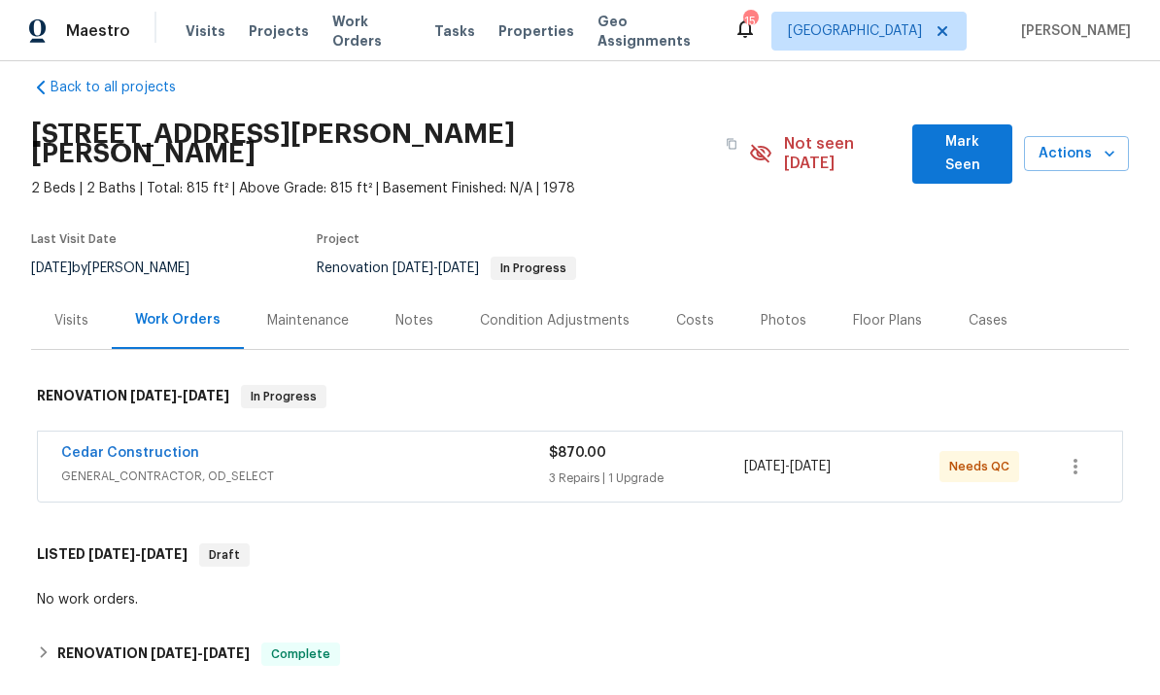
click at [346, 445] on div "Cedar Construction" at bounding box center [305, 454] width 488 height 23
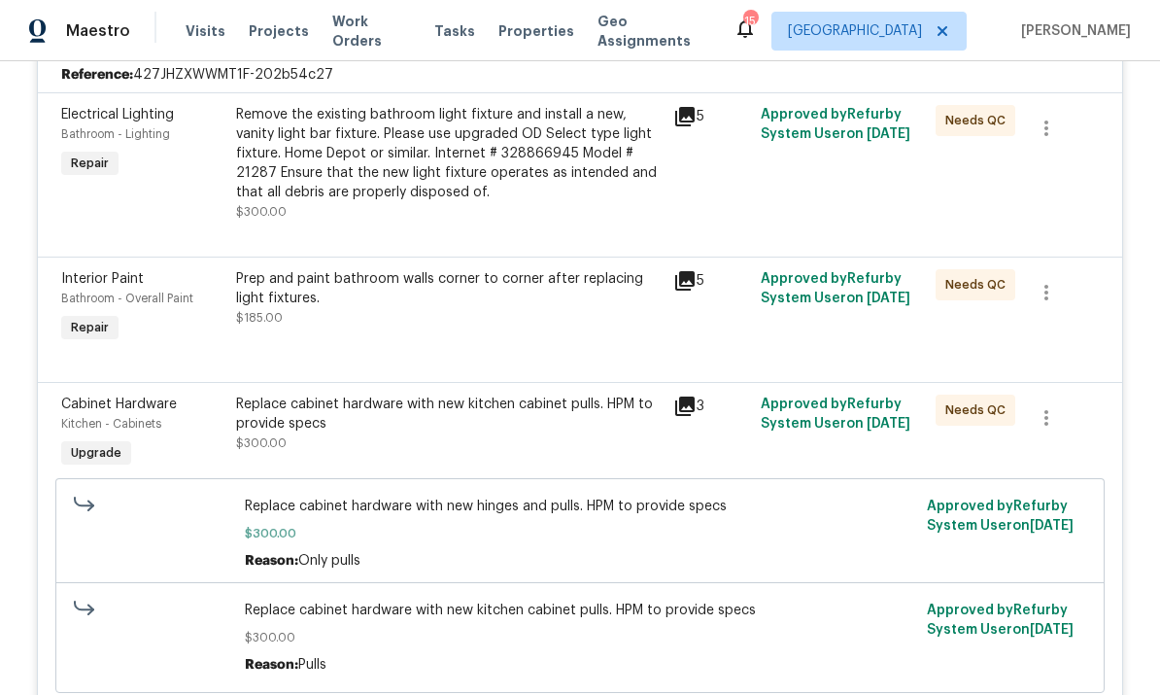
scroll to position [468, 0]
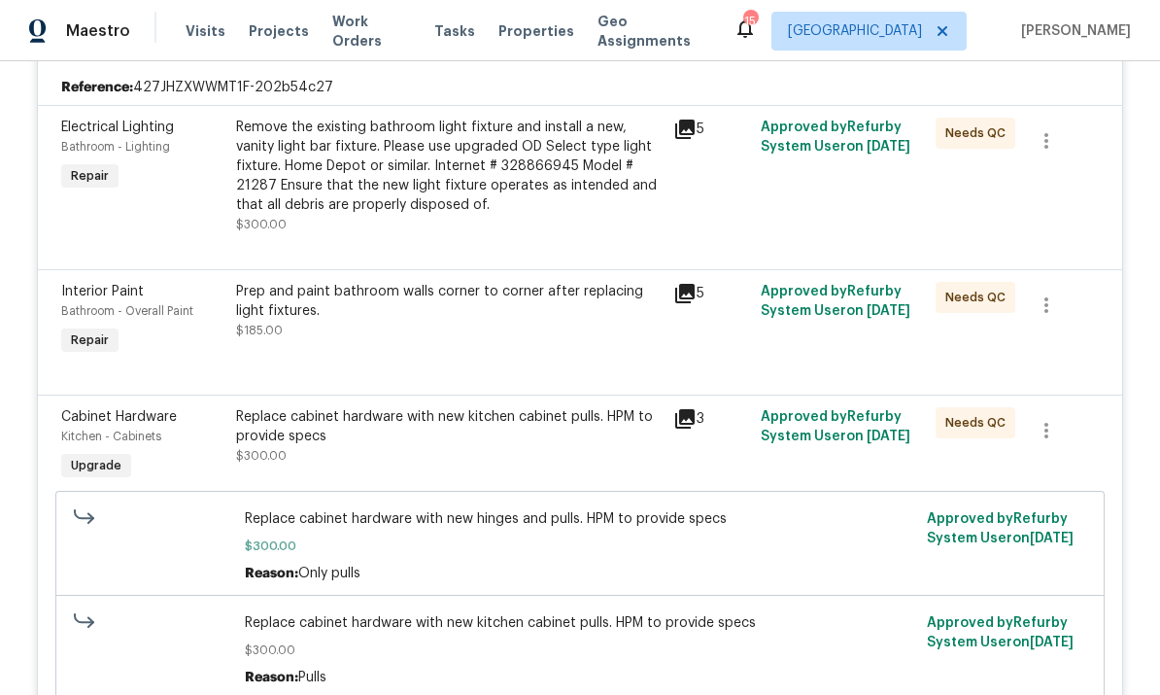
click at [533, 282] on div "Prep and paint bathroom walls corner to corner after replacing light fixtures." at bounding box center [449, 301] width 426 height 39
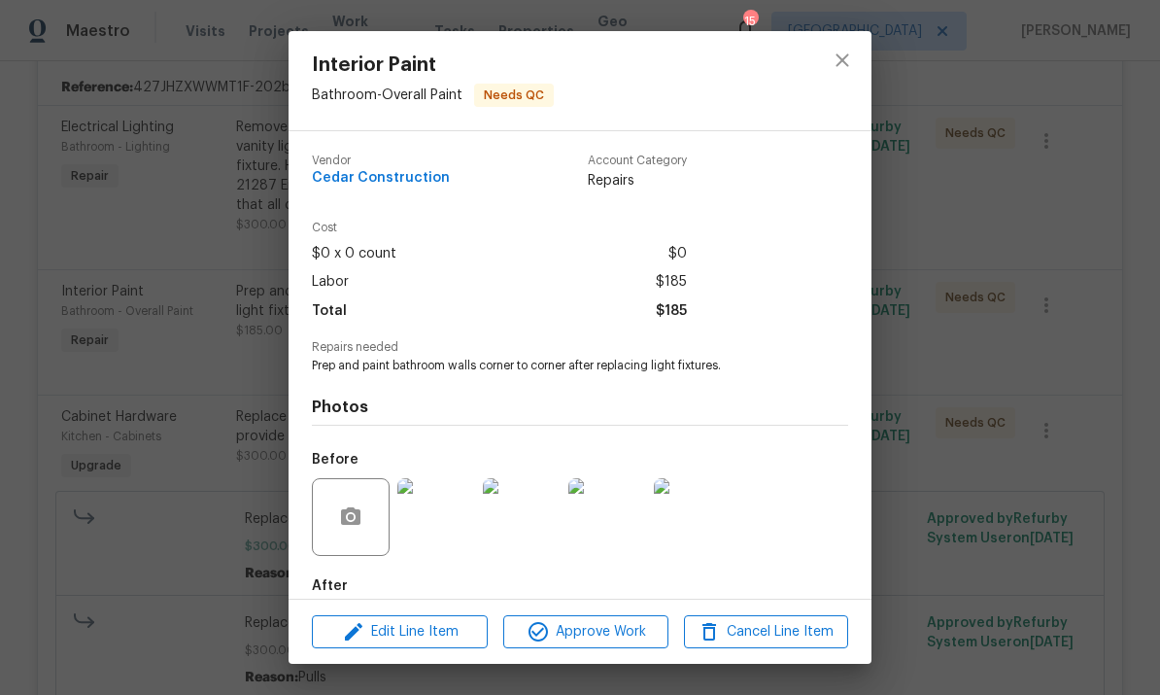
click at [416, 628] on span "Edit Line Item" at bounding box center [400, 632] width 164 height 24
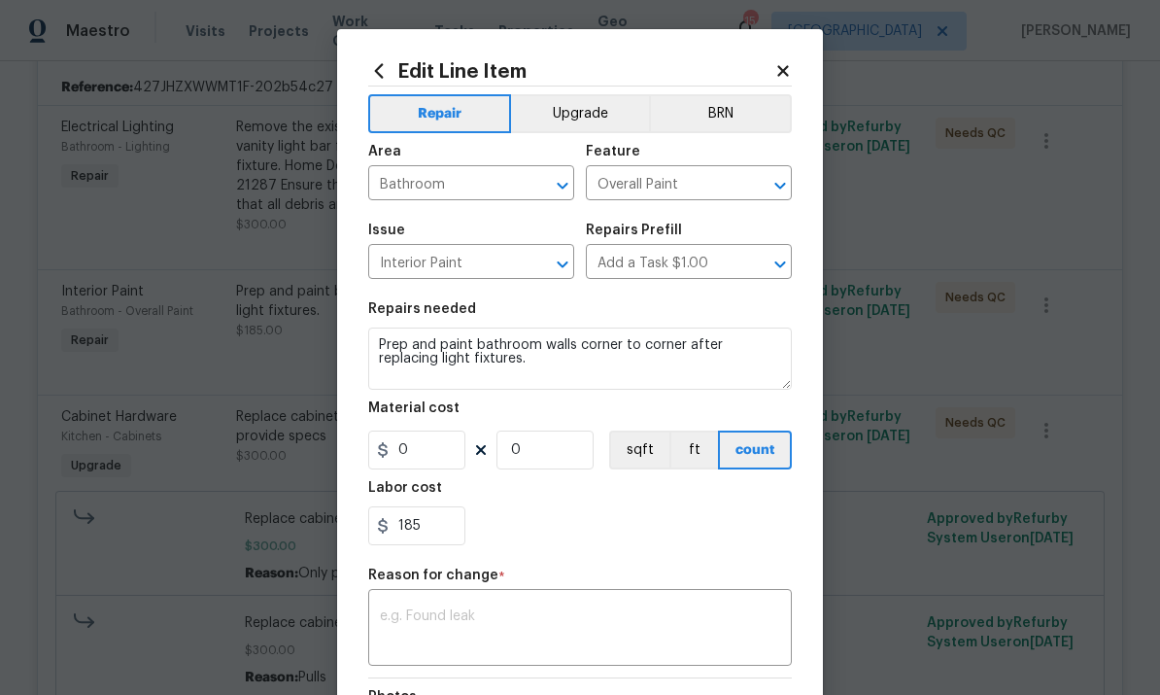
click at [575, 113] on button "Upgrade" at bounding box center [580, 113] width 139 height 39
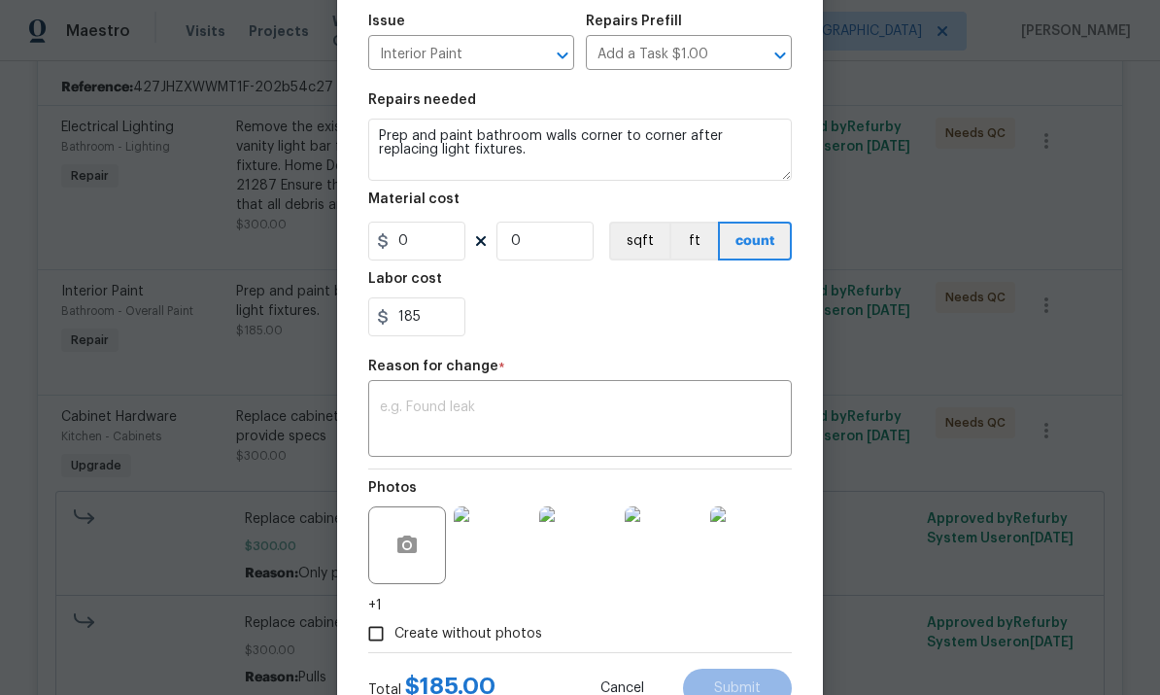
scroll to position [207, 0]
click at [666, 413] on textarea at bounding box center [580, 422] width 400 height 41
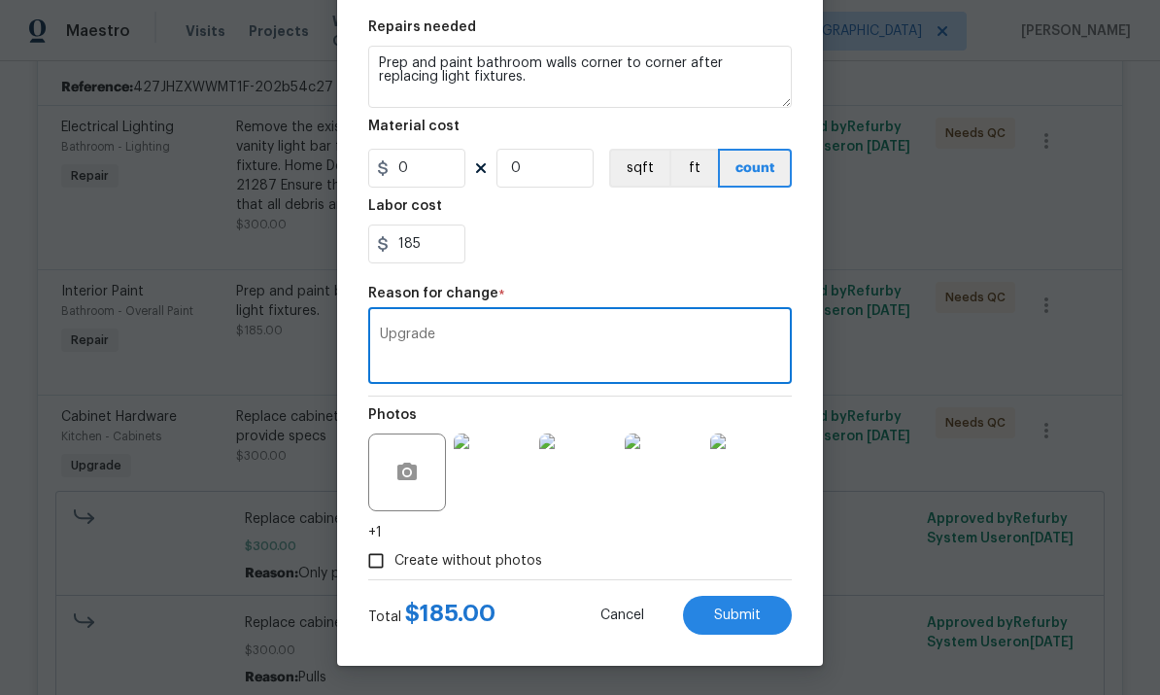
scroll to position [286, 0]
type textarea "Upgrade"
click at [742, 619] on span "Submit" at bounding box center [737, 615] width 47 height 15
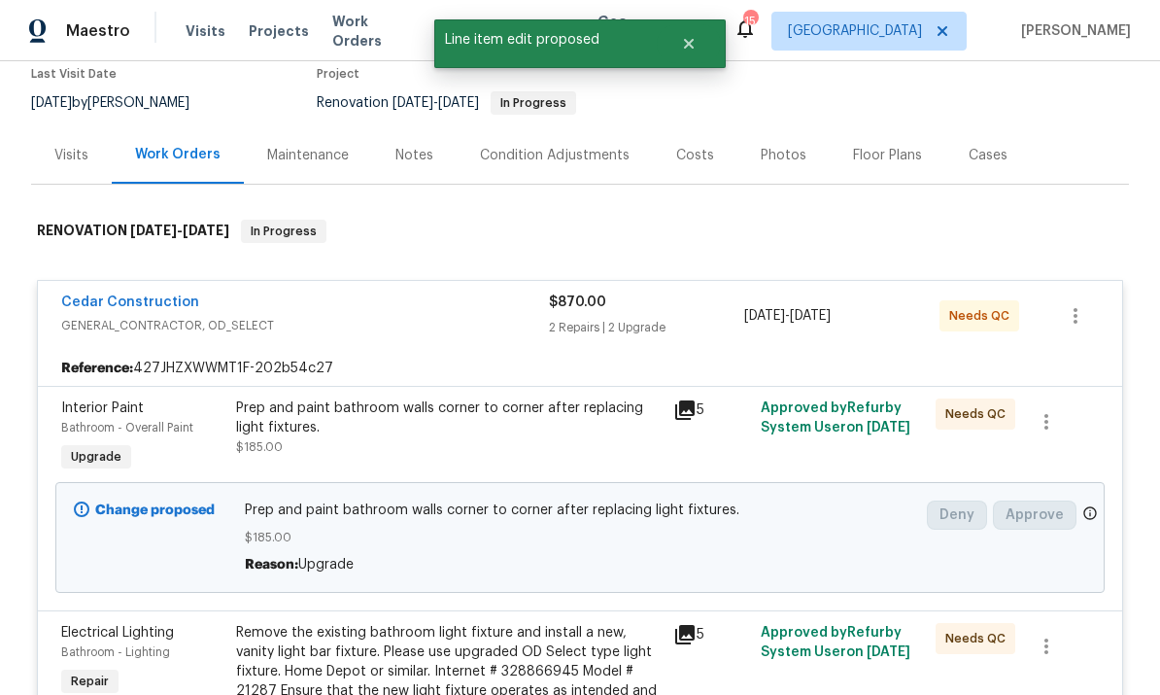
scroll to position [185, 0]
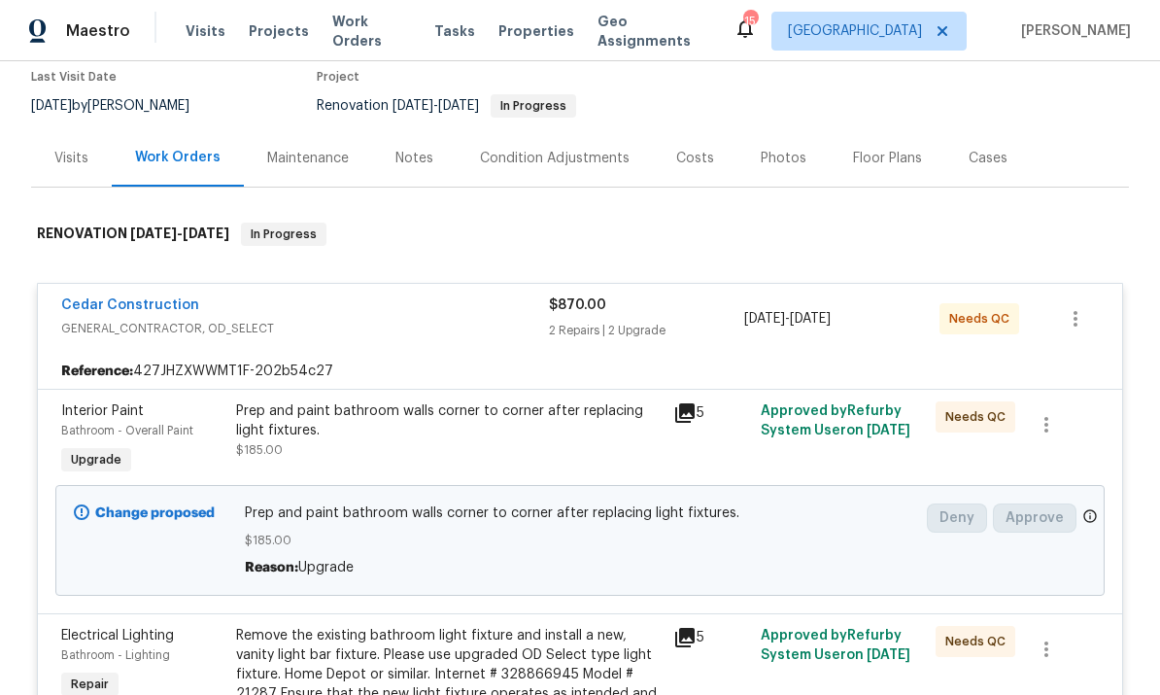
click at [151, 298] on link "Cedar Construction" at bounding box center [130, 305] width 138 height 14
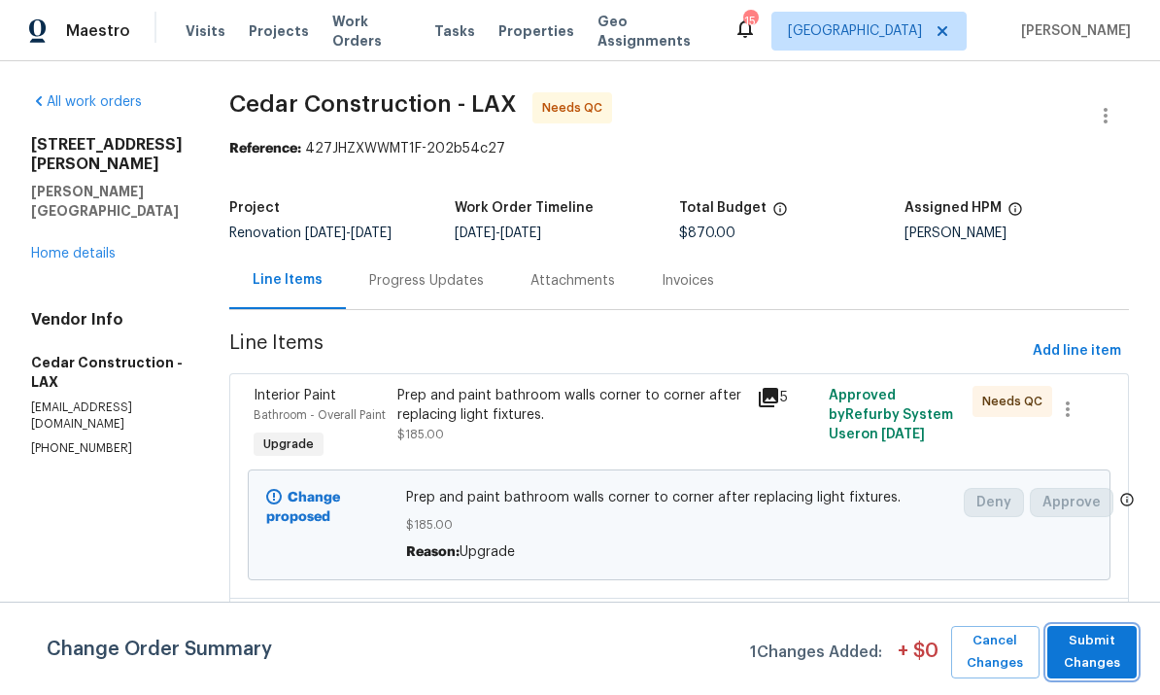
click at [1087, 650] on span "Submit Changes" at bounding box center [1092, 652] width 70 height 45
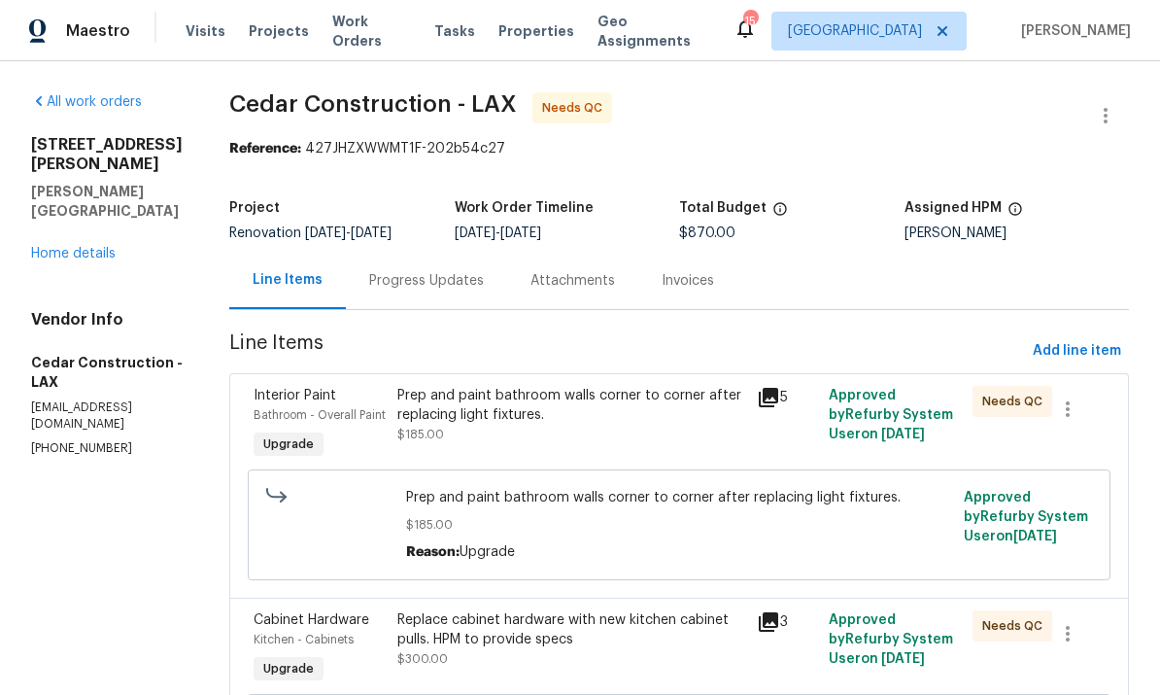
click at [89, 247] on link "Home details" at bounding box center [73, 254] width 85 height 14
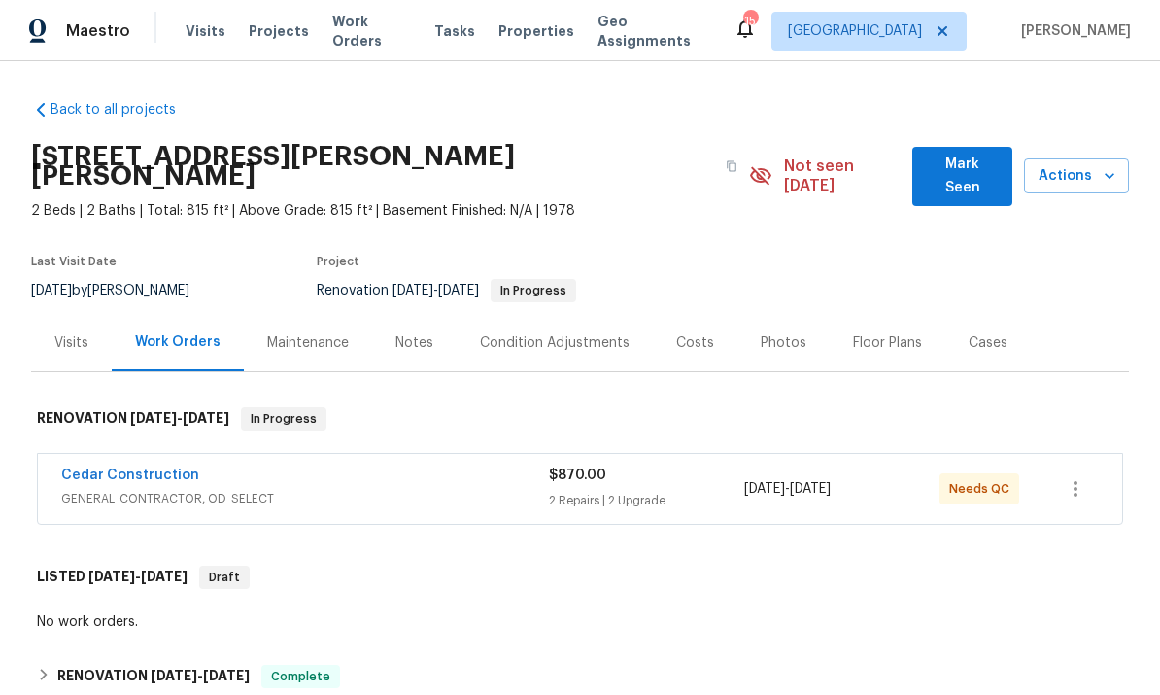
click at [384, 489] on span "GENERAL_CONTRACTOR, OD_SELECT" at bounding box center [305, 498] width 488 height 19
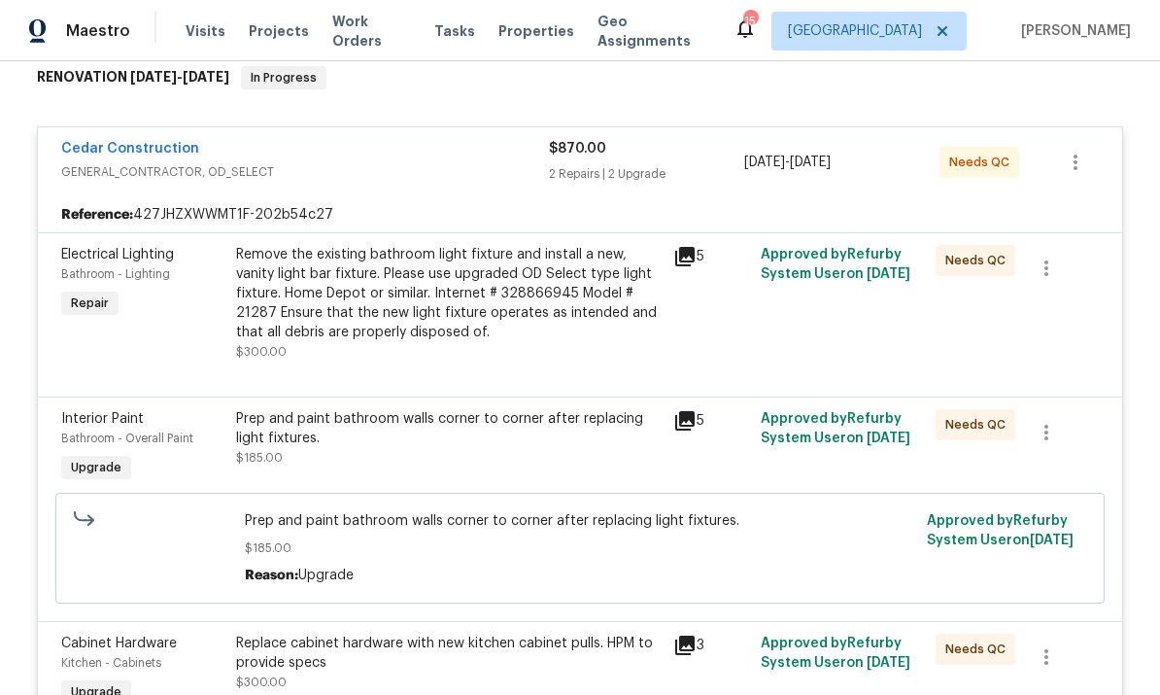
scroll to position [332, 0]
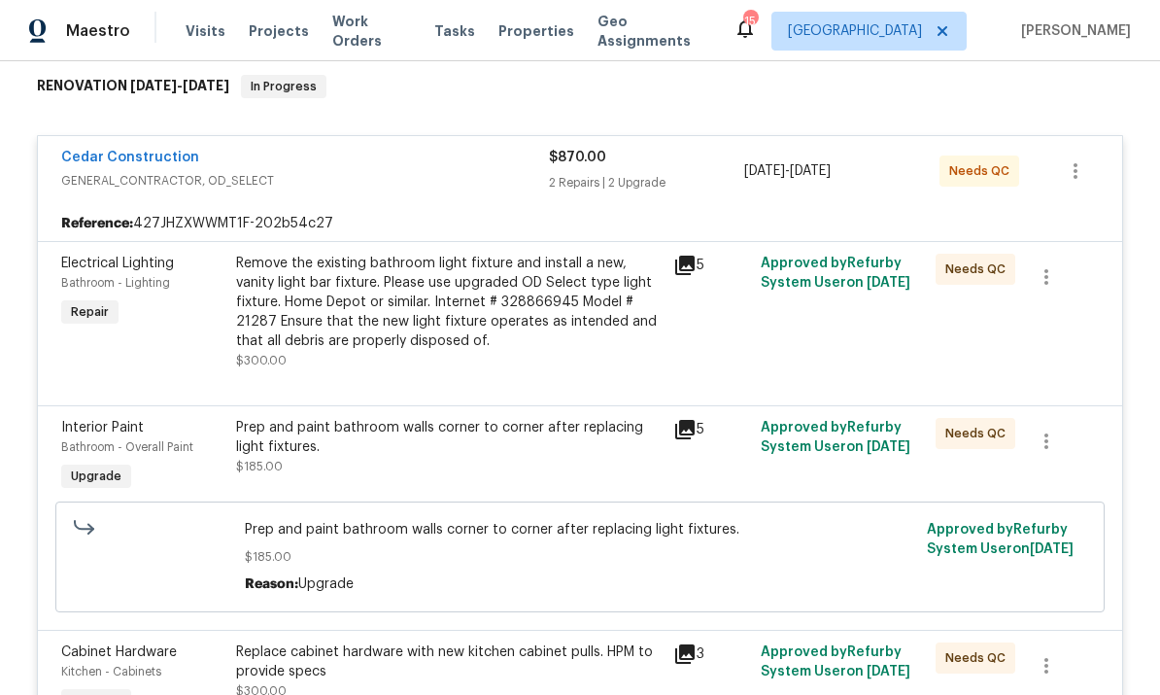
click at [690, 256] on icon at bounding box center [684, 265] width 19 height 19
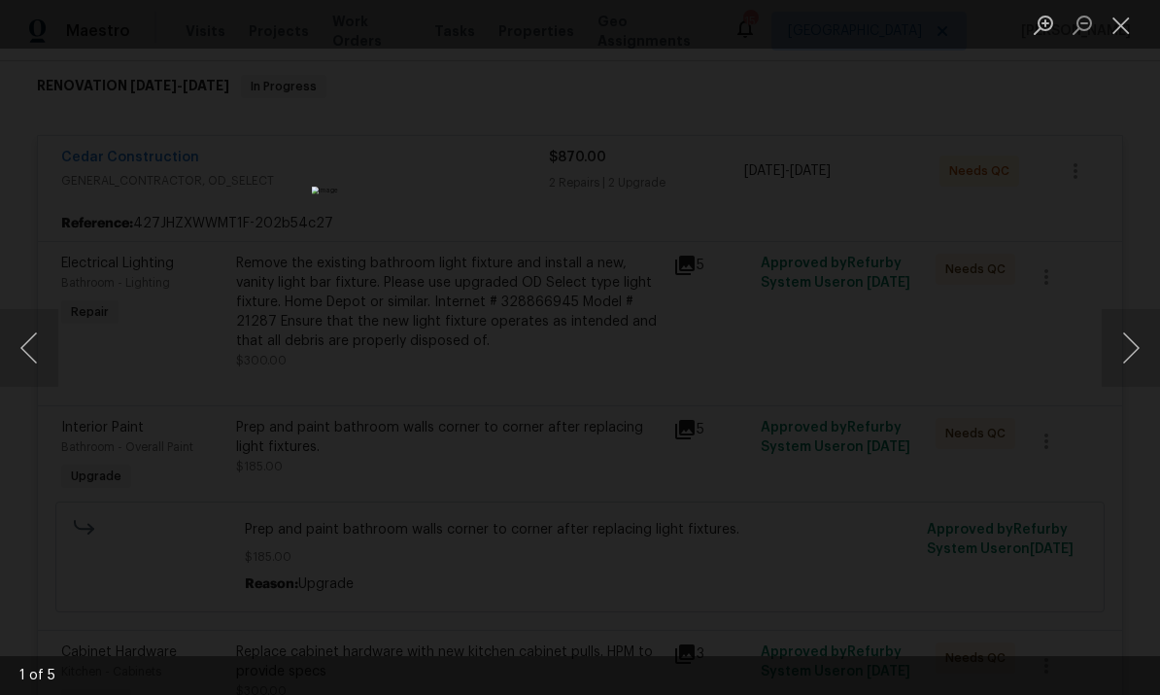
click at [1126, 351] on button "Next image" at bounding box center [1131, 348] width 58 height 78
click at [1120, 356] on button "Next image" at bounding box center [1131, 348] width 58 height 78
click at [1116, 358] on button "Next image" at bounding box center [1131, 348] width 58 height 78
click at [1107, 361] on button "Next image" at bounding box center [1131, 348] width 58 height 78
click at [1104, 364] on button "Next image" at bounding box center [1131, 348] width 58 height 78
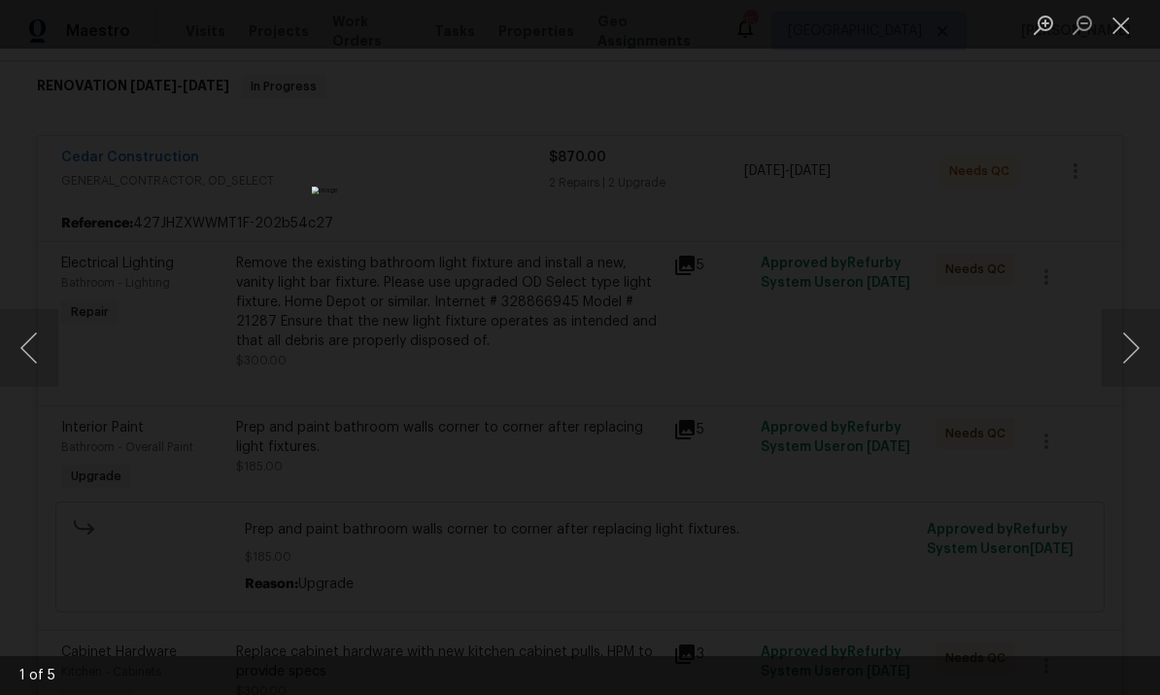
click at [1103, 363] on button "Next image" at bounding box center [1131, 348] width 58 height 78
click at [1096, 366] on div "Lightbox" at bounding box center [580, 347] width 1160 height 695
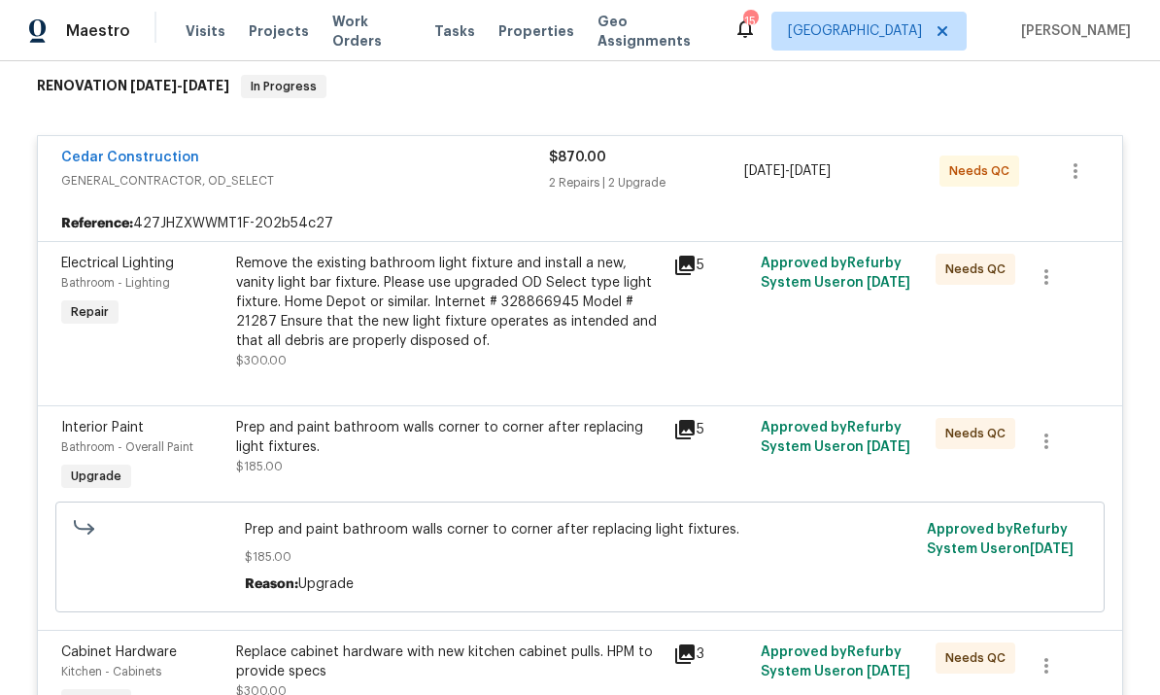
click at [1093, 370] on div at bounding box center [580, 381] width 1038 height 23
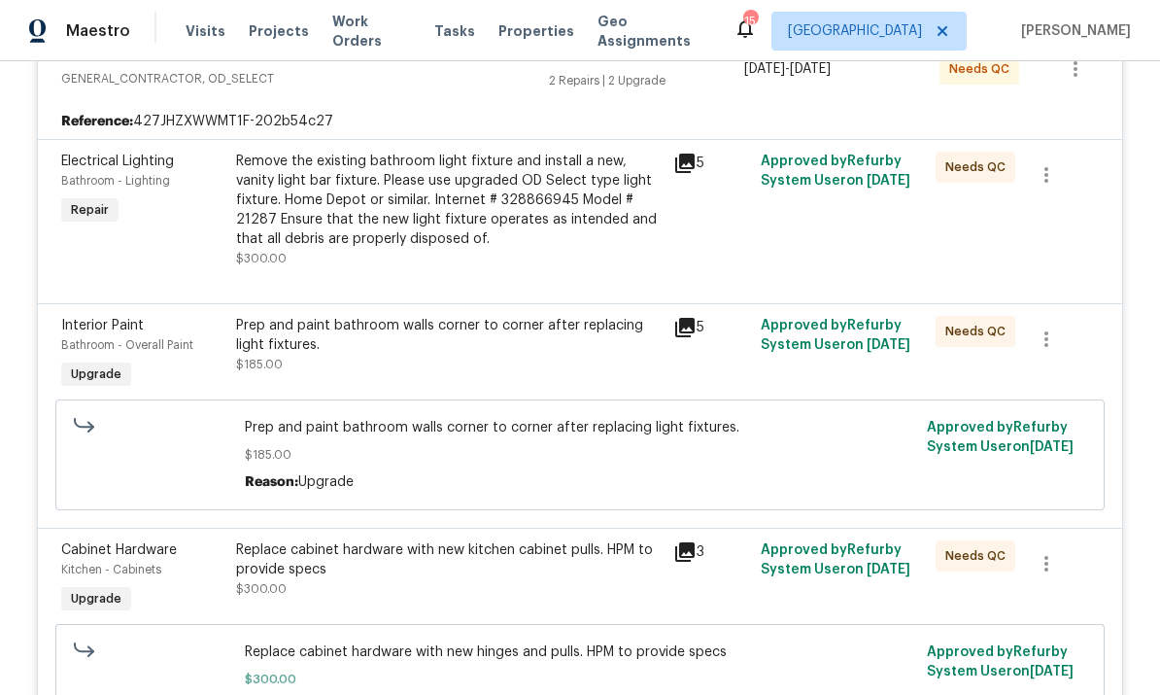
scroll to position [430, 0]
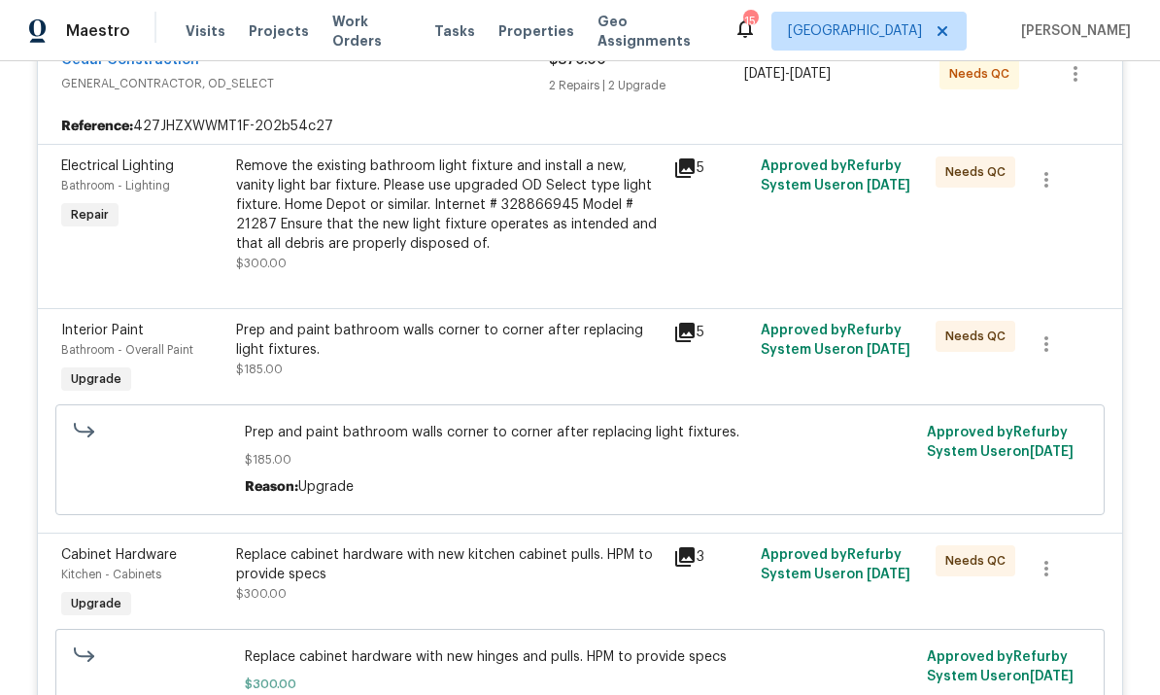
click at [683, 323] on icon at bounding box center [684, 332] width 19 height 19
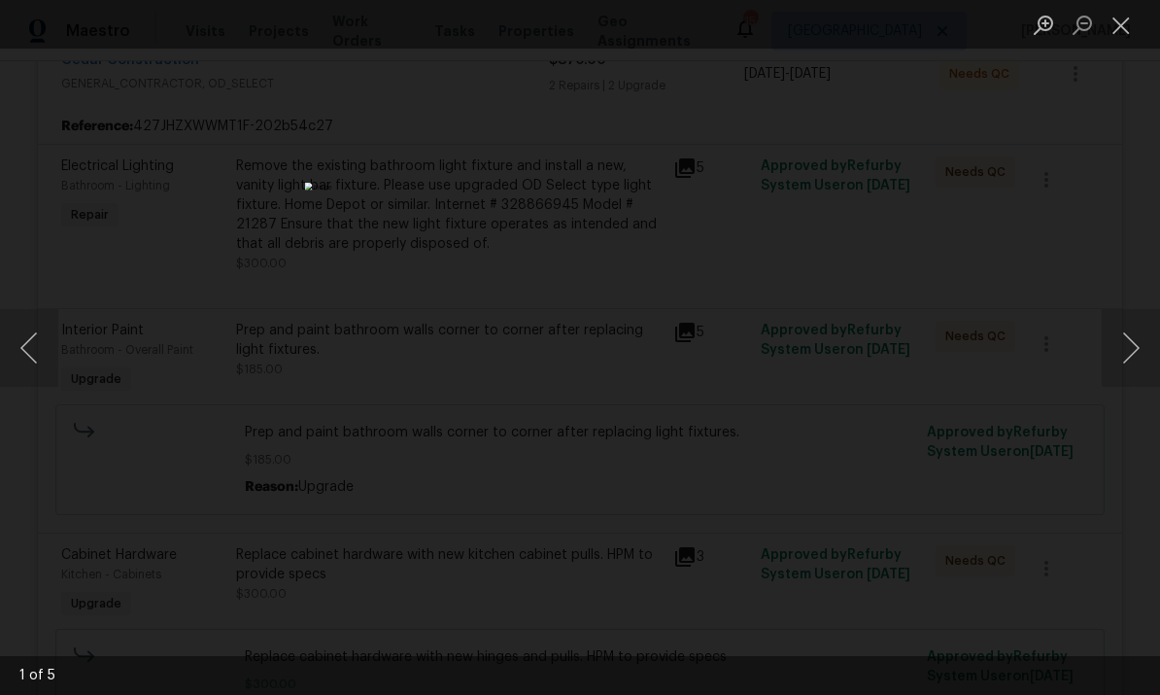
click at [1127, 340] on button "Next image" at bounding box center [1131, 348] width 58 height 78
click at [1130, 336] on button "Next image" at bounding box center [1131, 348] width 58 height 78
click at [1130, 339] on button "Next image" at bounding box center [1131, 348] width 58 height 78
click at [1129, 345] on button "Next image" at bounding box center [1131, 348] width 58 height 78
click at [1126, 350] on button "Next image" at bounding box center [1131, 348] width 58 height 78
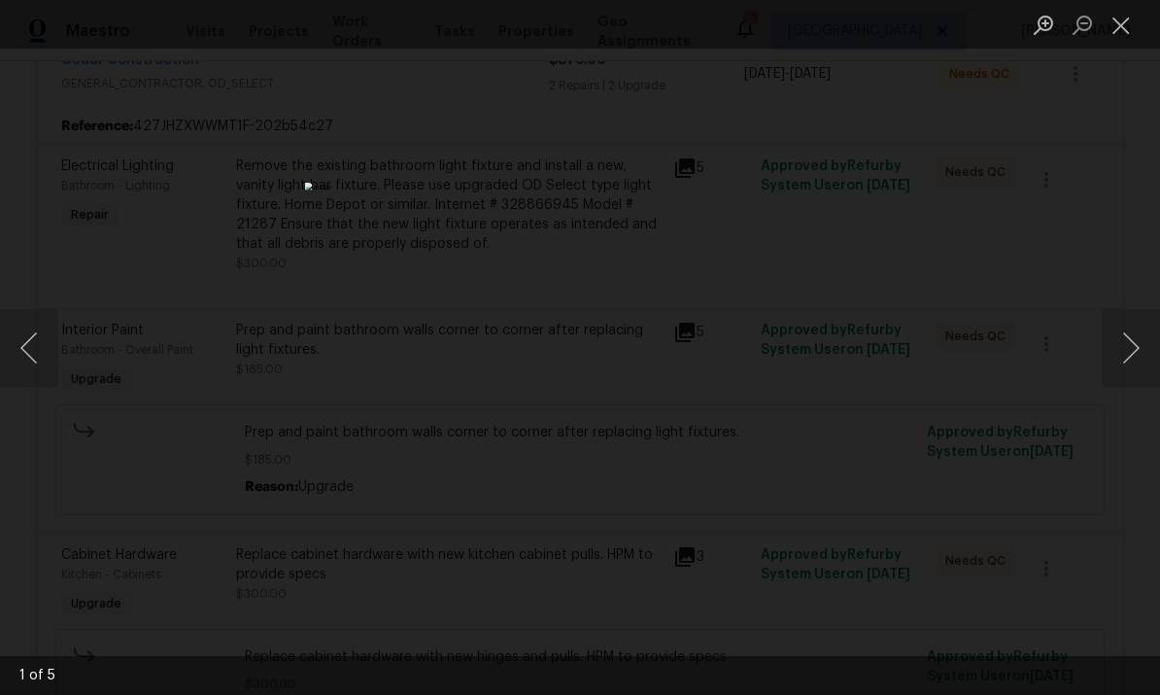
click at [1131, 346] on button "Next image" at bounding box center [1131, 348] width 58 height 78
click at [1129, 349] on button "Next image" at bounding box center [1131, 348] width 58 height 78
click at [1126, 355] on button "Next image" at bounding box center [1131, 348] width 58 height 78
click at [1118, 363] on button "Next image" at bounding box center [1131, 348] width 58 height 78
click at [1114, 366] on button "Next image" at bounding box center [1131, 348] width 58 height 78
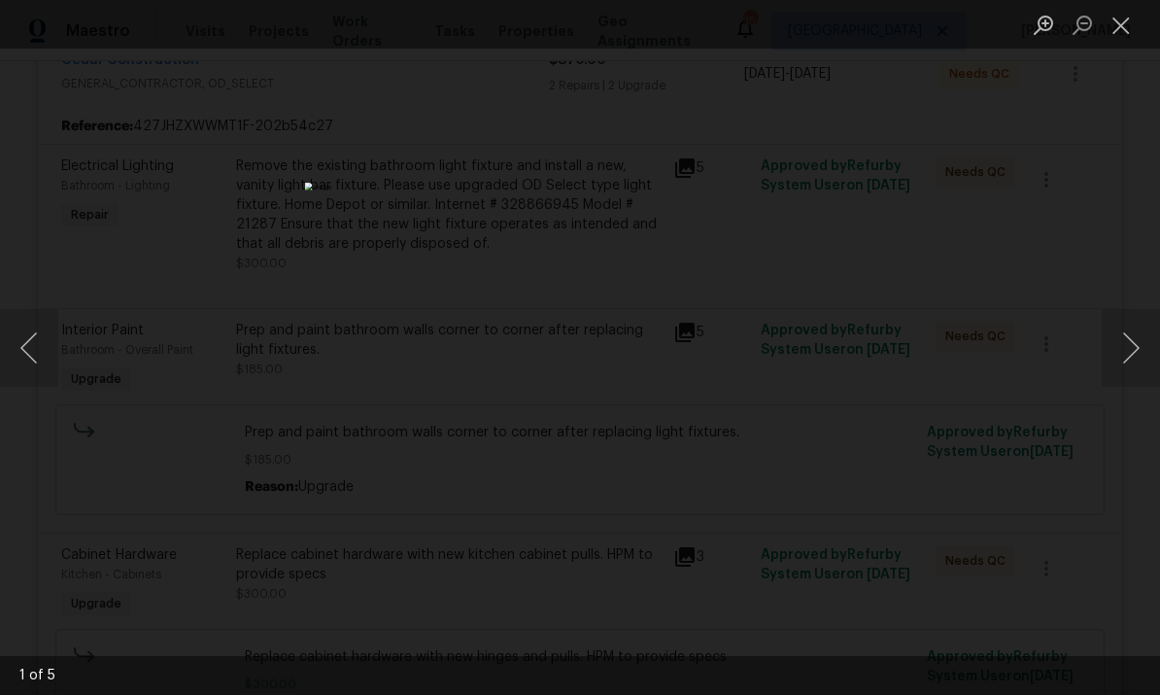
click at [1120, 28] on button "Close lightbox" at bounding box center [1121, 25] width 39 height 34
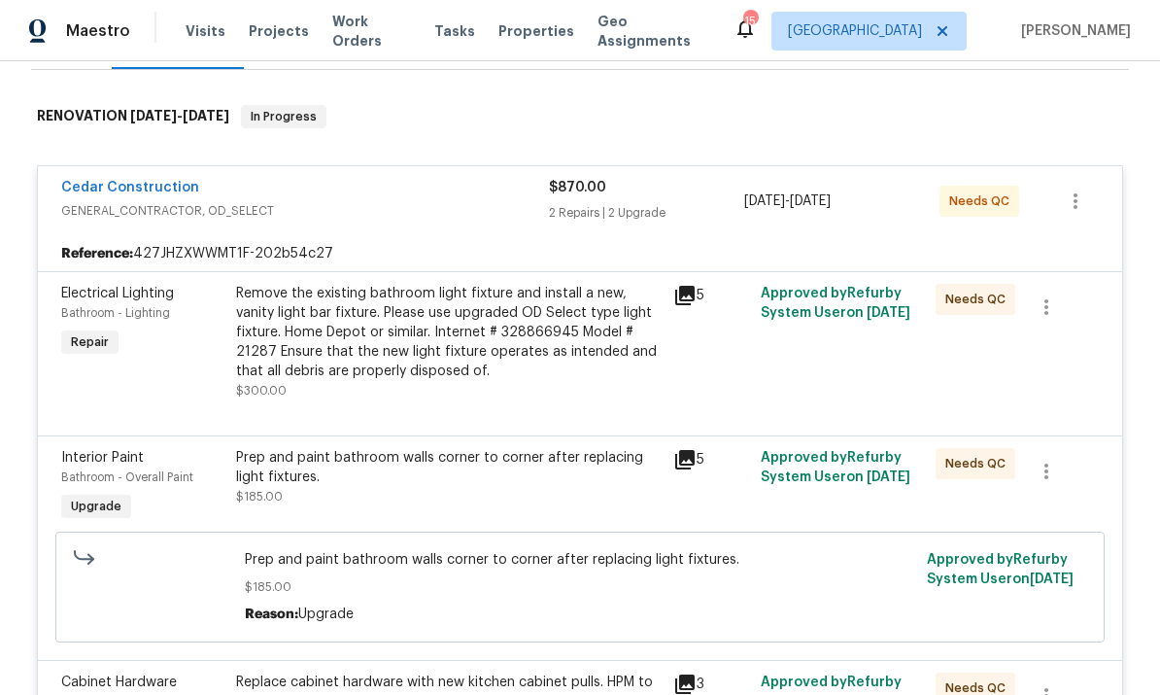
scroll to position [304, 0]
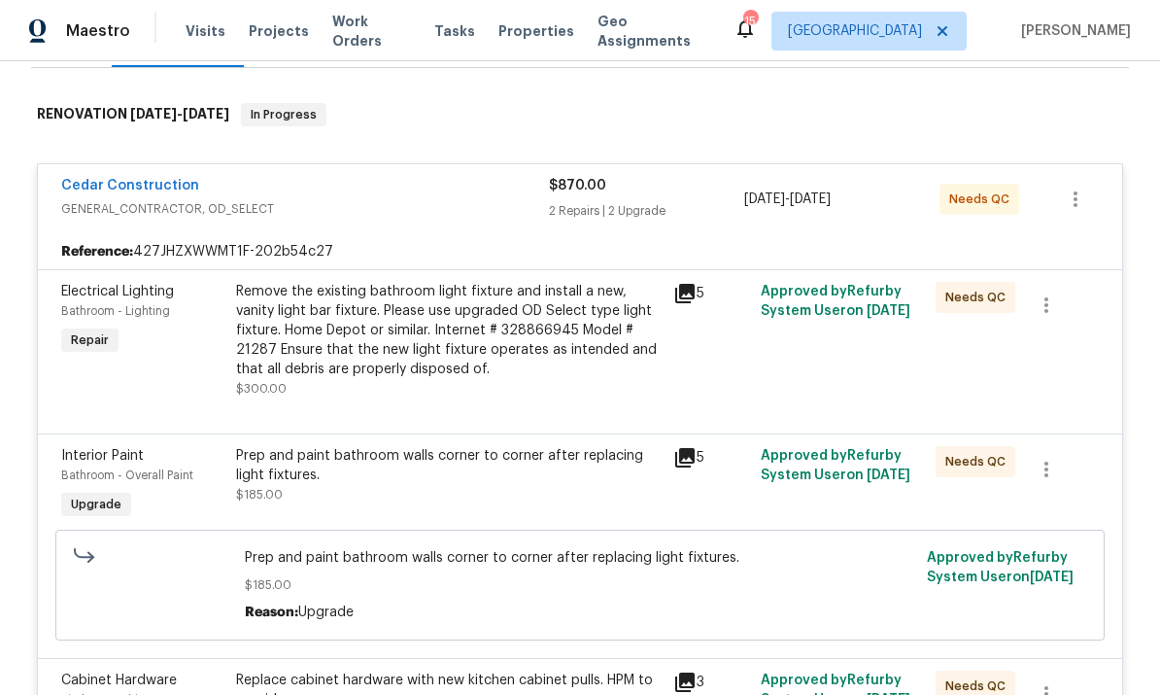
click at [389, 294] on div "Remove the existing bathroom light fixture and install a new, vanity light bar …" at bounding box center [449, 330] width 426 height 97
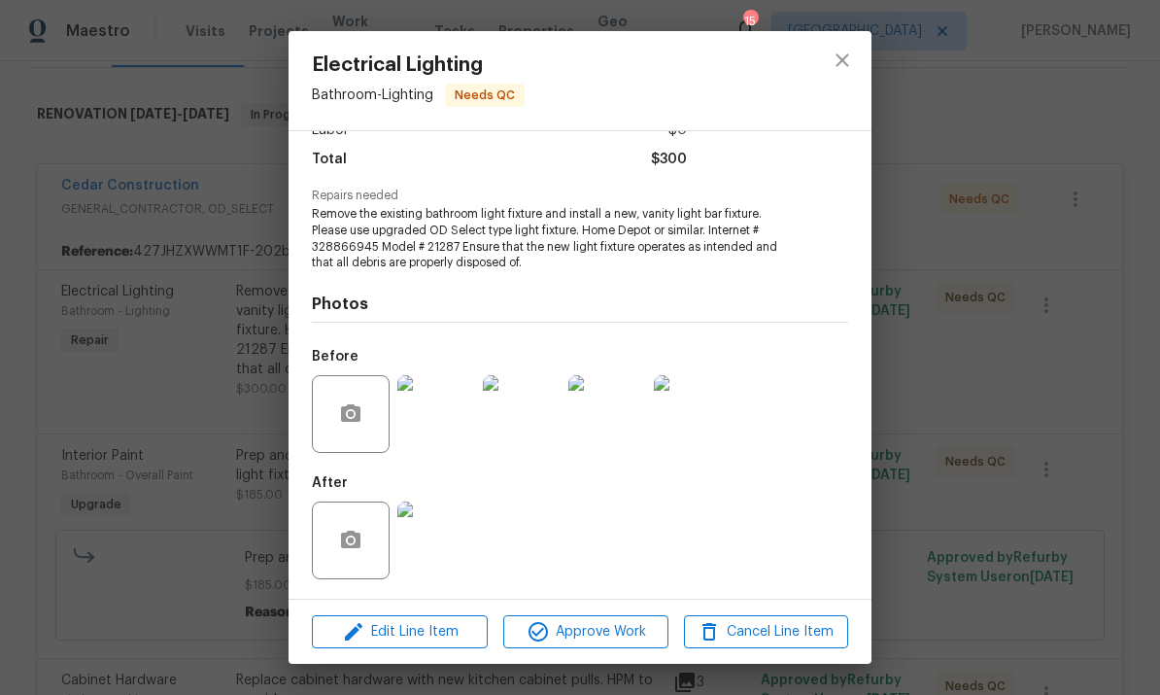
scroll to position [154, 0]
click at [612, 628] on span "Approve Work" at bounding box center [585, 632] width 153 height 24
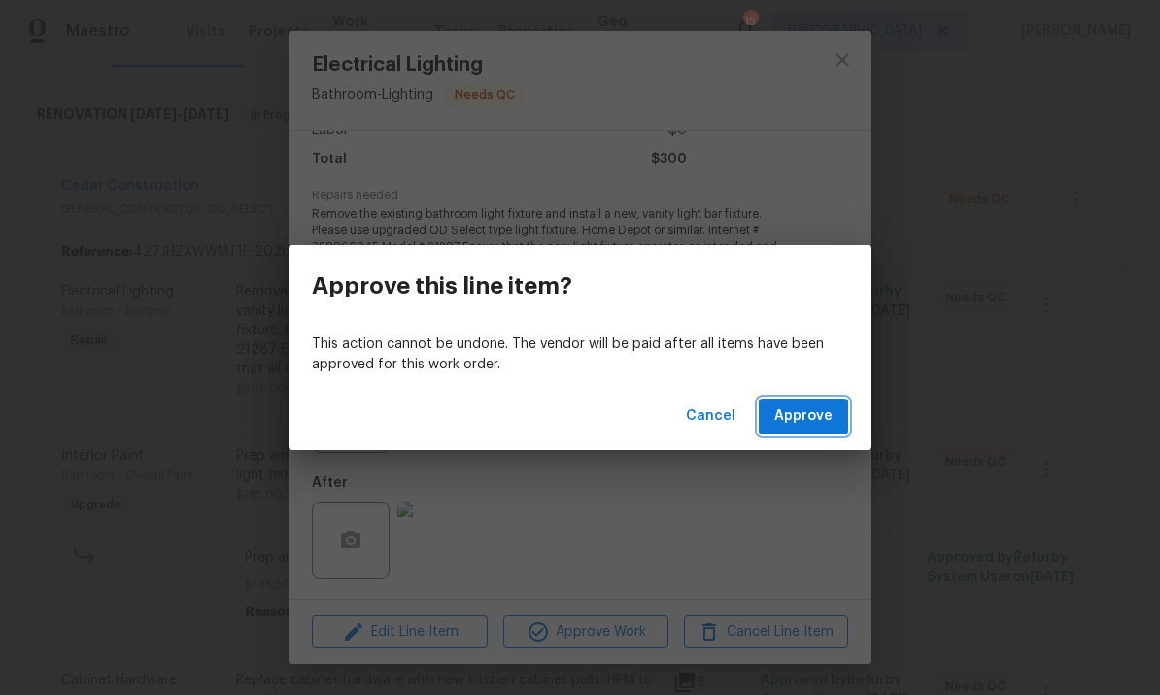
click at [811, 420] on span "Approve" at bounding box center [804, 416] width 58 height 24
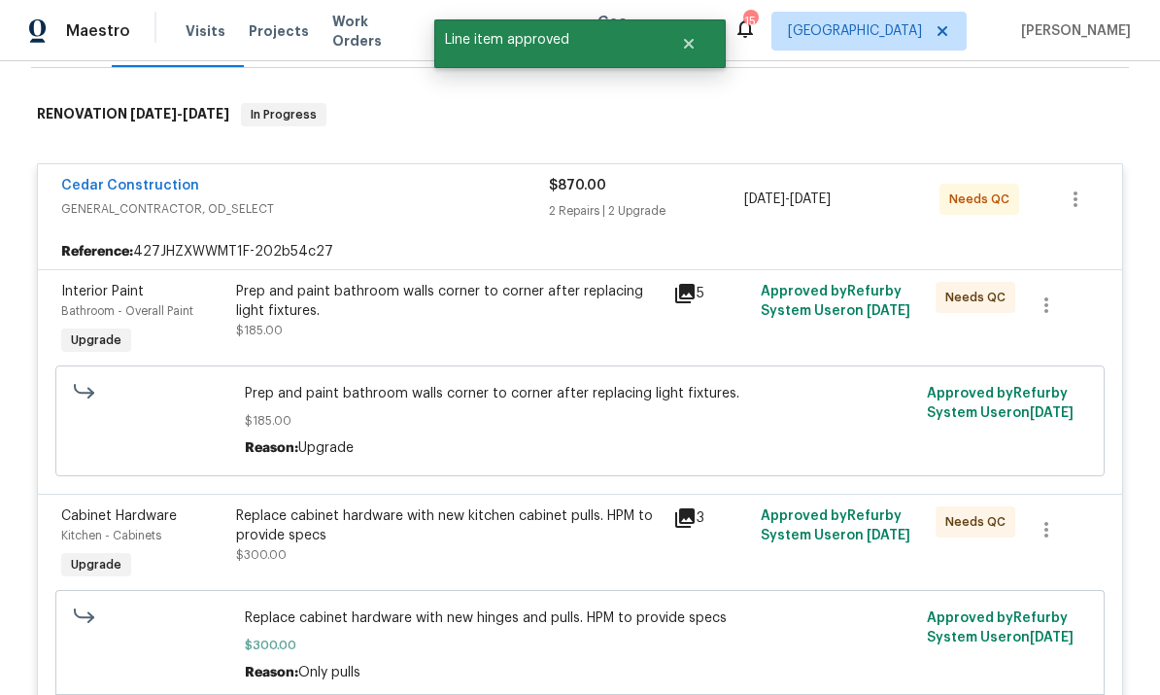
click at [349, 290] on div "Prep and paint bathroom walls corner to corner after replacing light fixtures." at bounding box center [449, 301] width 426 height 39
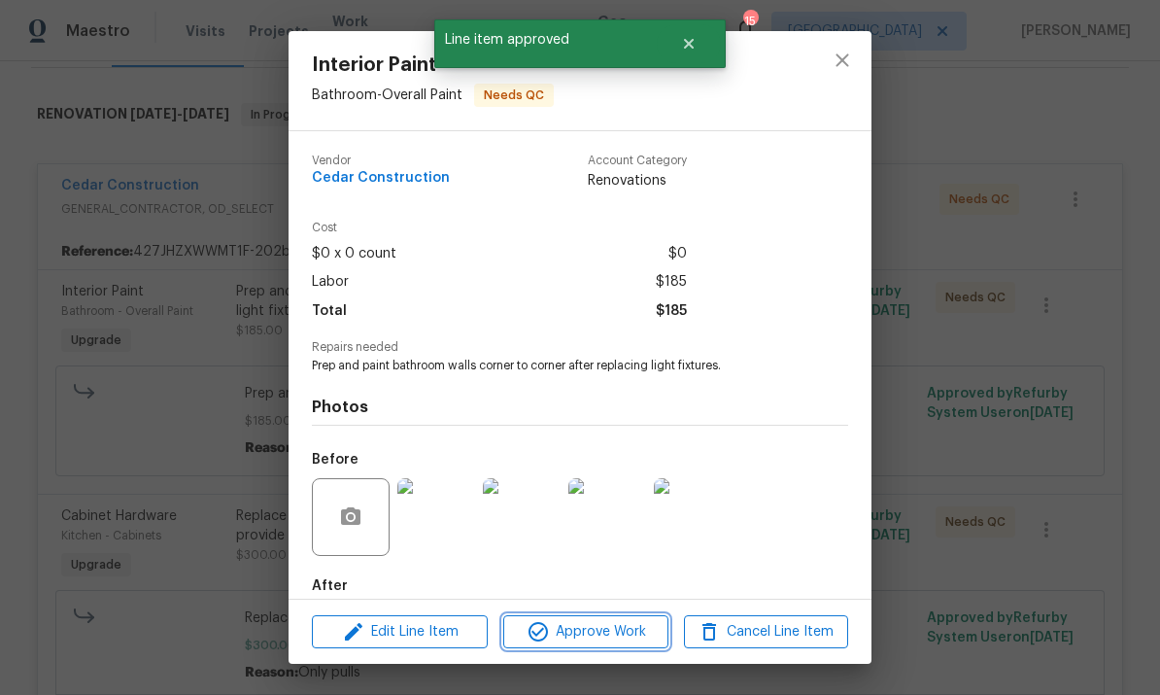
click at [634, 635] on span "Approve Work" at bounding box center [585, 632] width 153 height 24
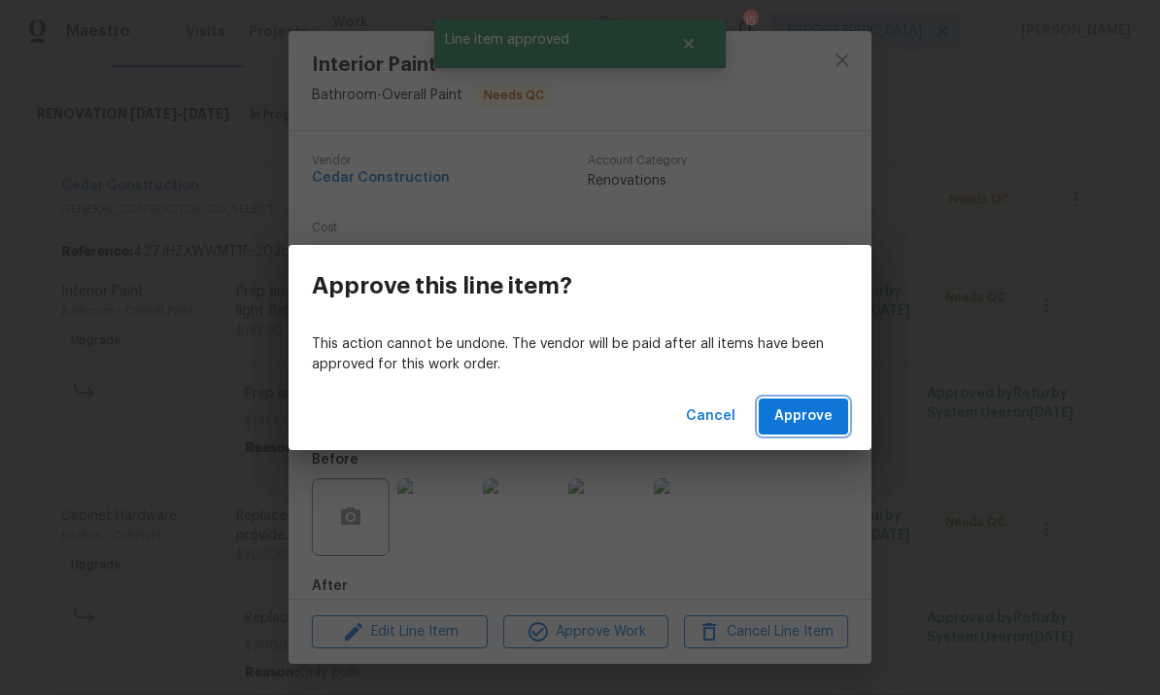
click at [811, 414] on span "Approve" at bounding box center [804, 416] width 58 height 24
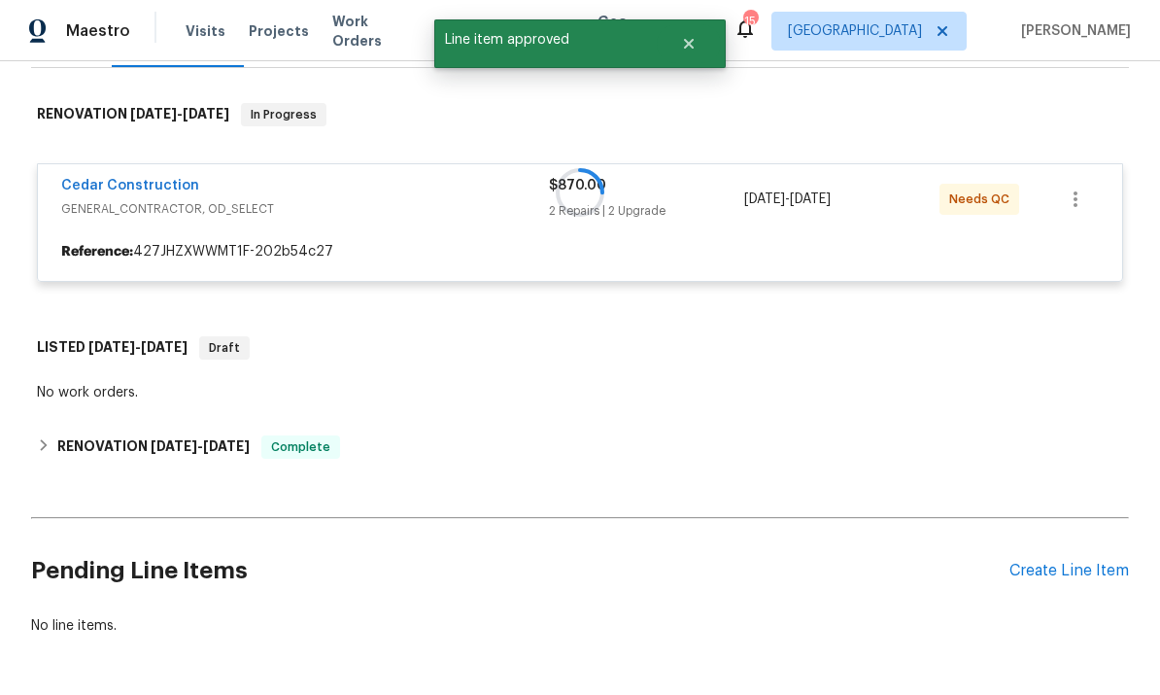
scroll to position [284, 0]
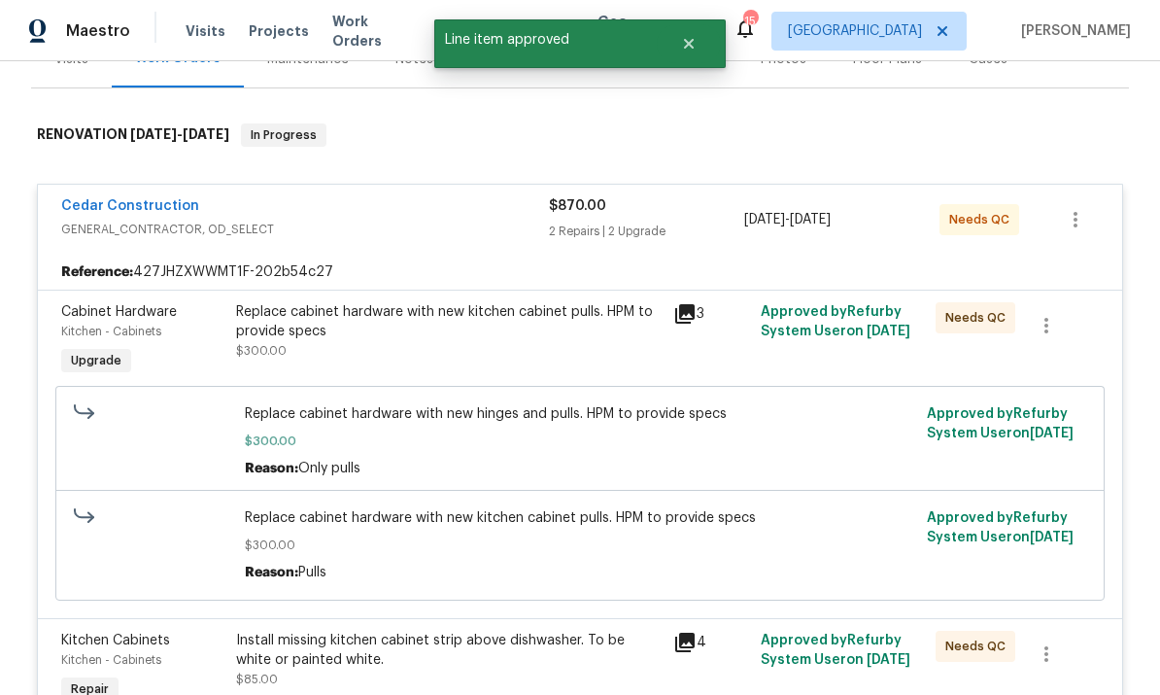
click at [418, 327] on div "Replace cabinet hardware with new kitchen cabinet pulls. HPM to provide specs $…" at bounding box center [449, 331] width 426 height 58
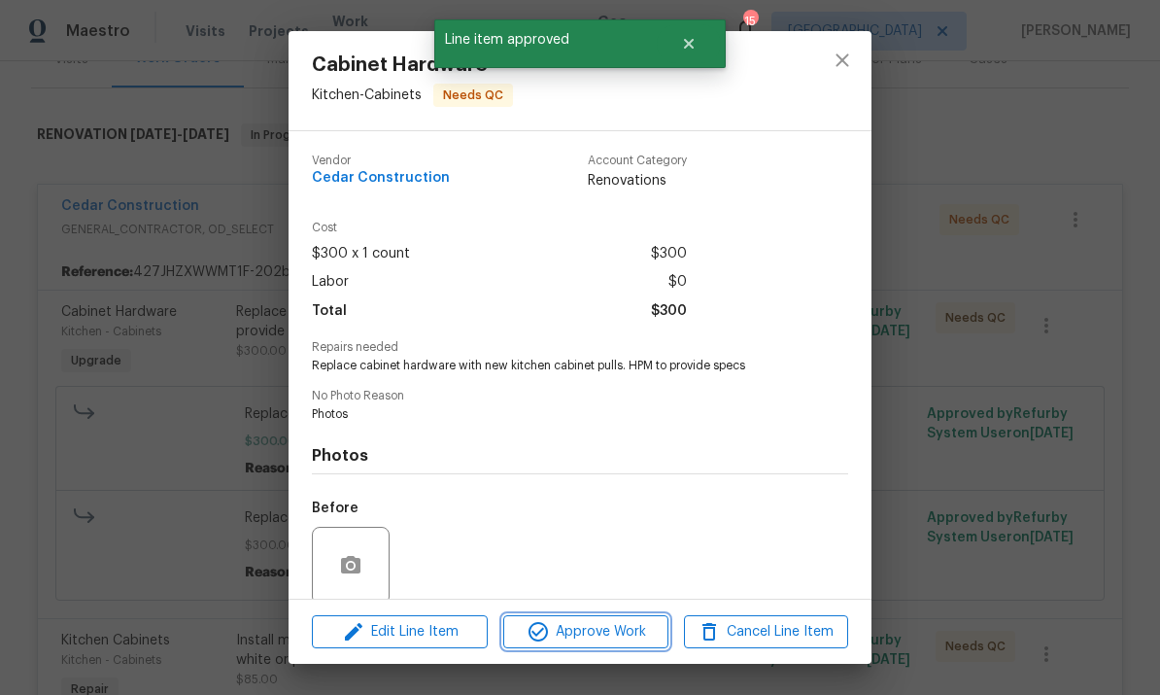
click at [624, 630] on span "Approve Work" at bounding box center [585, 632] width 153 height 24
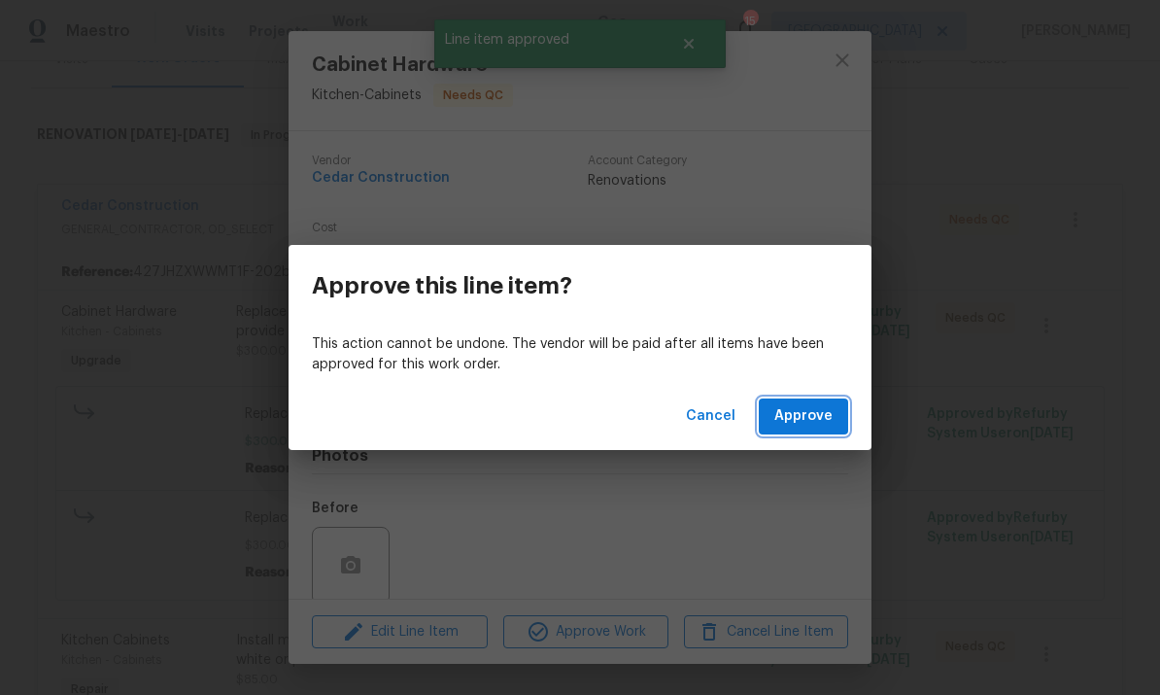
click at [807, 408] on span "Approve" at bounding box center [804, 416] width 58 height 24
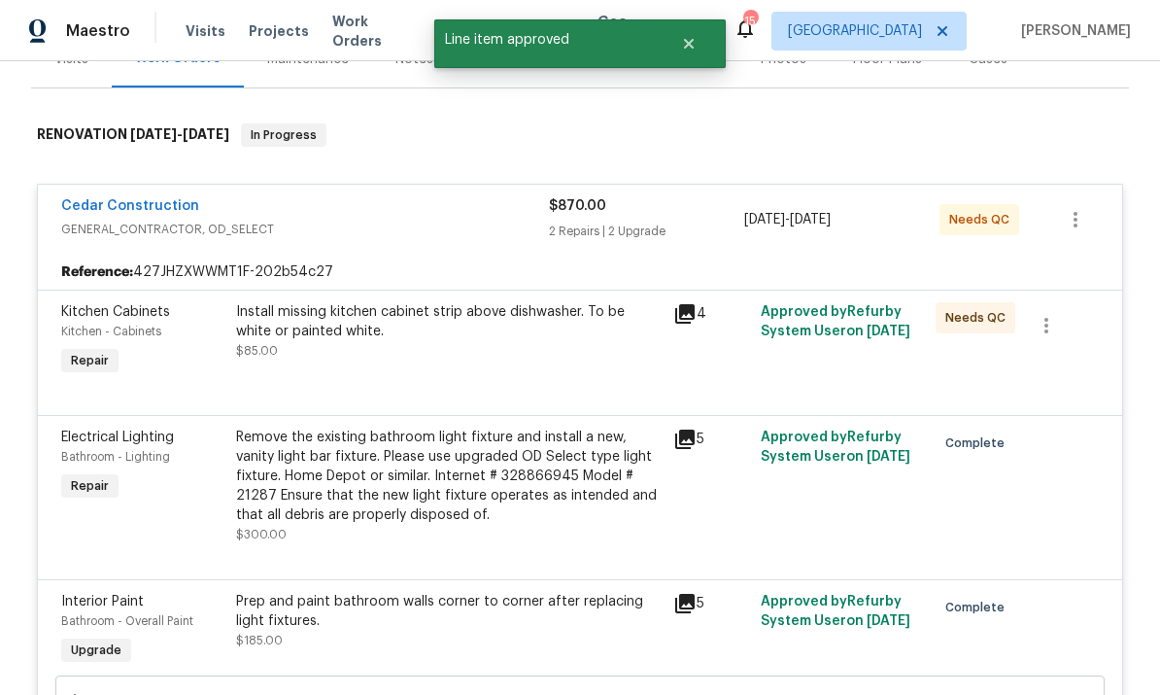
click at [374, 316] on div "Install missing kitchen cabinet strip above dishwasher. To be white or painted …" at bounding box center [449, 321] width 426 height 39
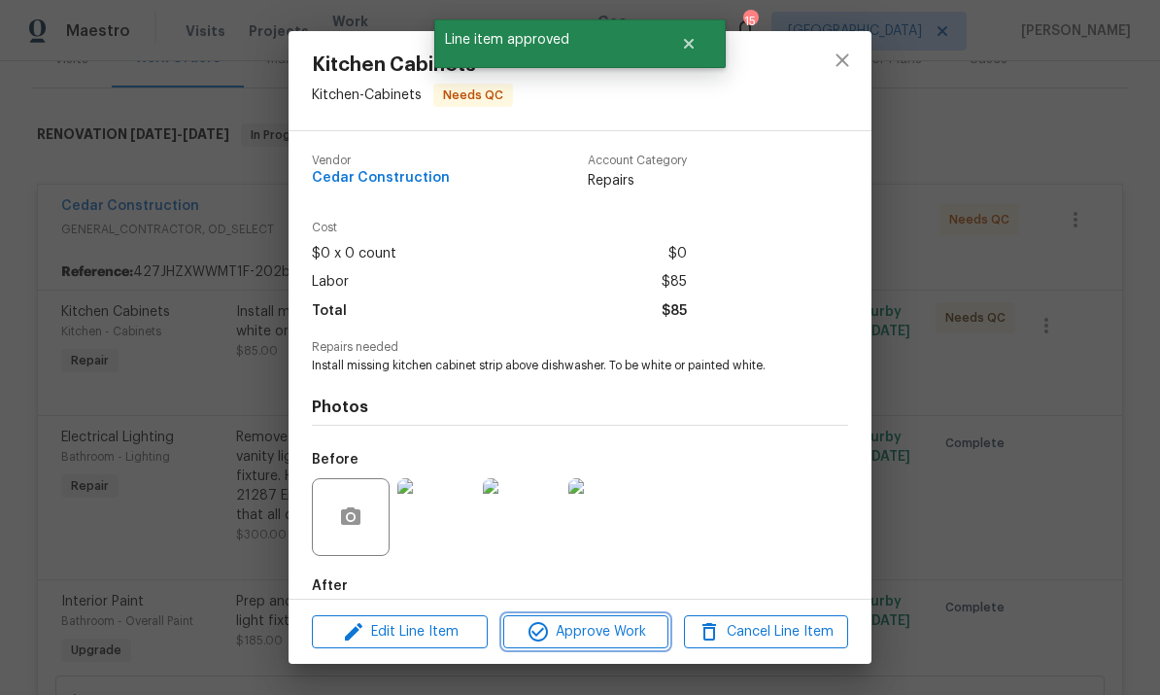
click at [641, 624] on span "Approve Work" at bounding box center [585, 632] width 153 height 24
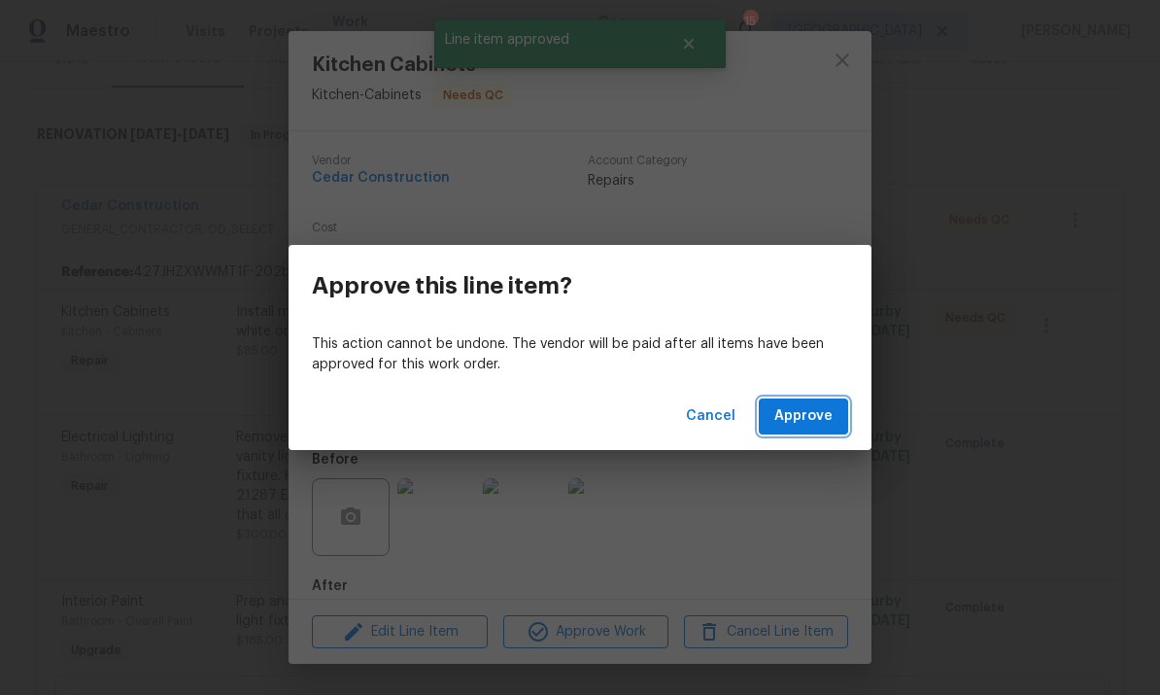
click at [835, 415] on button "Approve" at bounding box center [803, 416] width 89 height 36
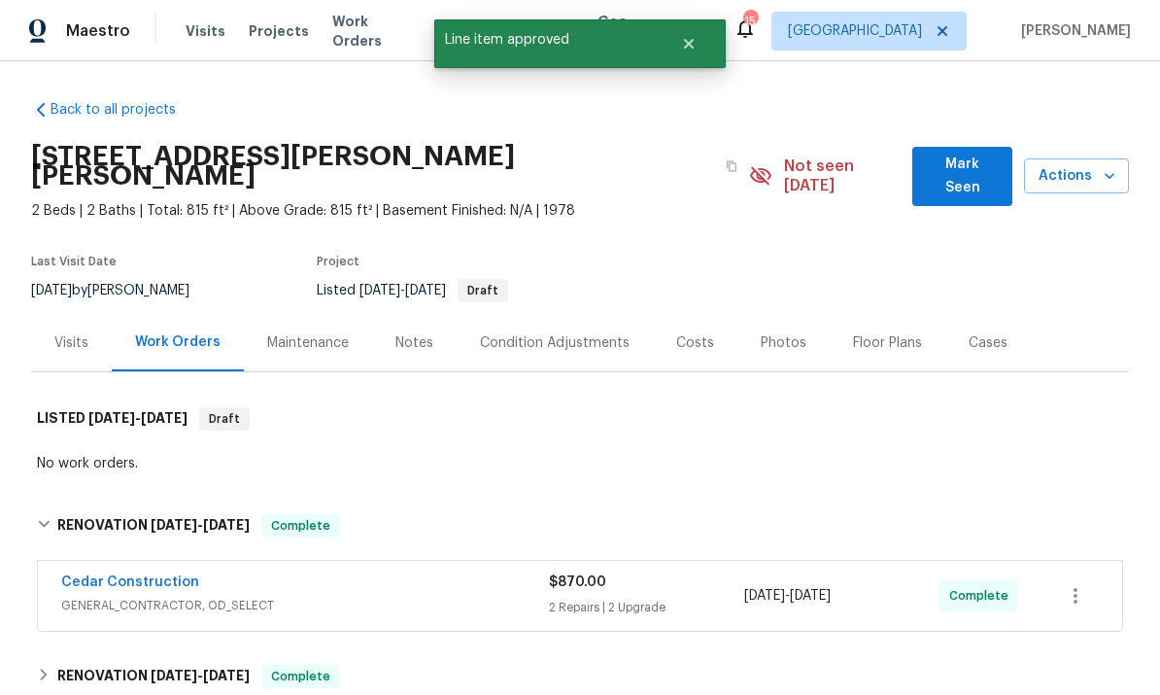
scroll to position [0, 0]
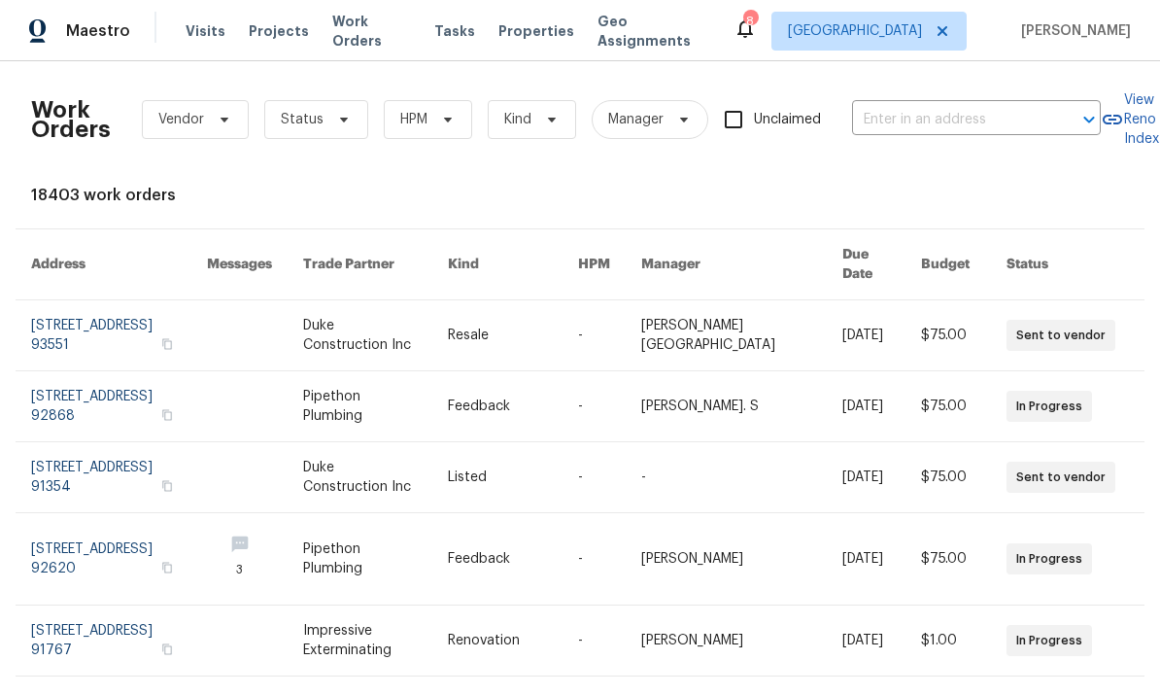
scroll to position [0, 1]
